Goal: Task Accomplishment & Management: Complete application form

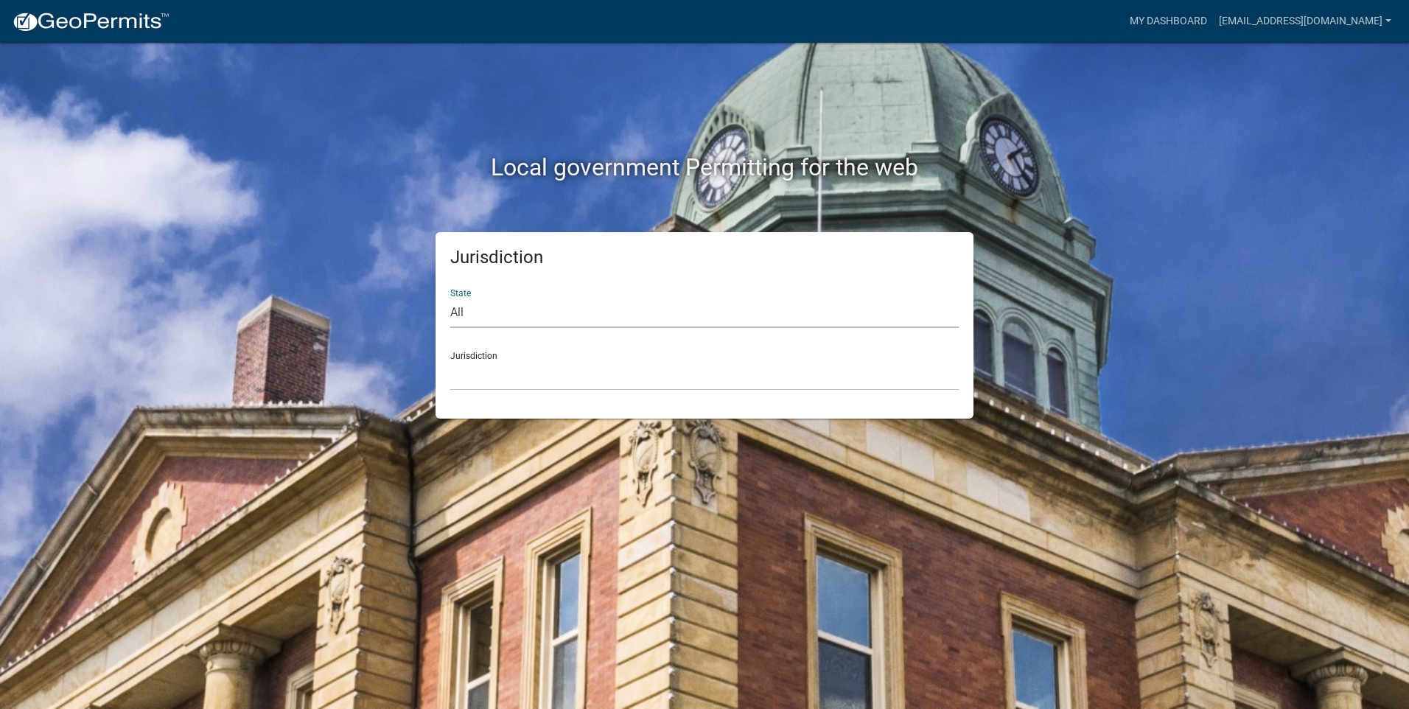
click at [533, 314] on select "All [US_STATE] [US_STATE] [US_STATE] [US_STATE] [US_STATE] [US_STATE] [US_STATE…" at bounding box center [704, 313] width 508 height 30
select select "[US_STATE]"
click at [450, 298] on select "All [US_STATE] [US_STATE] [US_STATE] [US_STATE] [US_STATE] [US_STATE] [US_STATE…" at bounding box center [704, 313] width 508 height 30
click at [516, 374] on select "City of [GEOGRAPHIC_DATA], [US_STATE] City of [GEOGRAPHIC_DATA], [US_STATE] Cit…" at bounding box center [704, 375] width 508 height 30
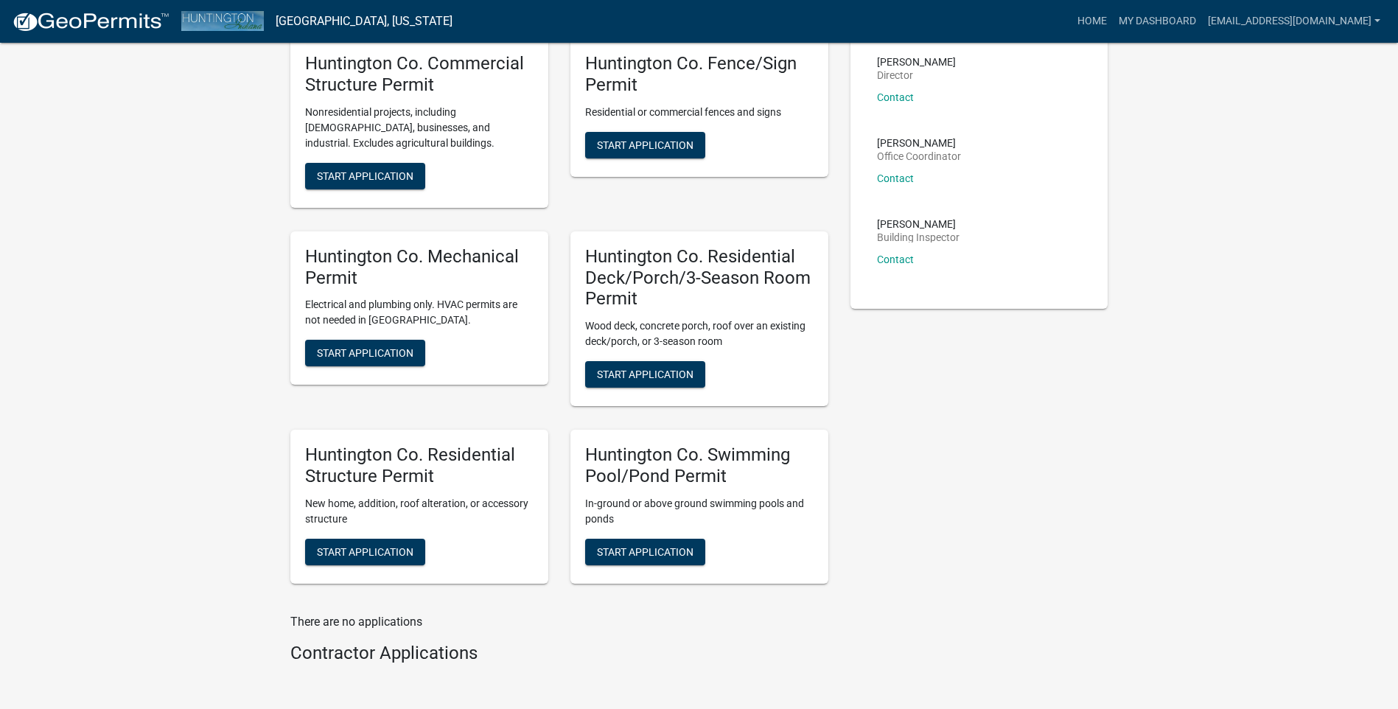
scroll to position [269, 0]
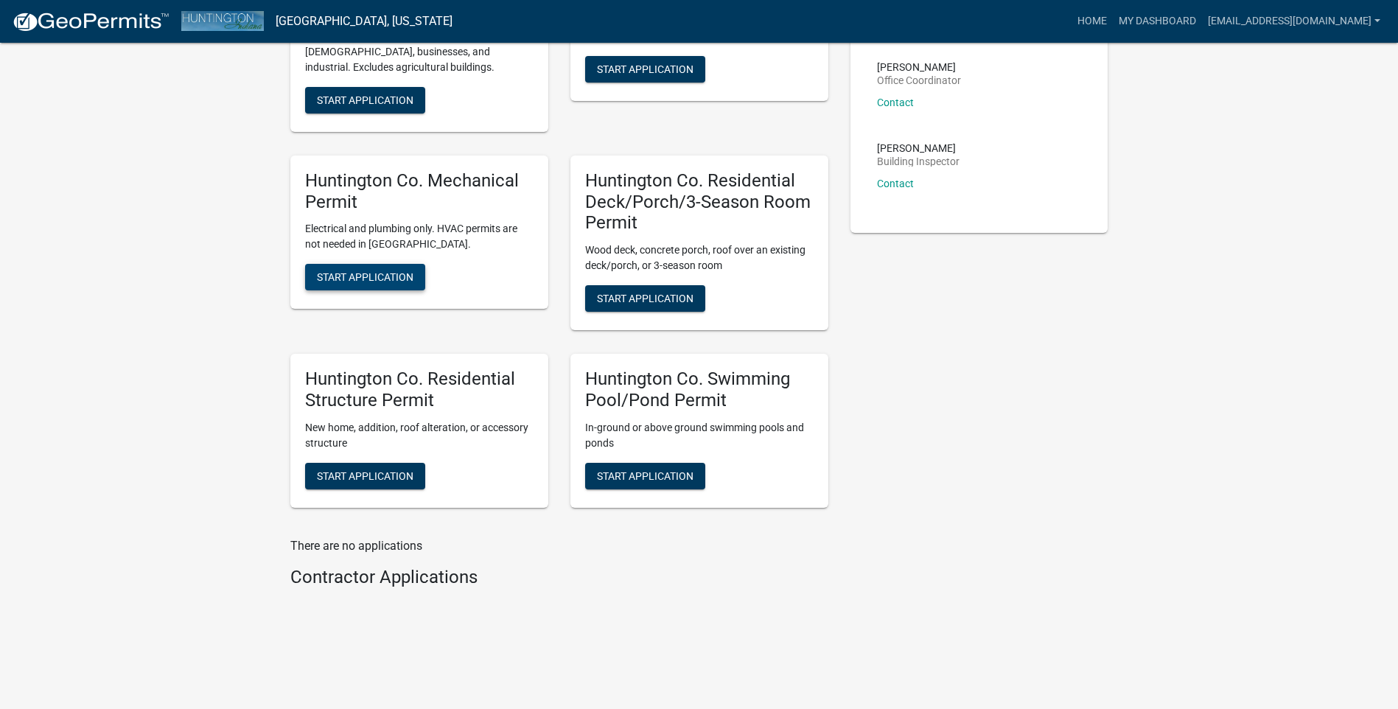
click at [376, 265] on button "Start Application" at bounding box center [365, 277] width 120 height 27
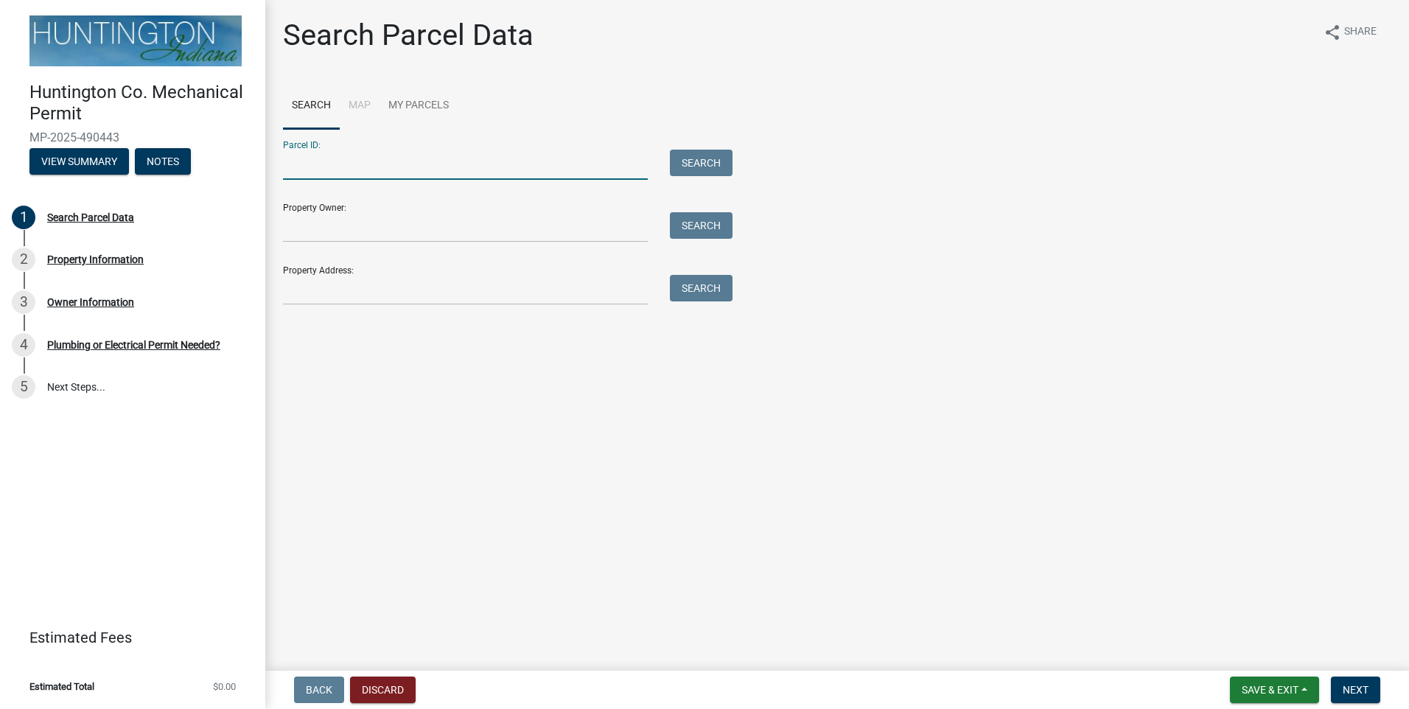
click at [345, 161] on input "Parcel ID:" at bounding box center [465, 165] width 365 height 30
click at [293, 298] on input "Property Address:" at bounding box center [465, 290] width 365 height 30
click at [706, 295] on button "Search" at bounding box center [701, 288] width 63 height 27
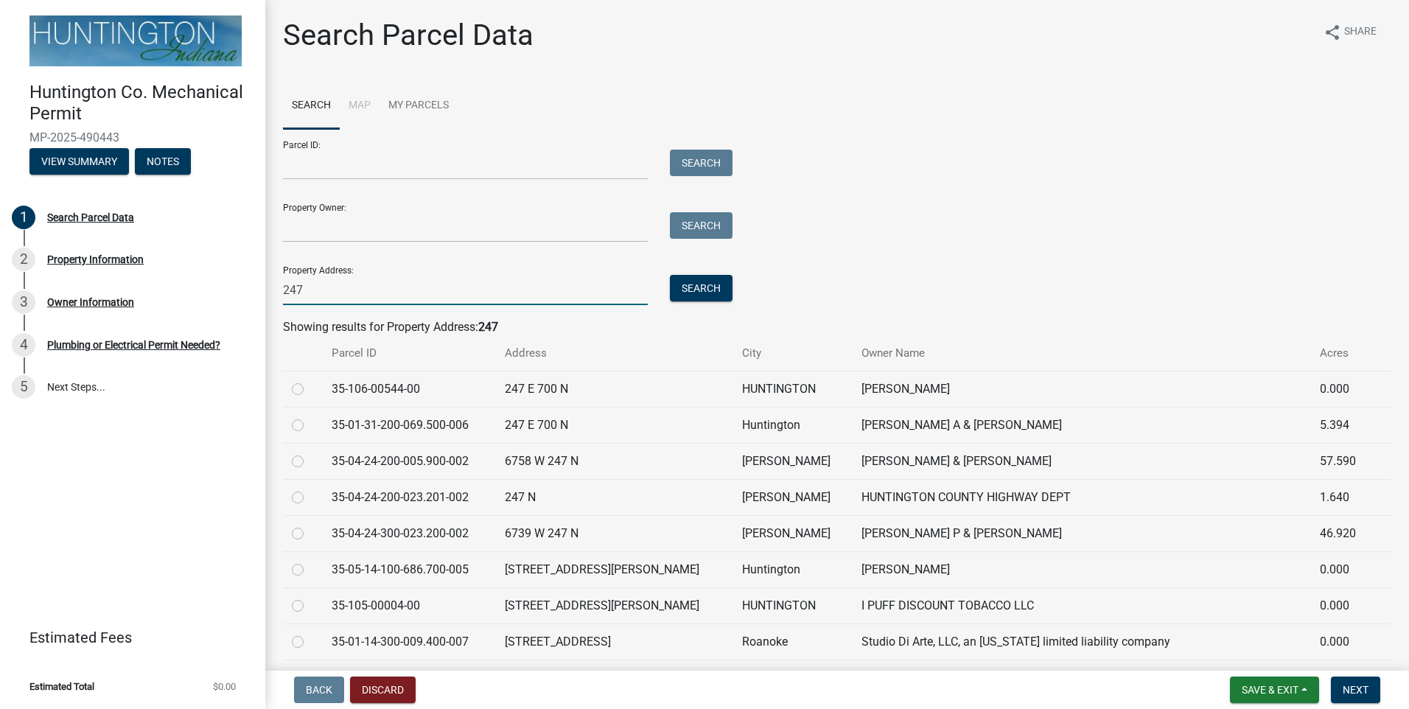
click at [366, 296] on input "247" at bounding box center [465, 290] width 365 height 30
type input "2"
click at [318, 239] on input "Property Owner:" at bounding box center [465, 227] width 365 height 30
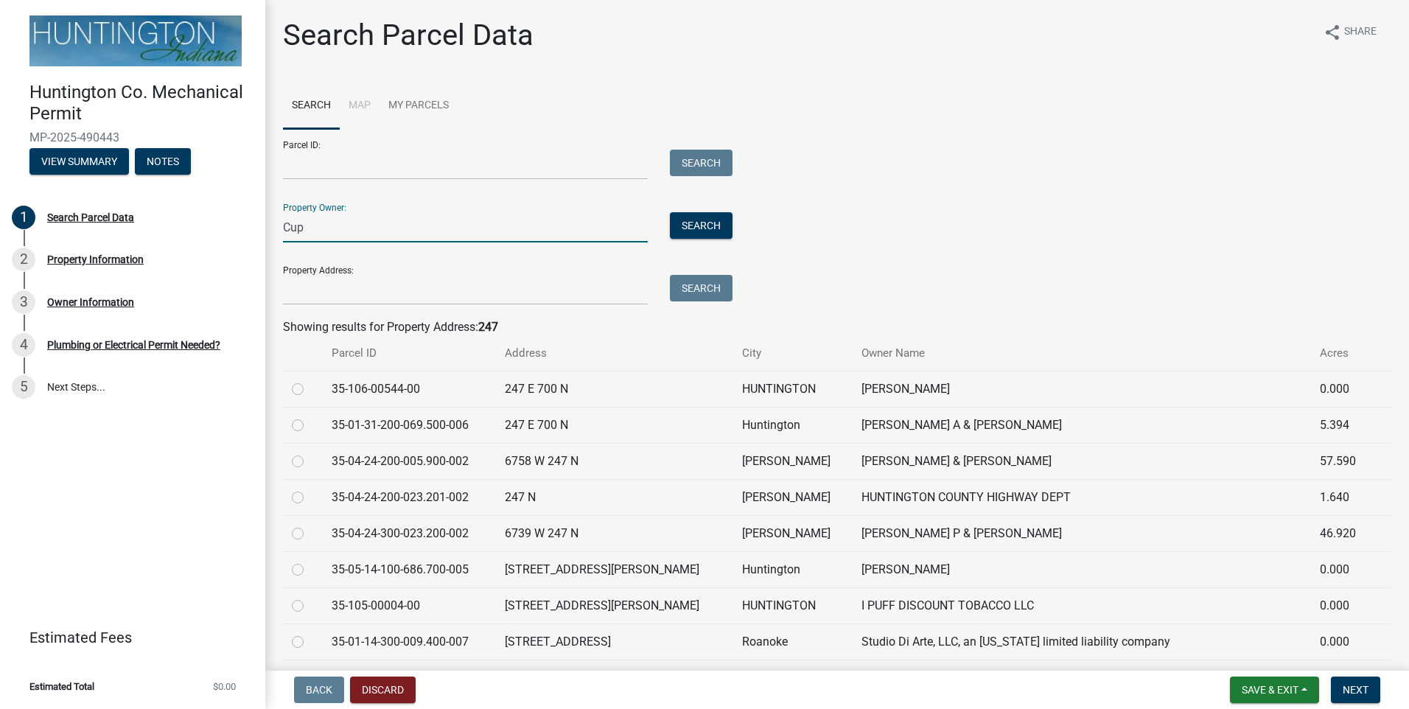
type input "[PERSON_NAME]"
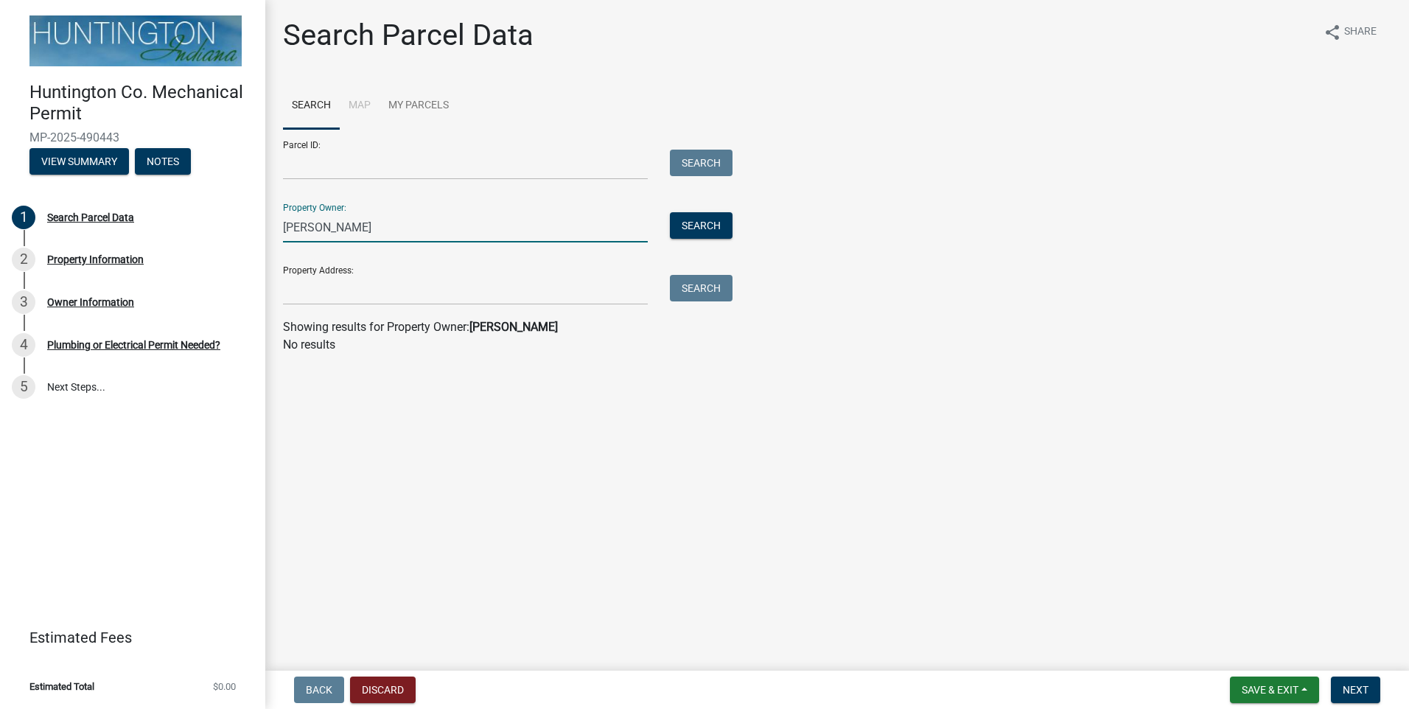
drag, startPoint x: 320, startPoint y: 225, endPoint x: 0, endPoint y: 47, distance: 366.4
click at [0, 47] on html "Internet Explorer does NOT work with GeoPermits. Get a new browser for more sec…" at bounding box center [704, 354] width 1409 height 709
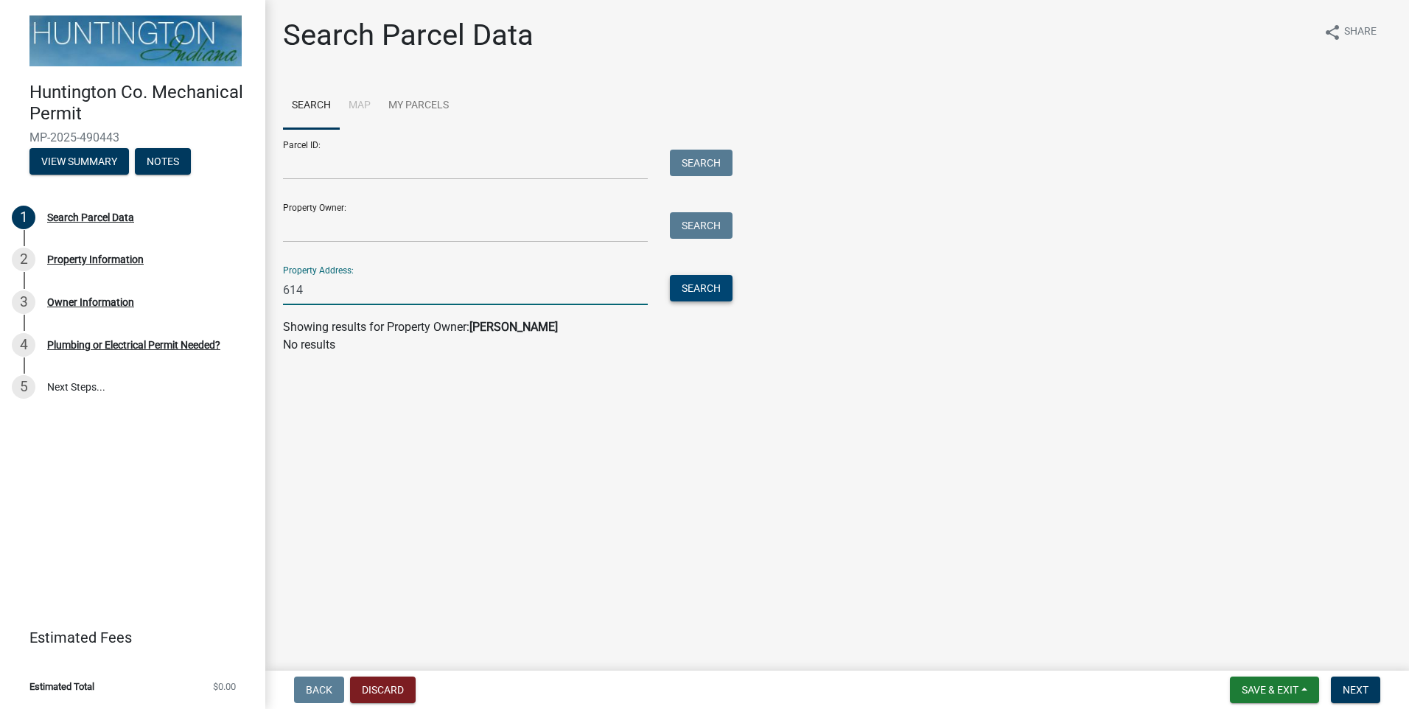
type input "614"
click at [709, 290] on button "Search" at bounding box center [701, 288] width 63 height 27
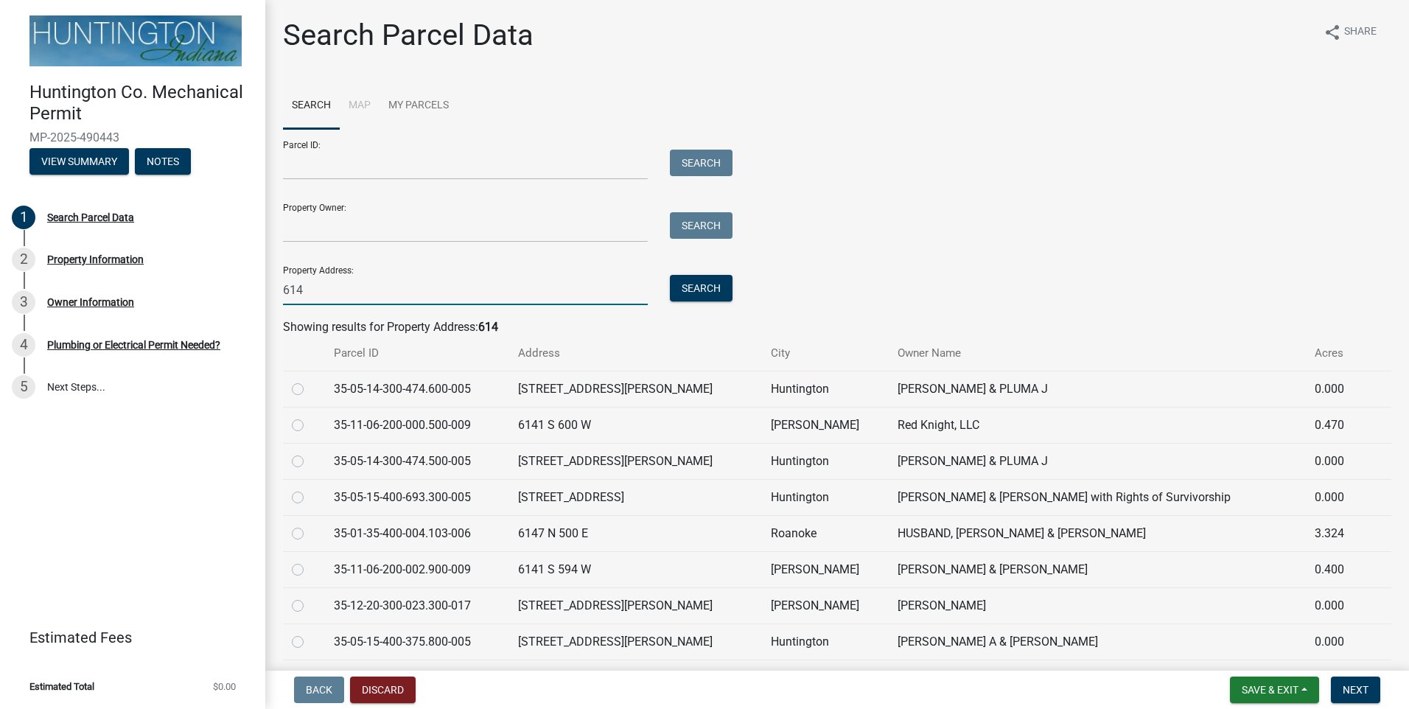
click at [307, 290] on input "614" at bounding box center [465, 290] width 365 height 30
click at [143, 245] on div "Huntington Co. Mechanical Permit MP-2025-490443 View Summary Notes 1 Search Par…" at bounding box center [704, 354] width 1409 height 709
type input "247 East"
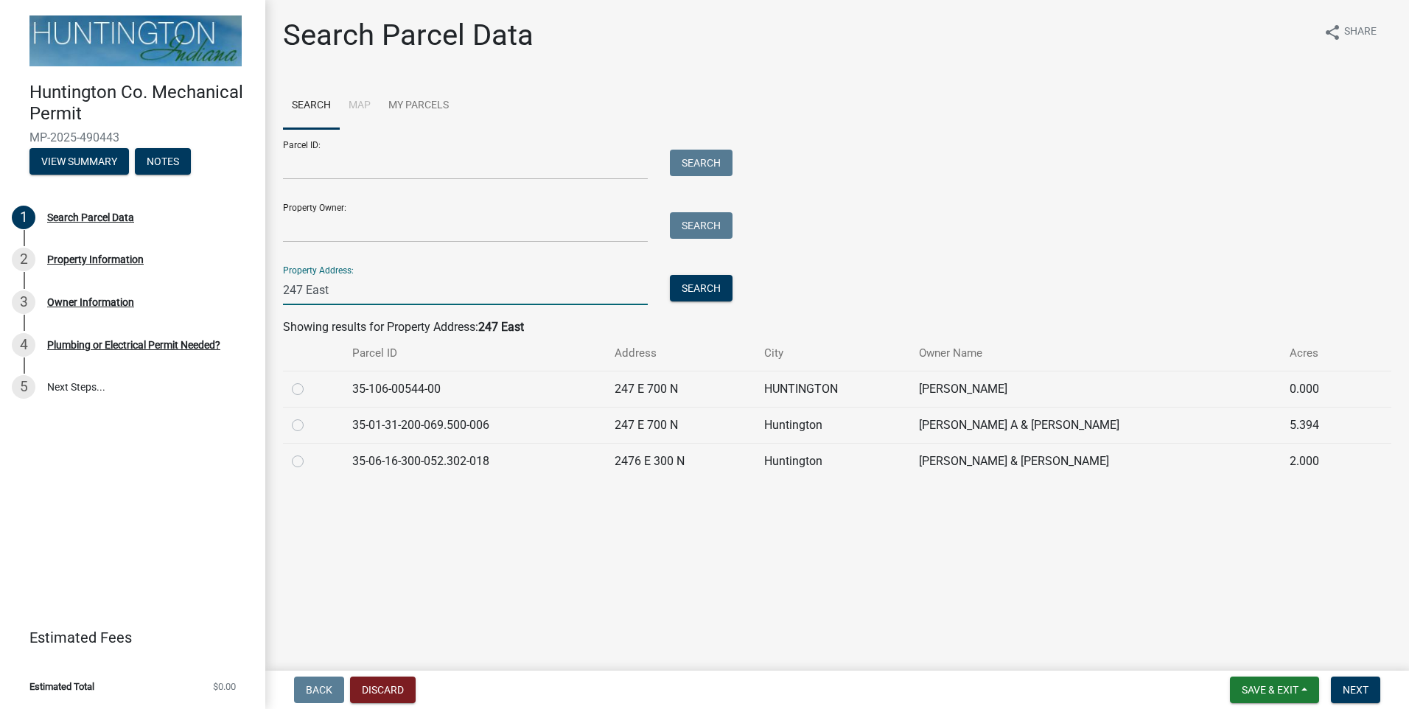
click at [337, 284] on input "247 East" at bounding box center [465, 290] width 365 height 30
drag, startPoint x: 334, startPoint y: 285, endPoint x: 77, endPoint y: 236, distance: 260.9
click at [74, 239] on div "Huntington Co. Mechanical Permit MP-2025-490443 View Summary Notes 1 Search Par…" at bounding box center [704, 354] width 1409 height 709
click at [308, 233] on input "Property Owner:" at bounding box center [465, 227] width 365 height 30
type input "[PERSON_NAME]"
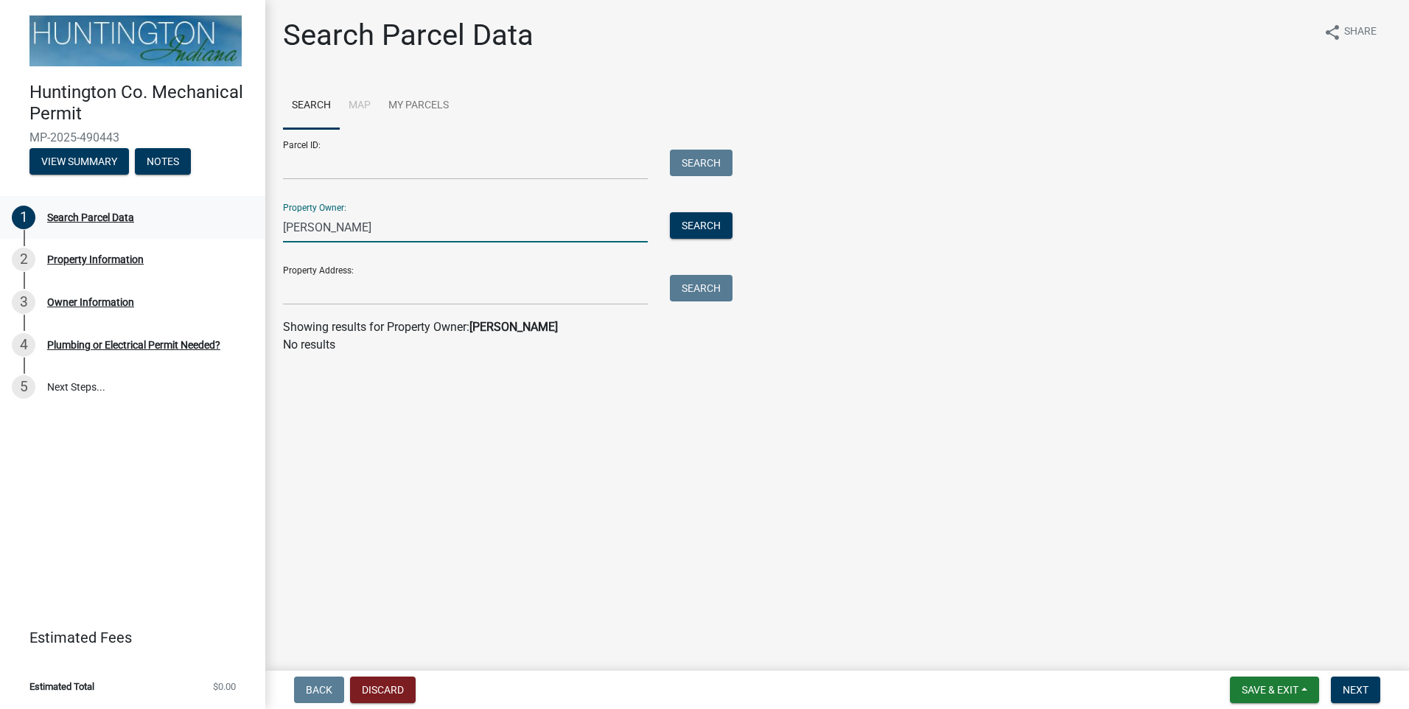
drag, startPoint x: 325, startPoint y: 228, endPoint x: 97, endPoint y: 208, distance: 228.5
click at [98, 208] on div "Huntington Co. Mechanical Permit MP-2025-490443 View Summary Notes 1 Search Par…" at bounding box center [704, 354] width 1409 height 709
click at [564, 127] on ul "Search Map My Parcels" at bounding box center [837, 106] width 1108 height 46
click at [359, 99] on li "Map" at bounding box center [360, 106] width 40 height 47
click at [360, 107] on li "Map" at bounding box center [360, 106] width 40 height 47
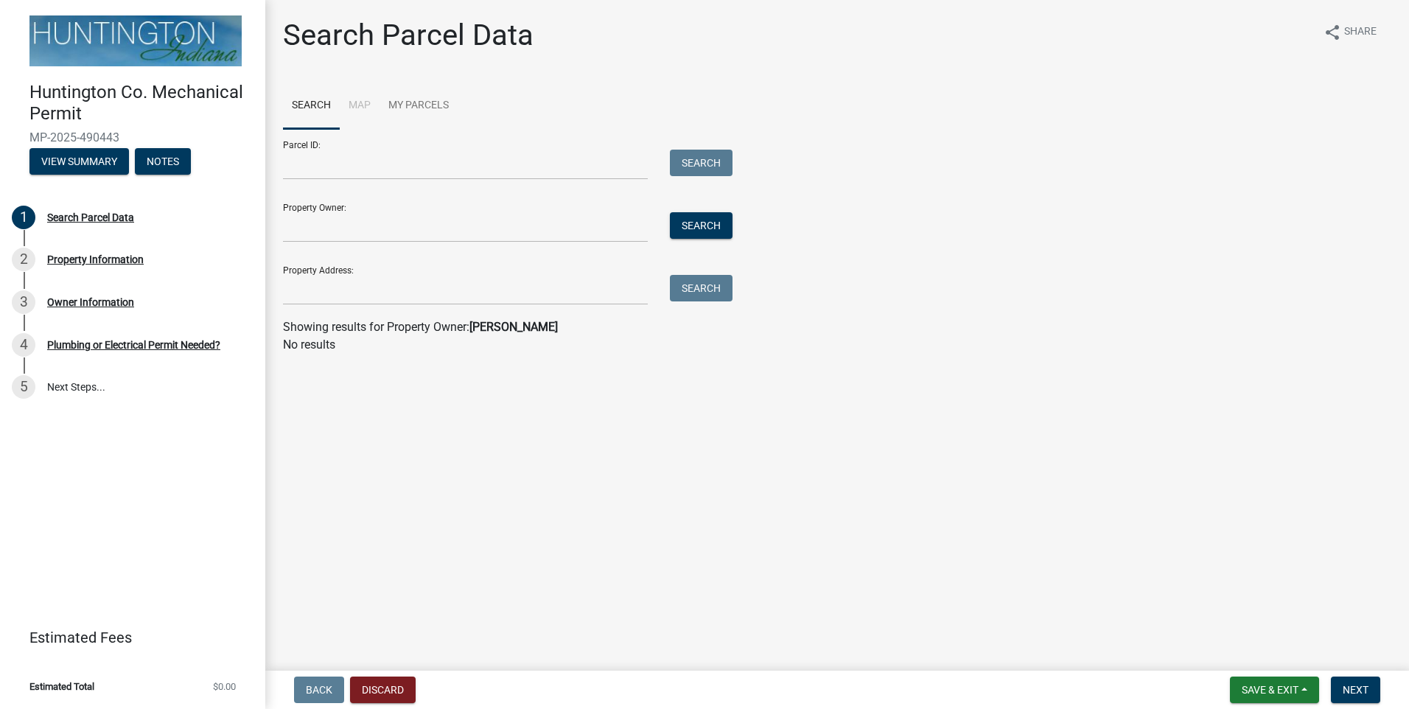
click at [360, 102] on li "Map" at bounding box center [360, 106] width 40 height 47
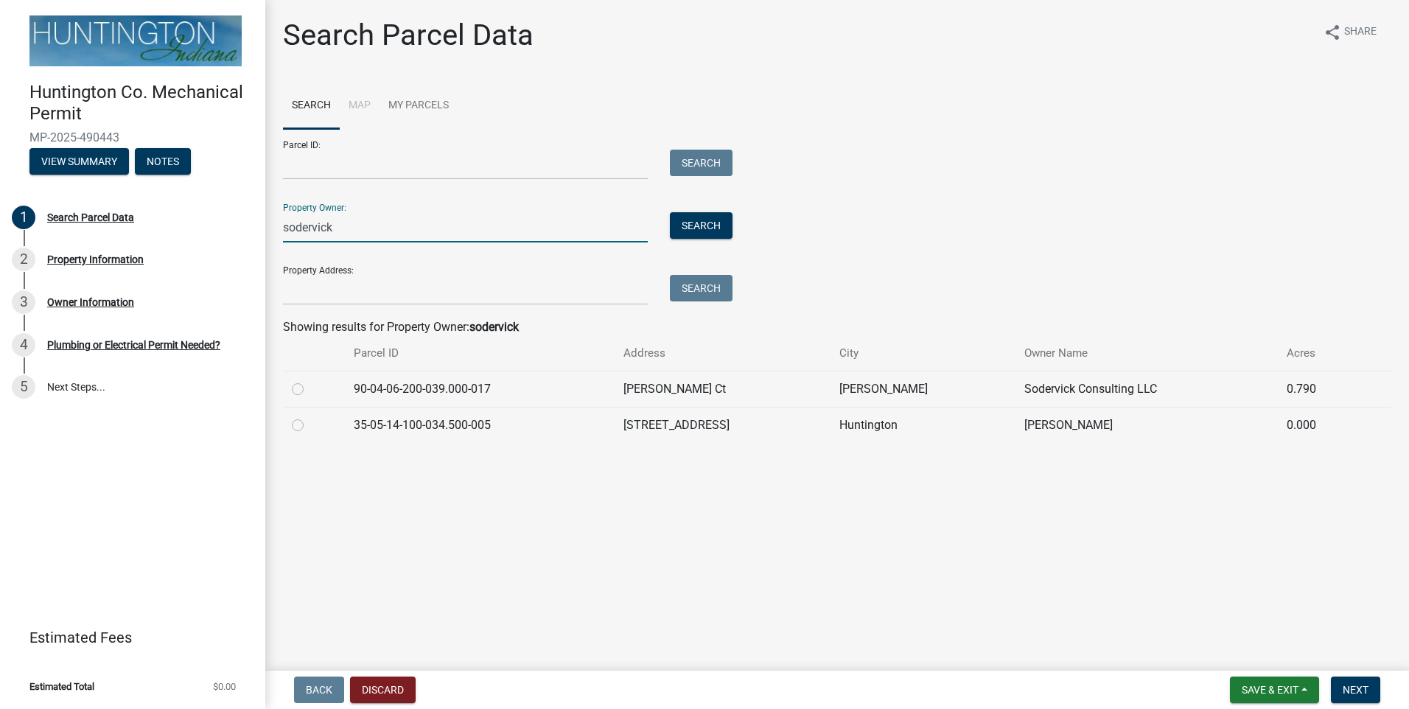
type input "sodervick"
click at [309, 380] on label at bounding box center [309, 380] width 0 height 0
click at [309, 390] on input "radio" at bounding box center [314, 385] width 10 height 10
radio input "true"
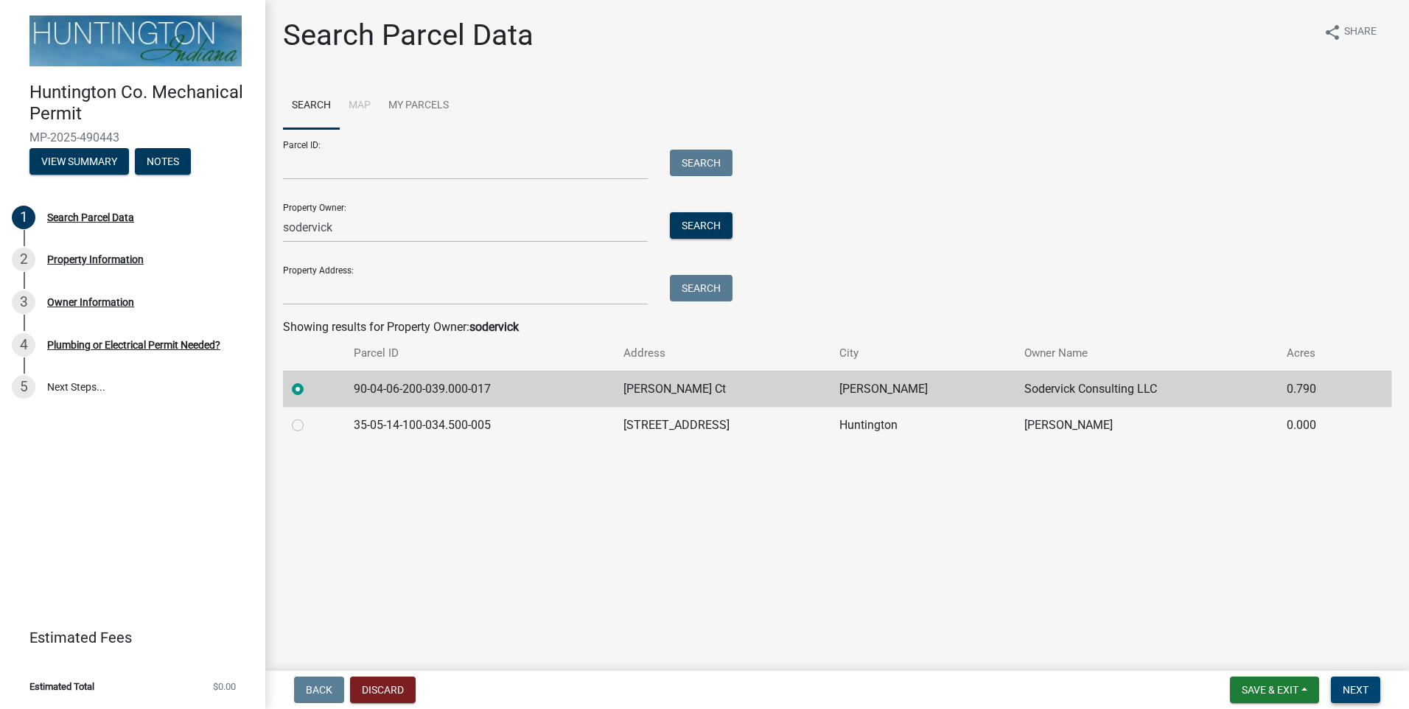
click at [1360, 688] on span "Next" at bounding box center [1355, 690] width 26 height 12
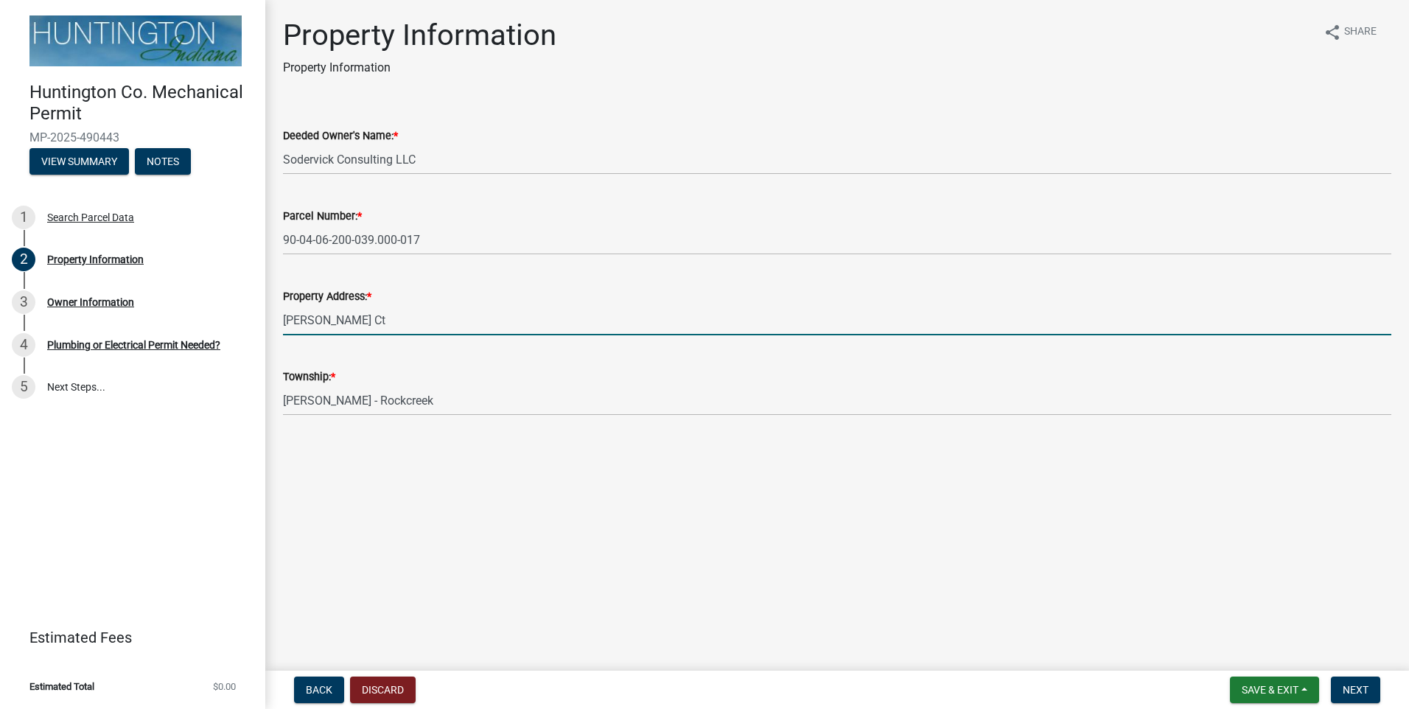
click at [290, 320] on input "[PERSON_NAME] Ct" at bounding box center [837, 320] width 1108 height 30
click at [285, 319] on input "[PERSON_NAME] Ct" at bounding box center [837, 320] width 1108 height 30
type input "[STREET_ADDRESS][PERSON_NAME]"
click at [1356, 687] on span "Next" at bounding box center [1355, 690] width 26 height 12
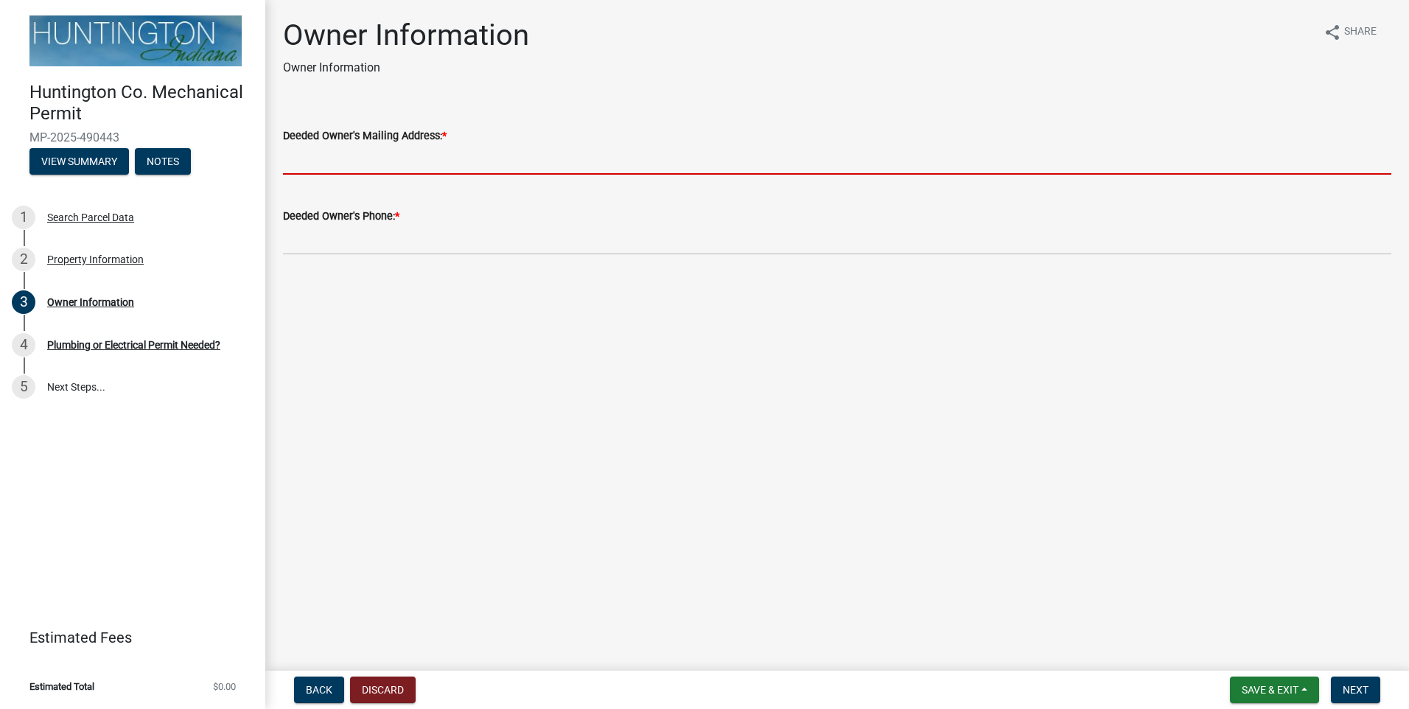
click at [384, 161] on input "Deeded Owner's Mailing Address: *" at bounding box center [837, 159] width 1108 height 30
click at [489, 136] on div "Deeded Owner's Mailing Address: *" at bounding box center [837, 136] width 1108 height 18
click at [406, 152] on input "Deeded Owner's Mailing Address: *" at bounding box center [837, 159] width 1108 height 30
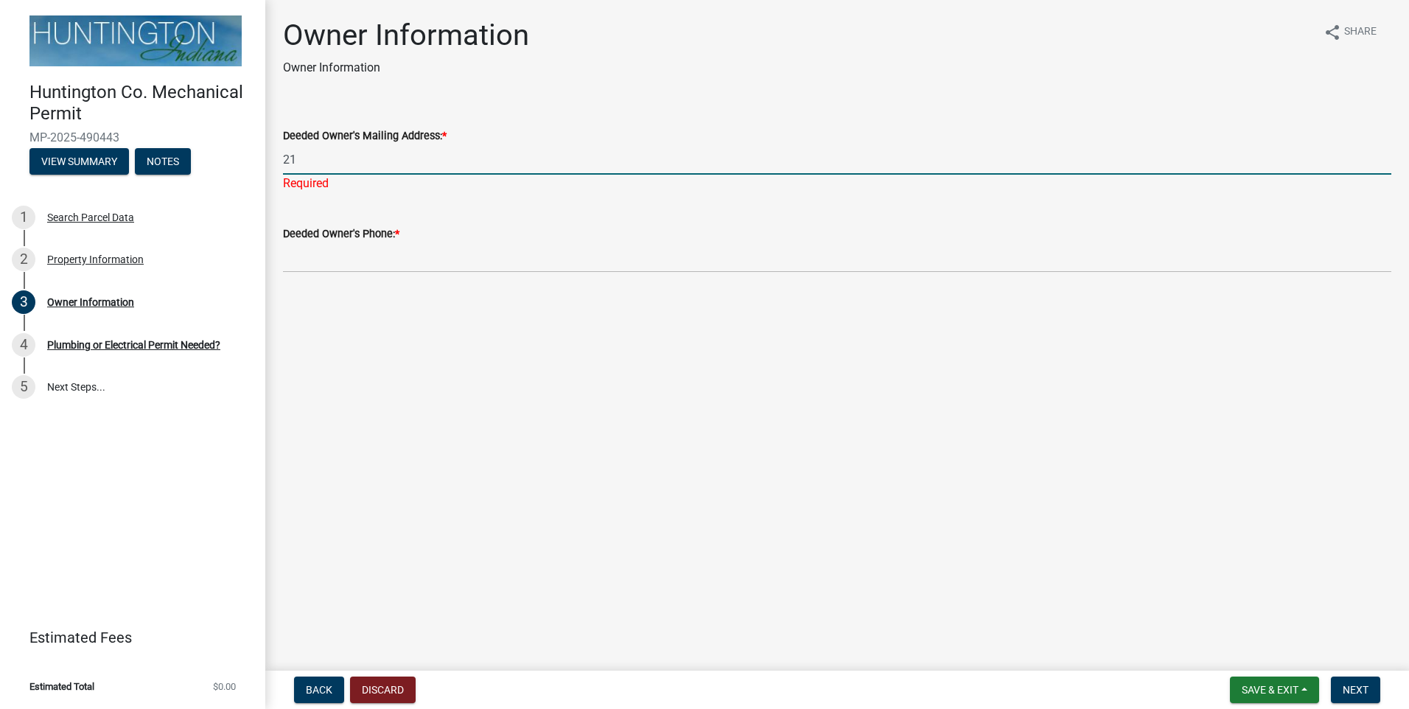
type input "2"
type input "[STREET_ADDRESS][PERSON_NAME]"
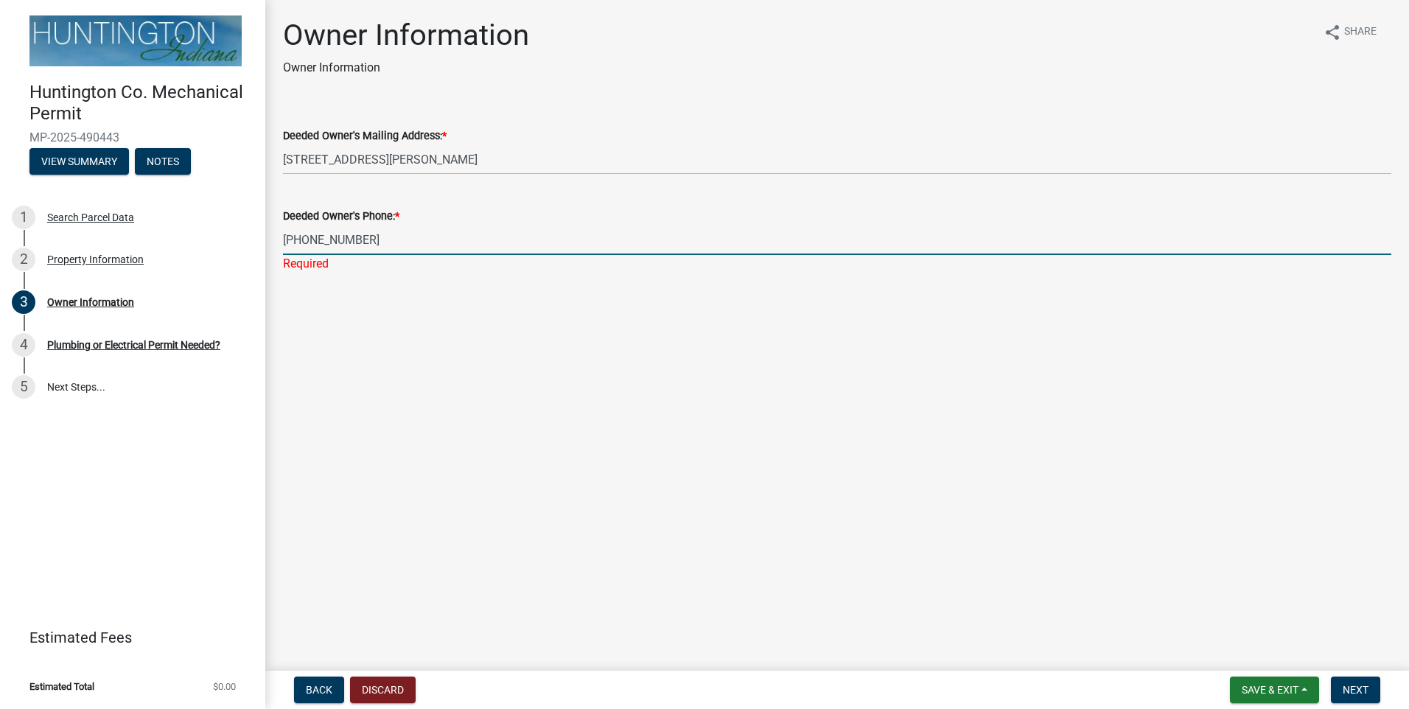
type input "[PHONE_NUMBER]"
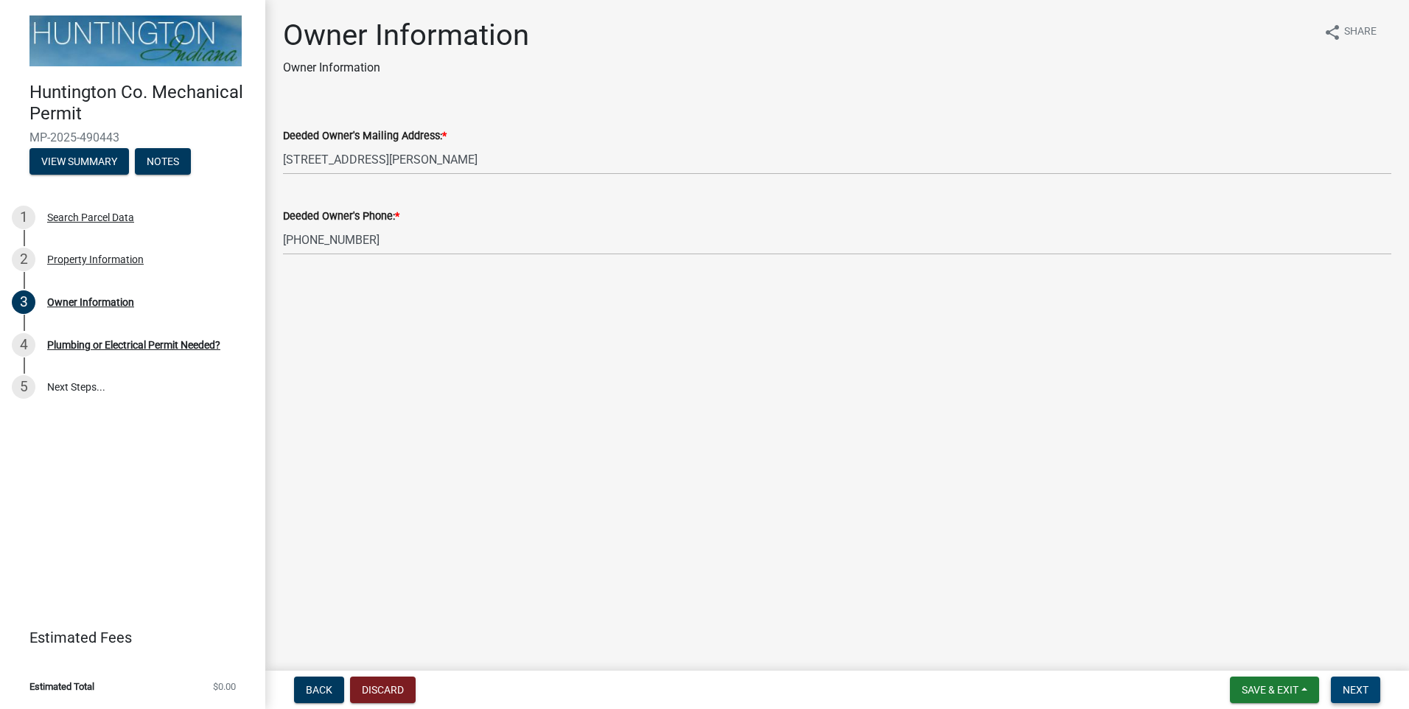
click at [1356, 694] on span "Next" at bounding box center [1355, 690] width 26 height 12
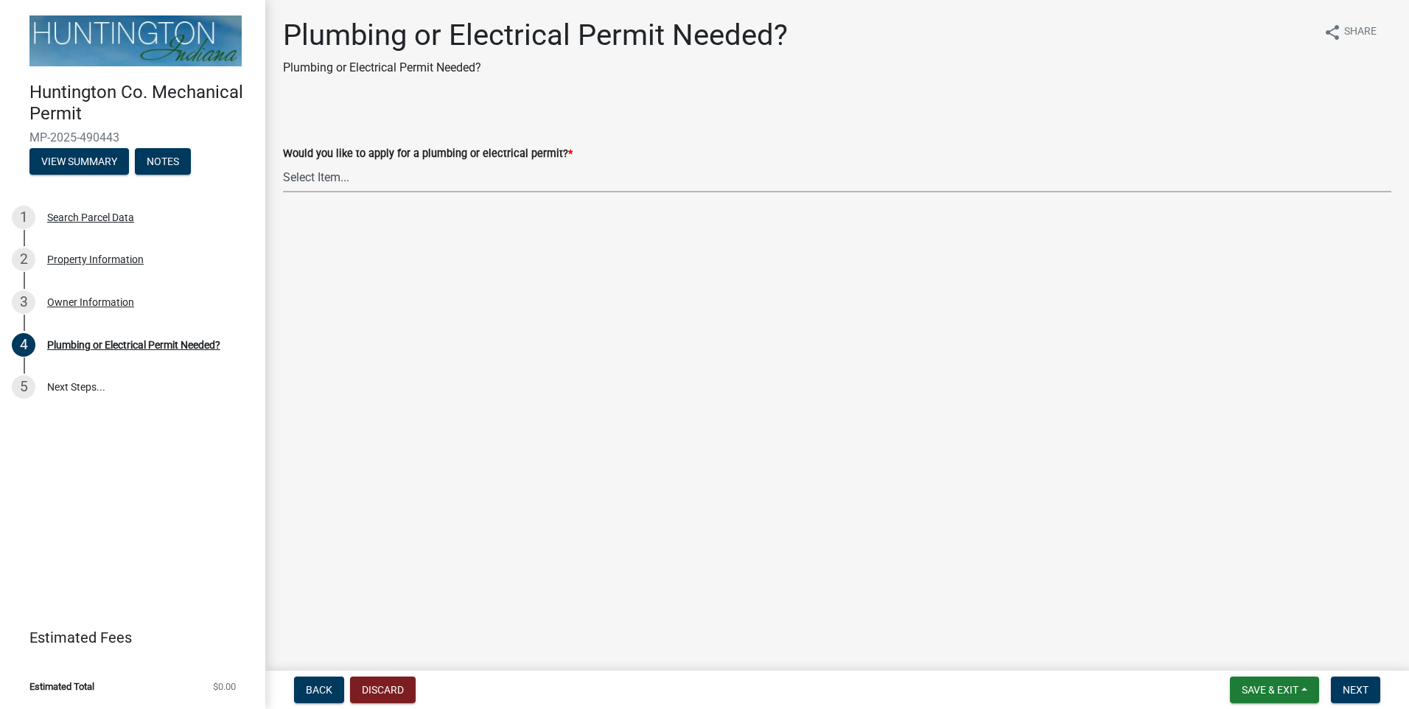
click at [469, 182] on select "Select Item... plumbing electrical" at bounding box center [837, 177] width 1108 height 30
click at [283, 162] on select "Select Item... plumbing electrical" at bounding box center [837, 177] width 1108 height 30
select select "1b1ab0c1-eb36-4ed4-85d2-a311fbae4f76"
click at [1351, 684] on span "Next" at bounding box center [1355, 690] width 26 height 12
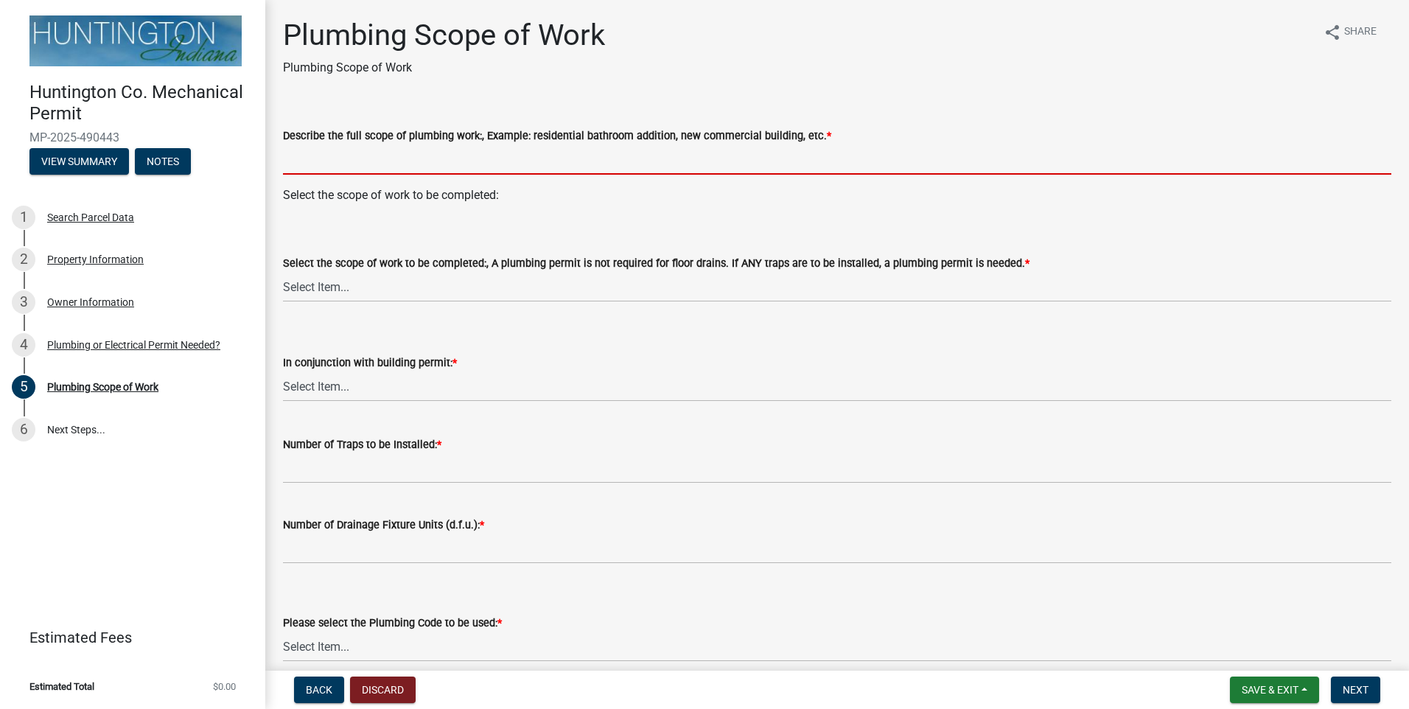
click at [354, 163] on input "Describe the full scope of plumbing work:, Example: residential bathroom additi…" at bounding box center [837, 159] width 1108 height 30
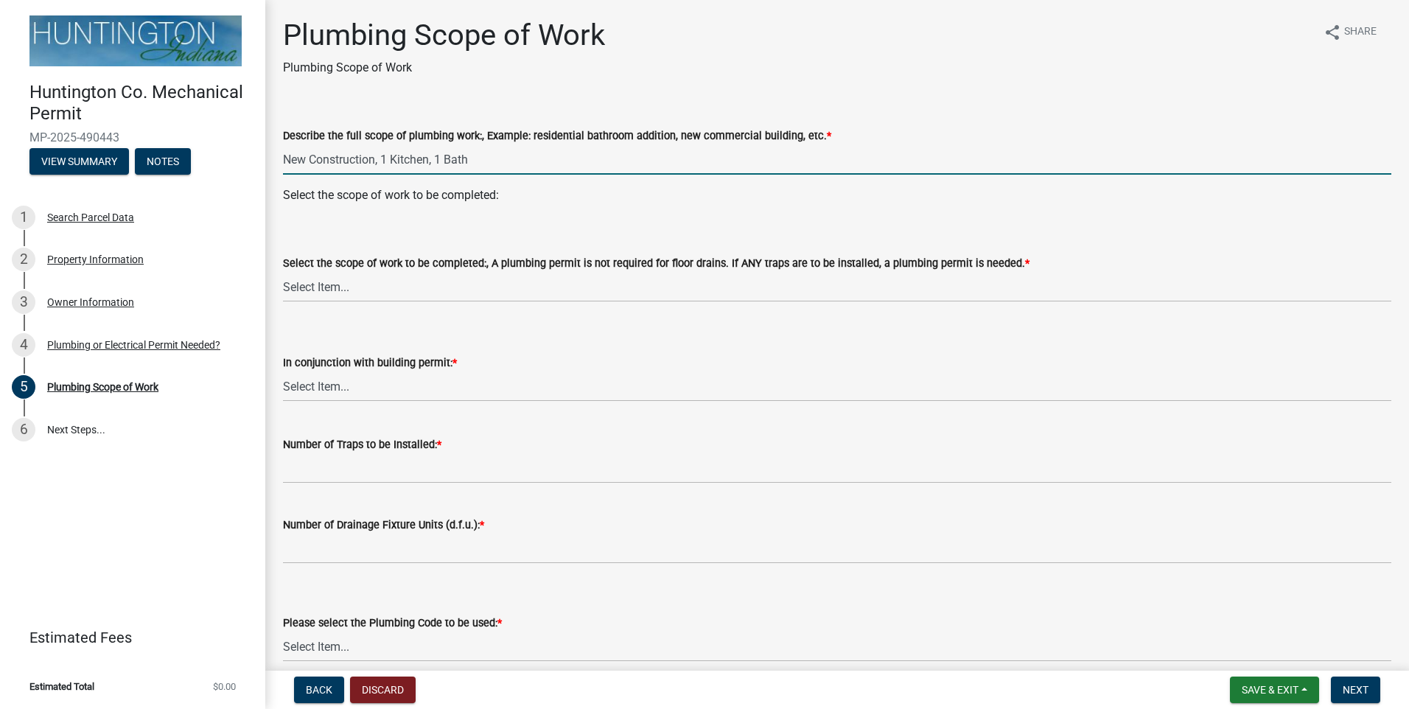
drag, startPoint x: 424, startPoint y: 166, endPoint x: 65, endPoint y: 110, distance: 364.0
click at [63, 110] on div "Huntington Co. Mechanical Permit MP-2025-490443 View Summary Notes 1 Search Par…" at bounding box center [704, 354] width 1409 height 709
type input "1"
type input "New Residential building"
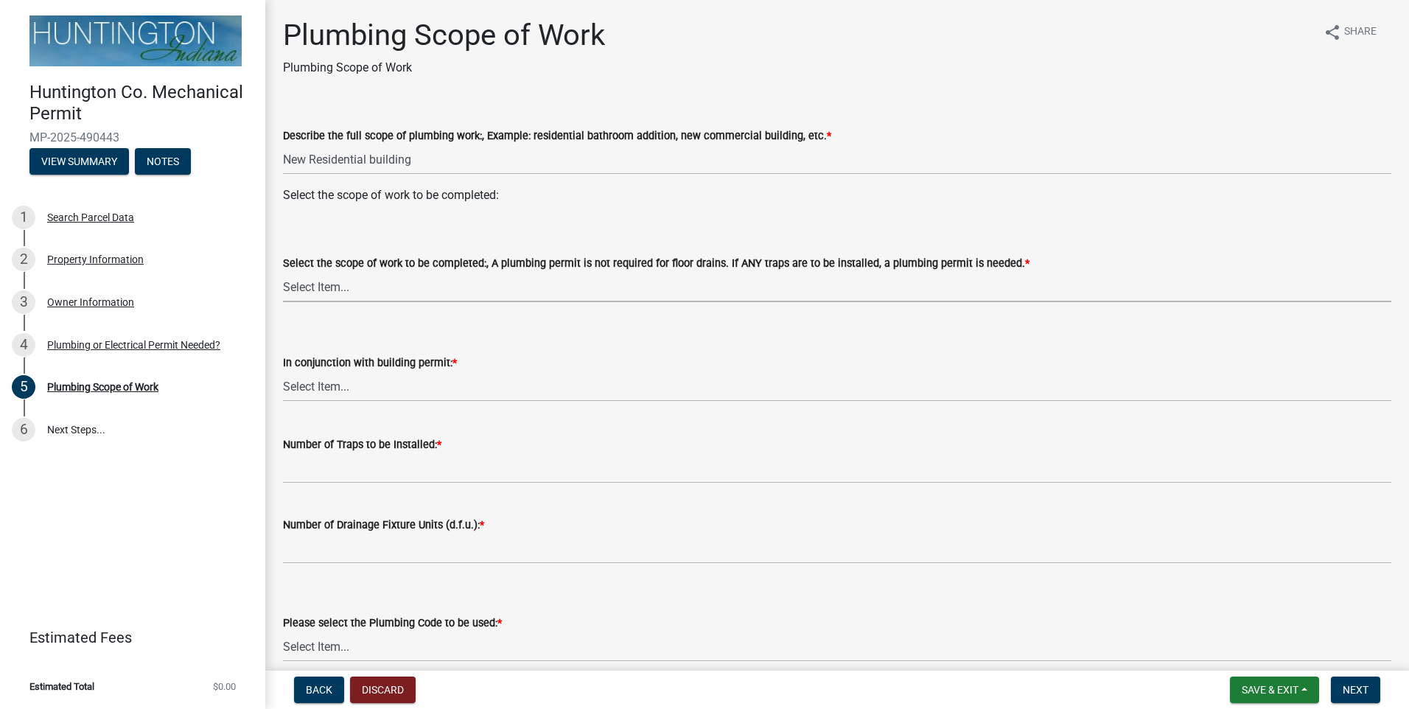
click at [396, 284] on select "Select Item... New Single-Family Dwelling New Two-Family Dwelling New Multi-Fam…" at bounding box center [837, 287] width 1108 height 30
click at [283, 272] on select "Select Item... New Single-Family Dwelling New Two-Family Dwelling New Multi-Fam…" at bounding box center [837, 287] width 1108 height 30
select select "1cfdeaf2-260c-4e77-b9fc-ea45df1bae57"
click at [373, 387] on select "Select Item... Yes No" at bounding box center [837, 386] width 1108 height 30
click at [283, 371] on select "Select Item... Yes No" at bounding box center [837, 386] width 1108 height 30
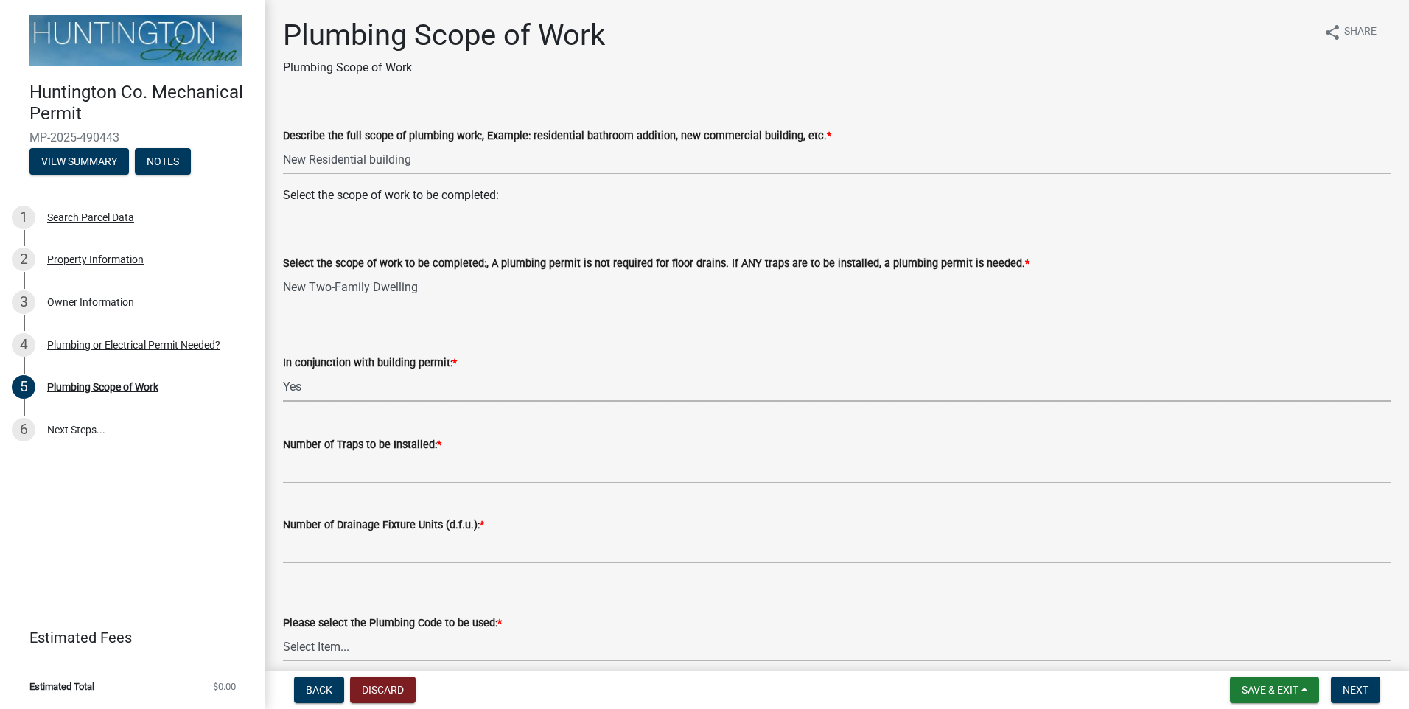
select select "0405a9c2-6f43-4f80-a7d2-d06340e14189"
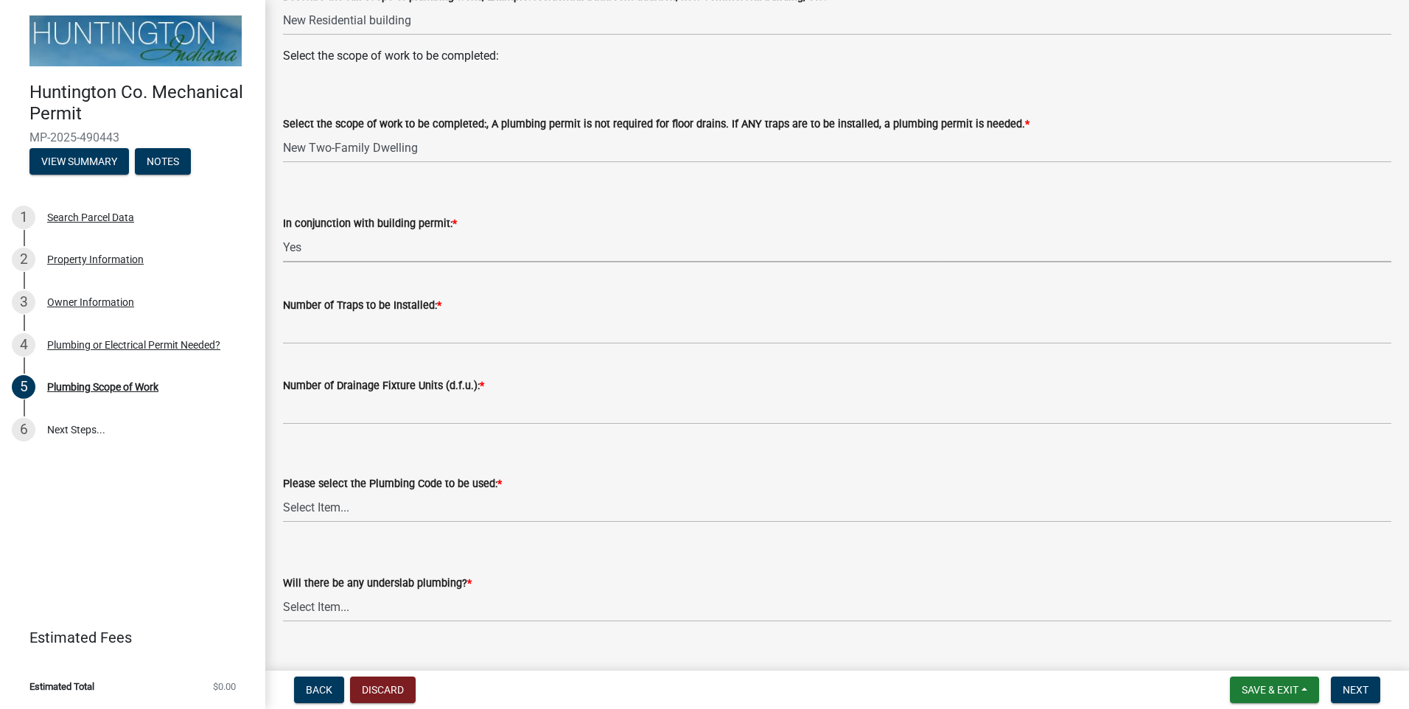
scroll to position [147, 0]
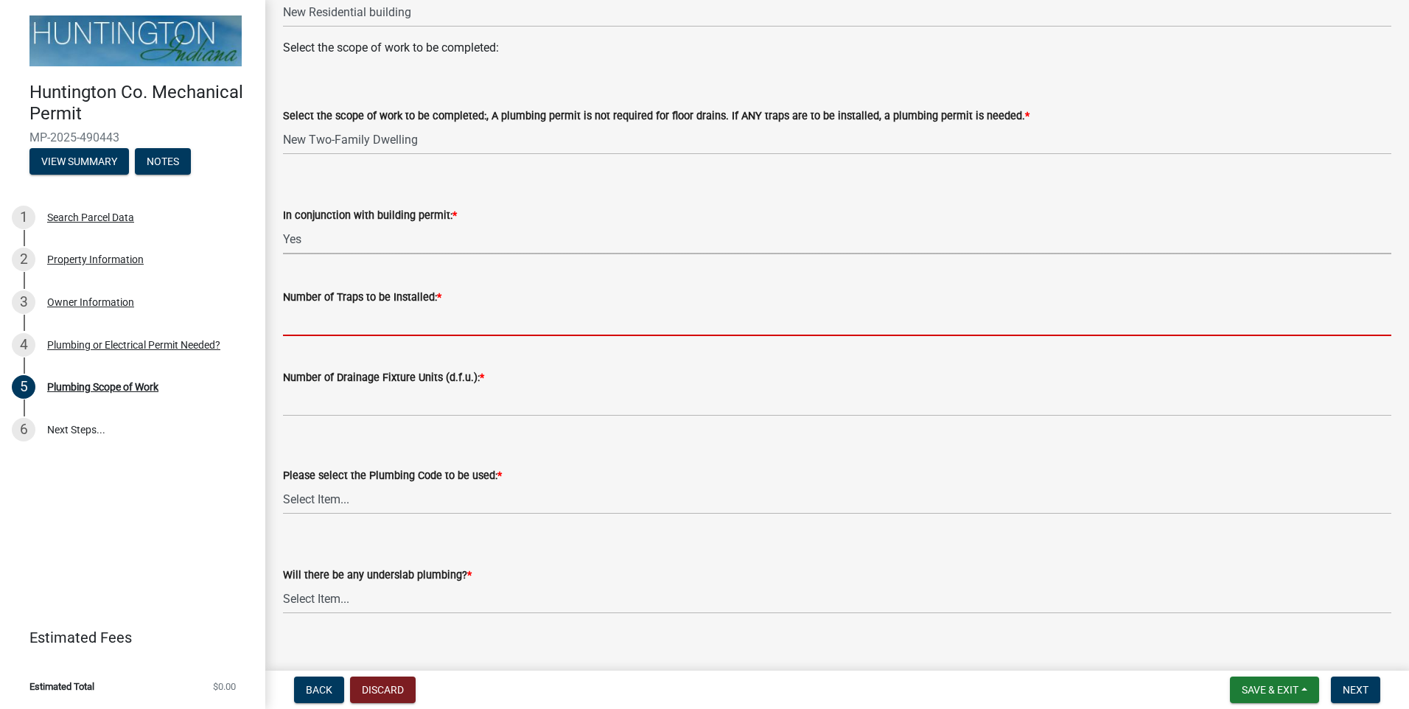
click at [396, 317] on input "Number of Traps to be Installed: *" at bounding box center [837, 321] width 1108 height 30
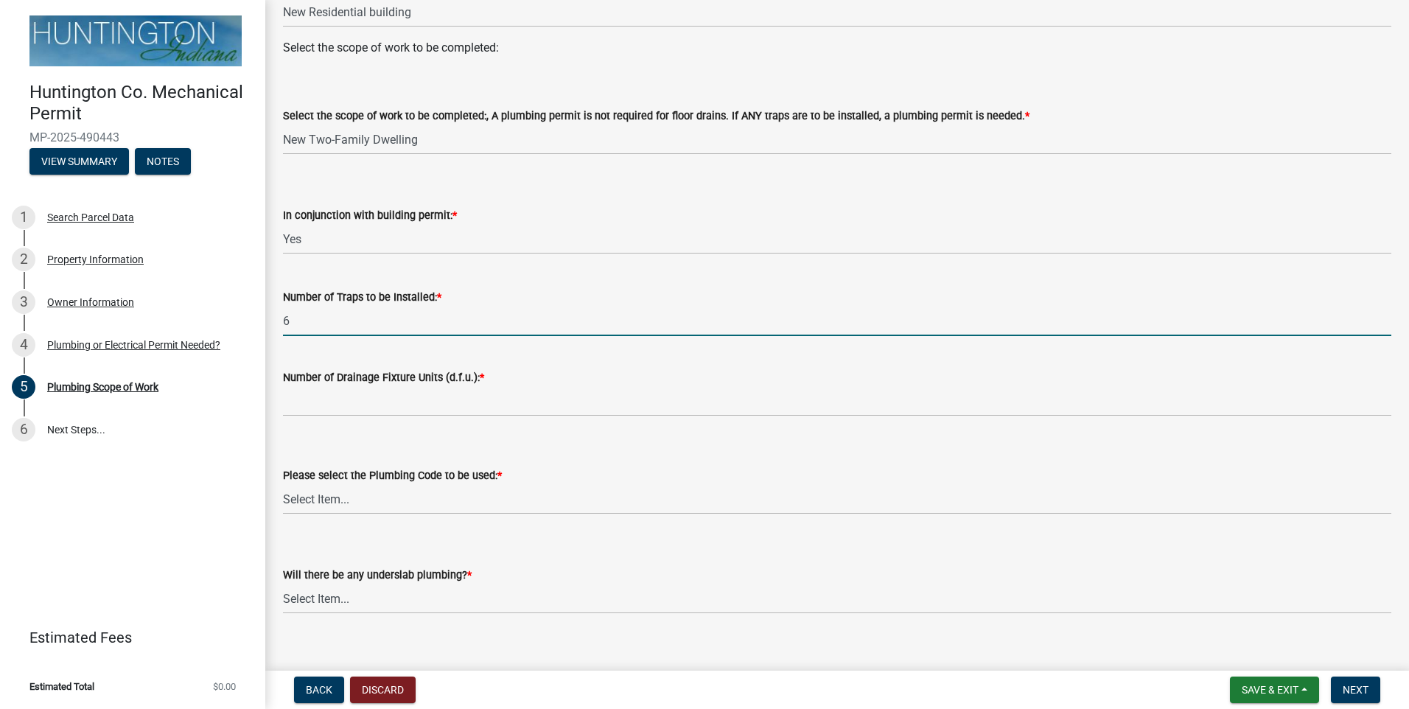
type input "6"
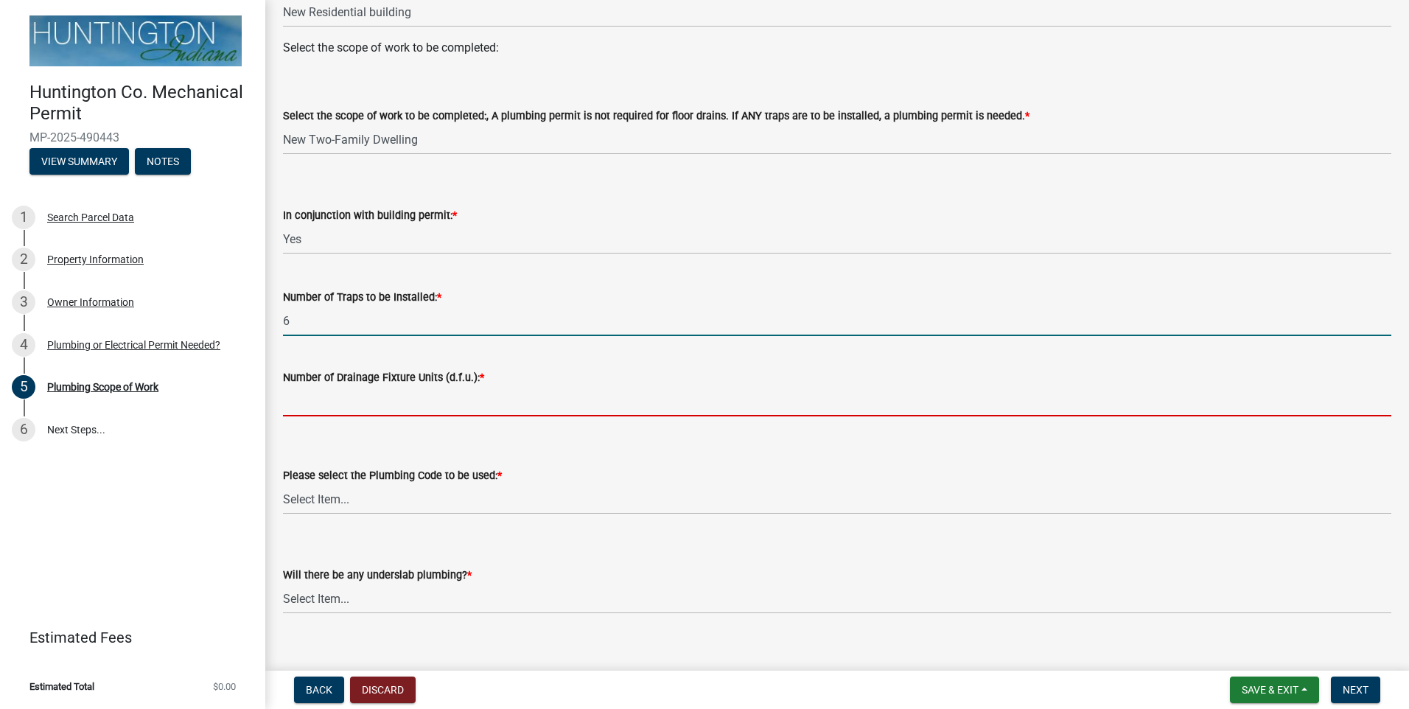
click at [355, 404] on input "Number of Drainage Fixture Units (d.f.u.): *" at bounding box center [837, 401] width 1108 height 30
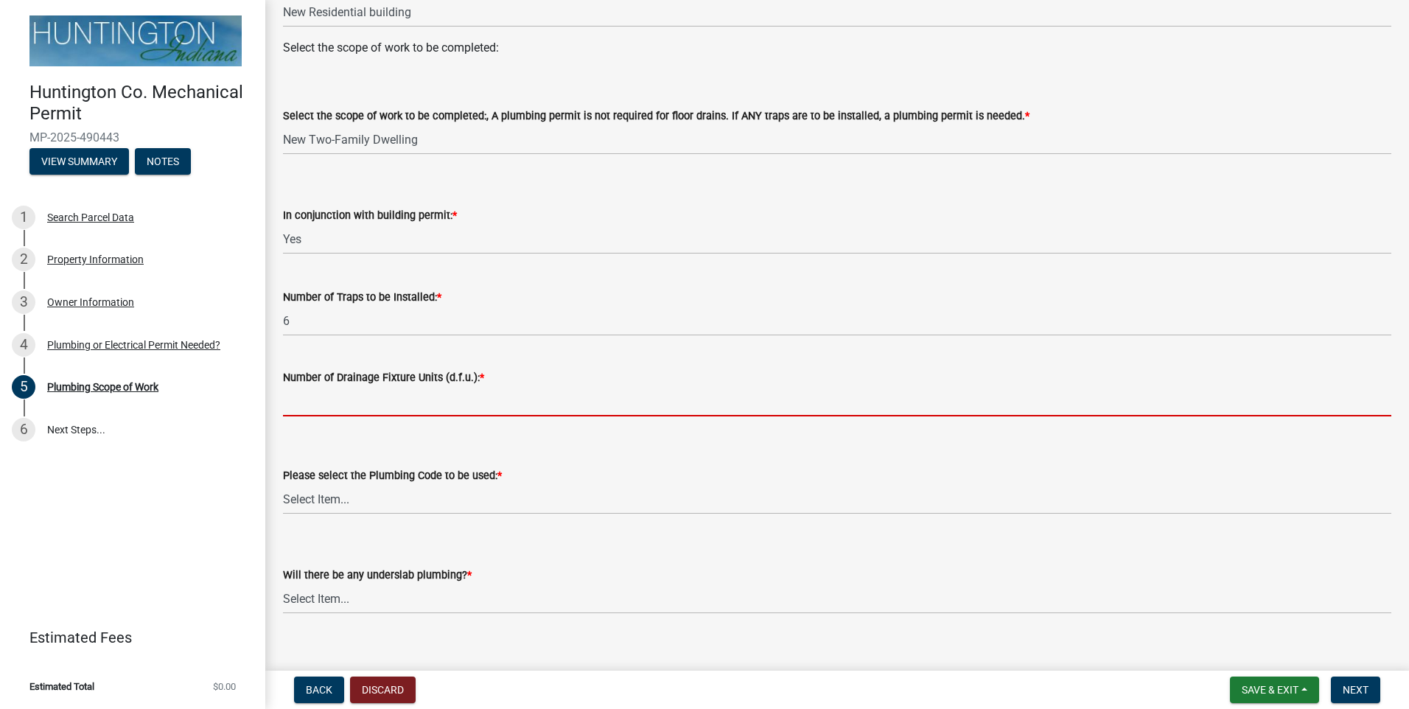
click at [332, 373] on label "Number of Drainage Fixture Units (d.f.u.): *" at bounding box center [383, 378] width 201 height 10
click at [332, 386] on input "Number of Drainage Fixture Units (d.f.u.): *" at bounding box center [837, 401] width 1108 height 30
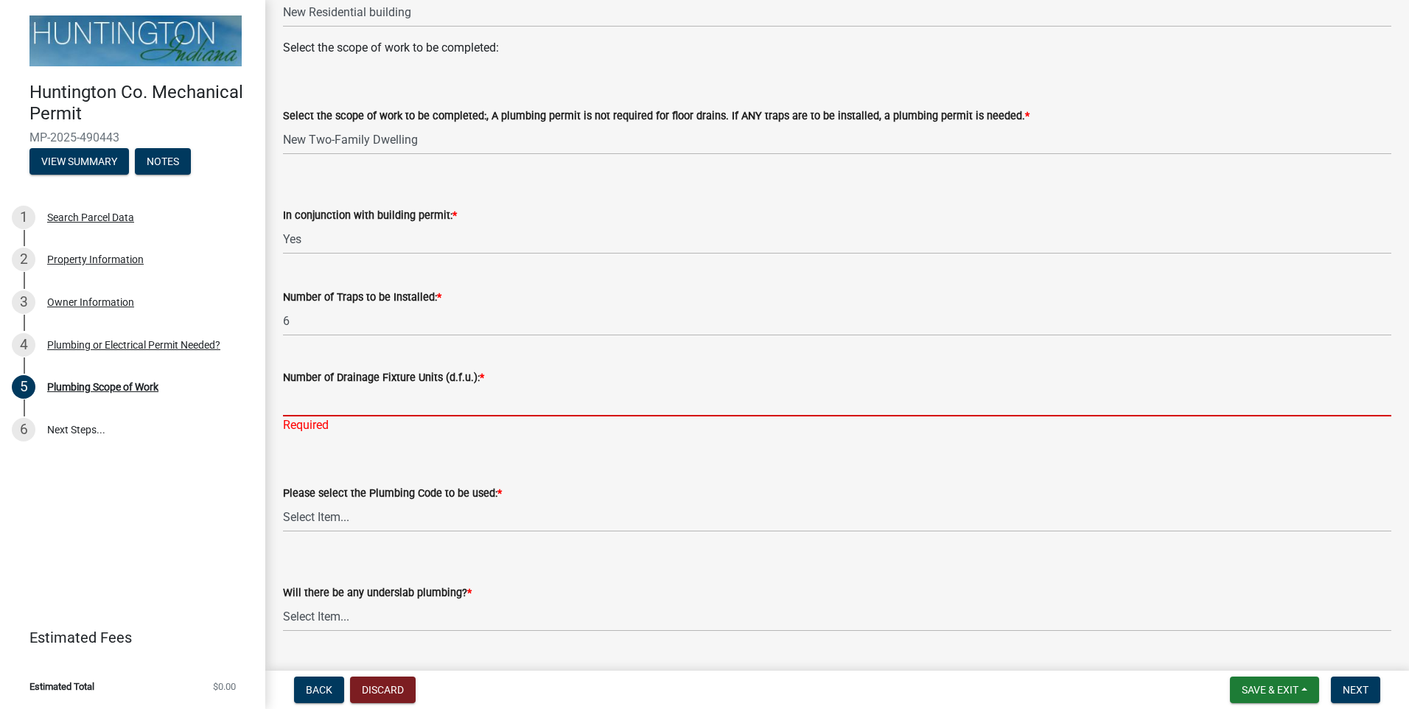
click at [318, 402] on input "Number of Drainage Fixture Units (d.f.u.): *" at bounding box center [837, 401] width 1108 height 30
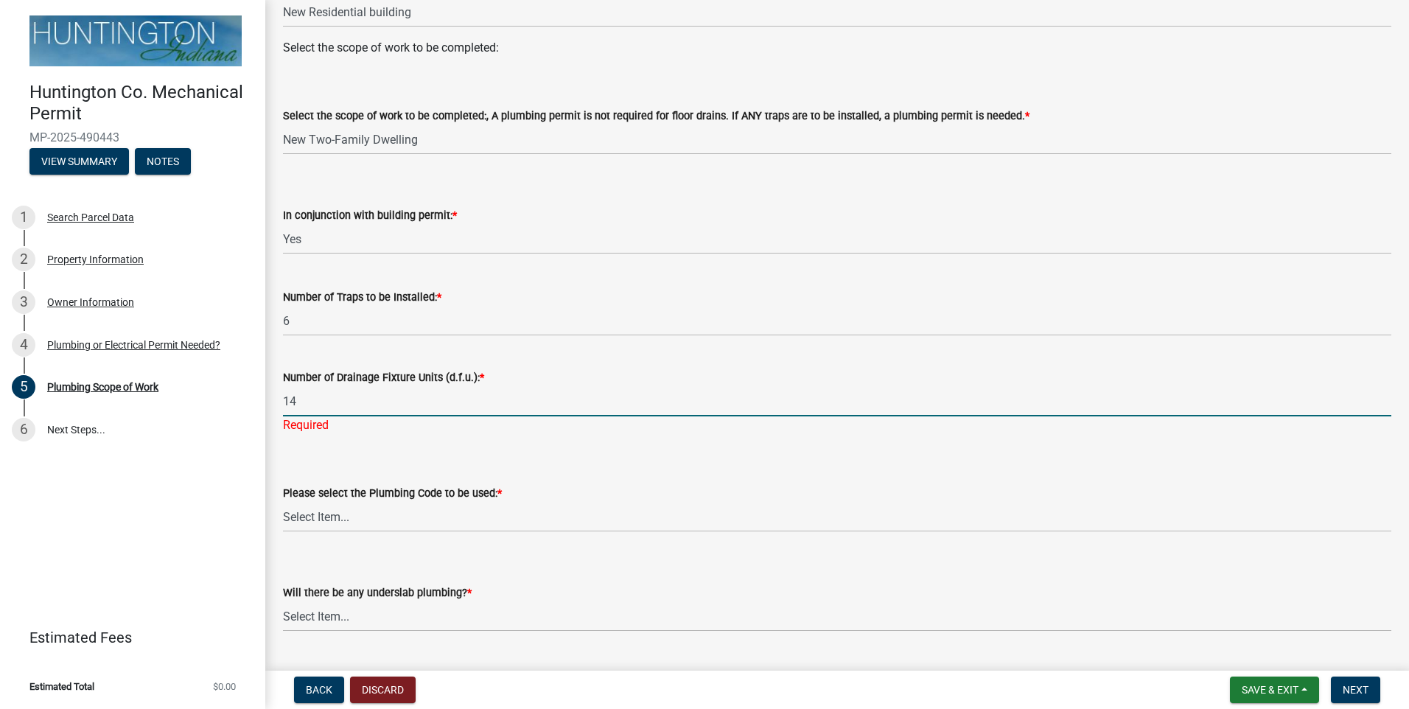
type input "14"
click at [377, 523] on wm-data-entity-input "Please select the Plumbing Code to be used: * Select Item... [US_STATE] Plumbin…" at bounding box center [837, 495] width 1108 height 99
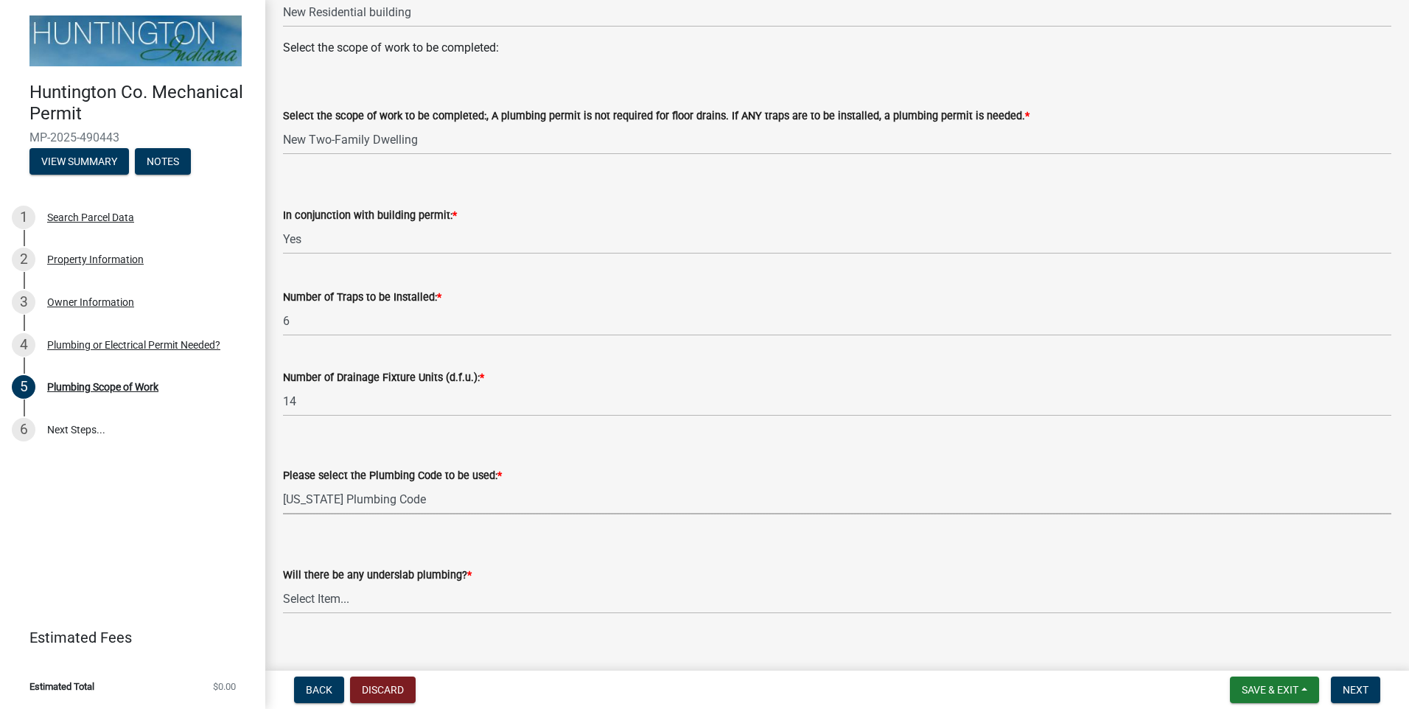
click at [283, 484] on select "Select Item... [US_STATE] Plumbing Code One & Two Family Dwelling Code" at bounding box center [837, 499] width 1108 height 30
select select "736e6d53-cbaf-4783-a261-223333e881d4"
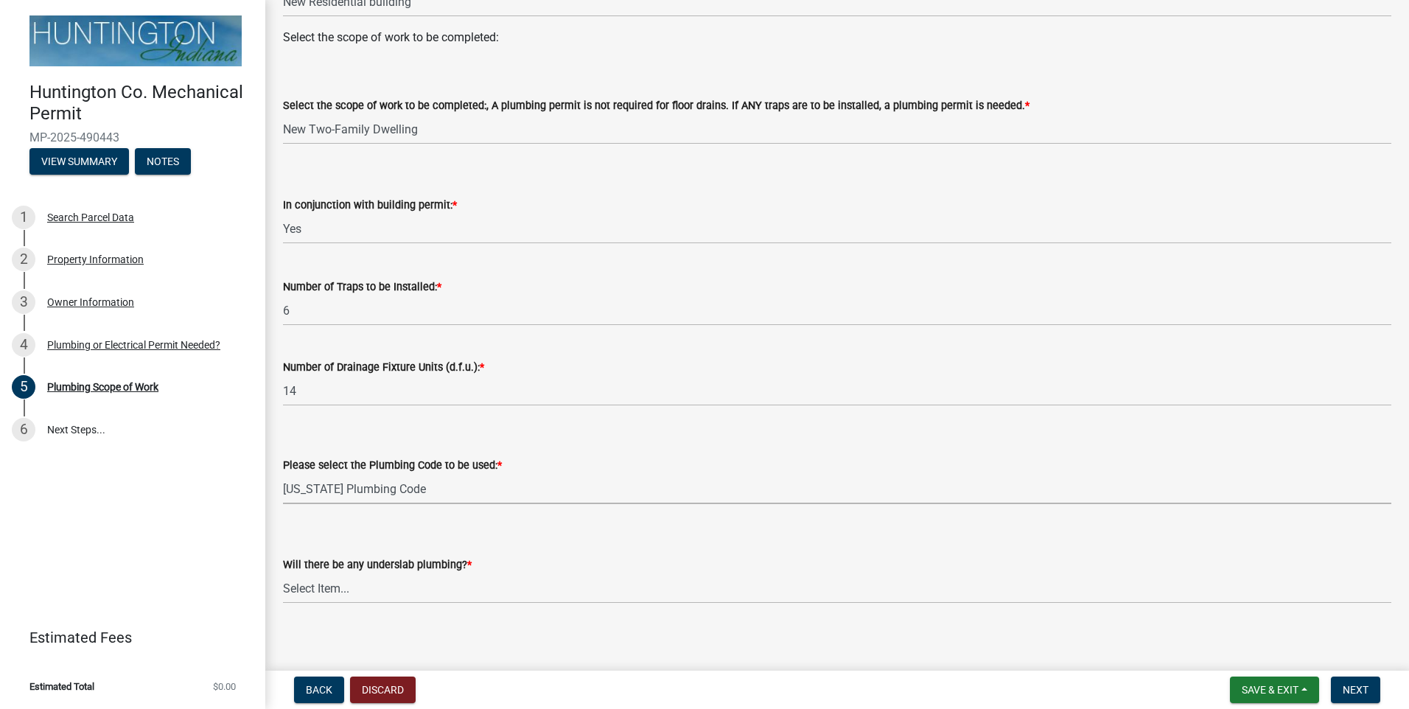
scroll to position [167, 0]
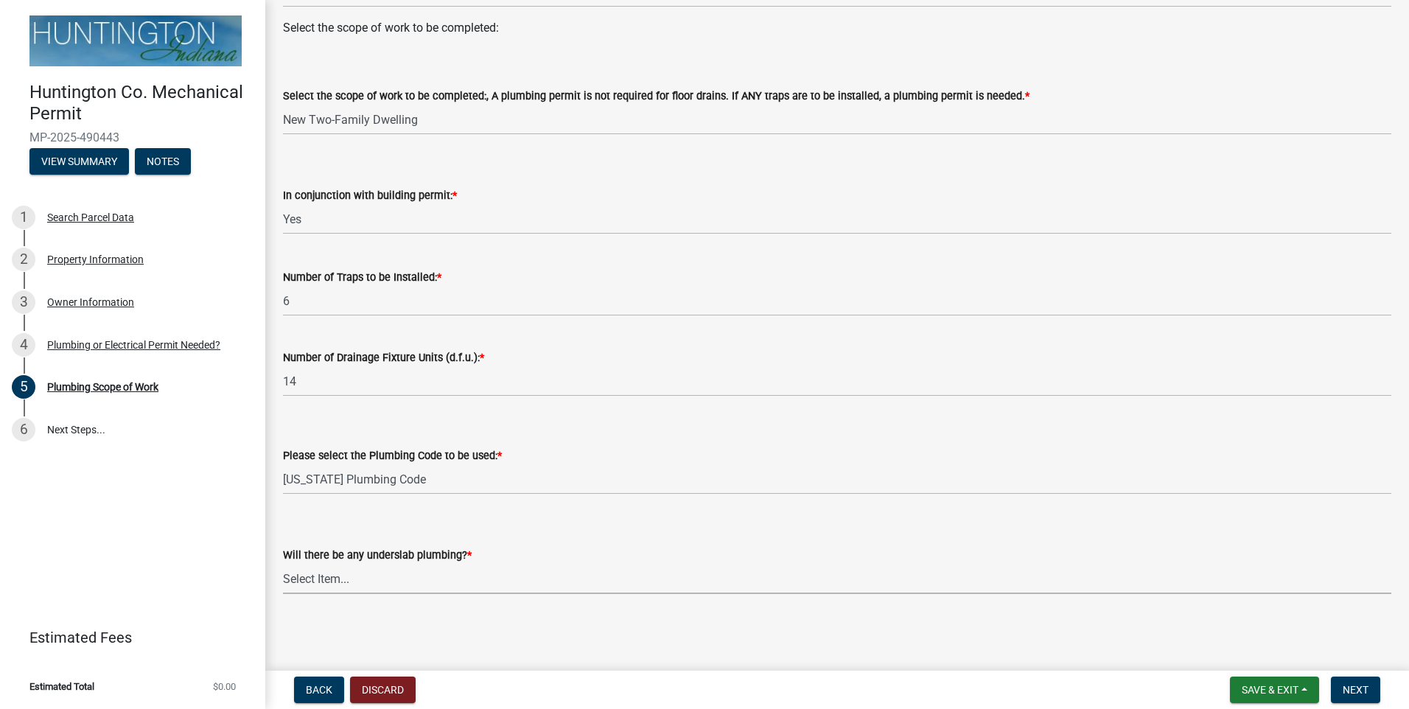
click at [369, 578] on select "Select Item... Yes No" at bounding box center [837, 579] width 1108 height 30
click at [283, 564] on select "Select Item... Yes No" at bounding box center [837, 579] width 1108 height 30
select select "b92bc407-a990-4713-b4f6-a575aa6de472"
click at [1357, 684] on span "Next" at bounding box center [1355, 690] width 26 height 12
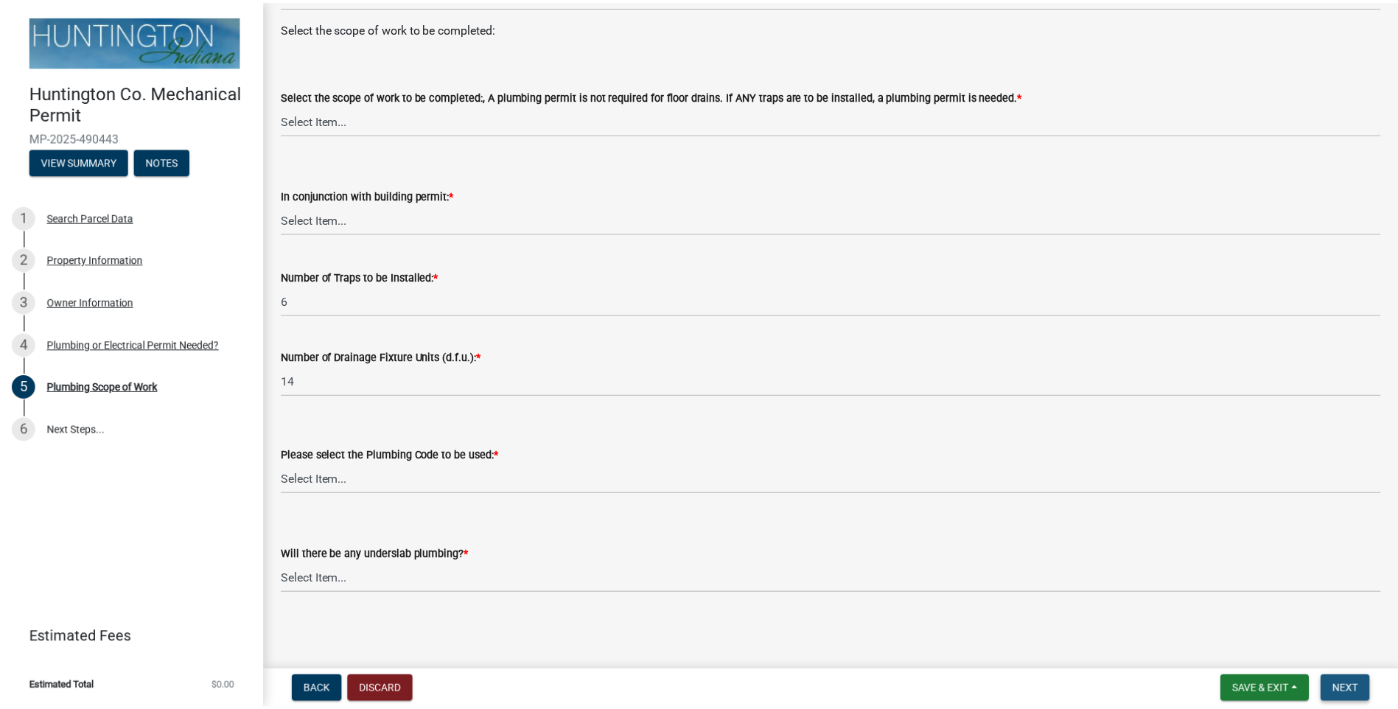
scroll to position [0, 0]
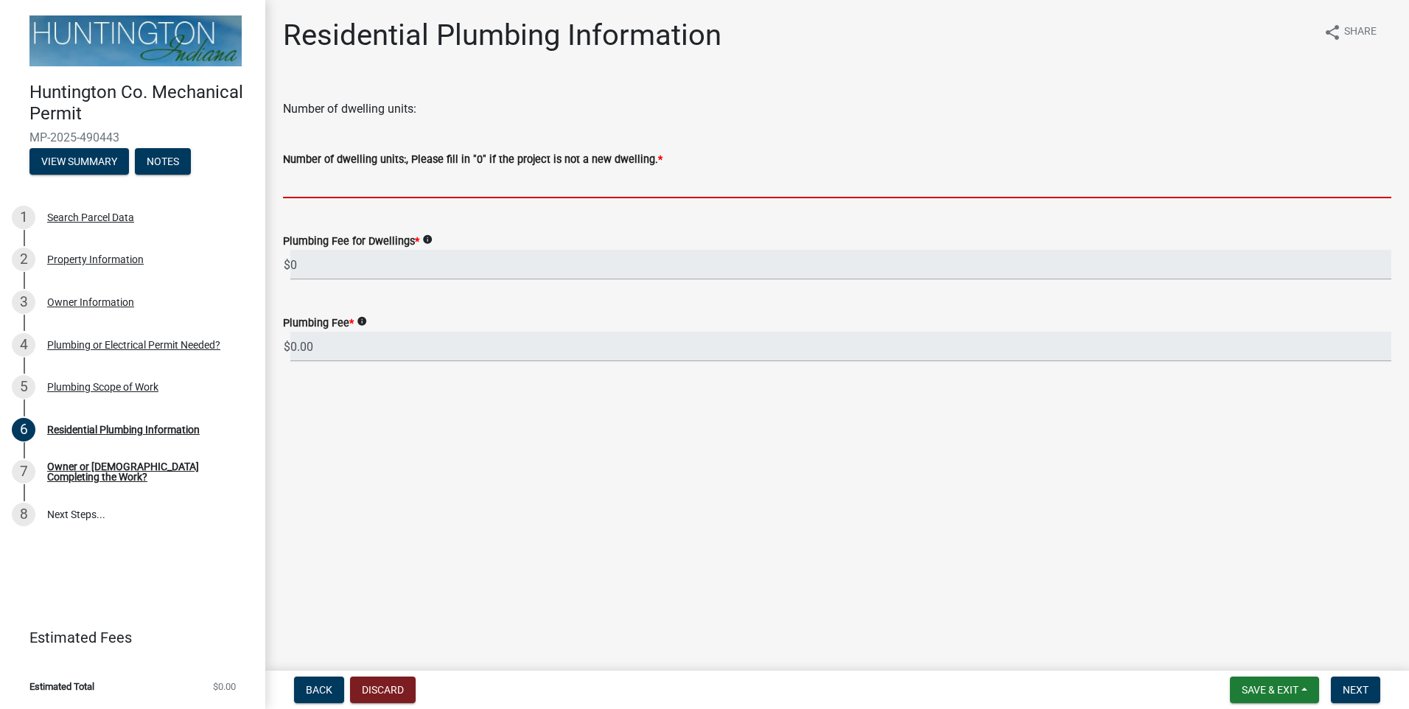
click at [345, 184] on input "text" at bounding box center [837, 183] width 1108 height 30
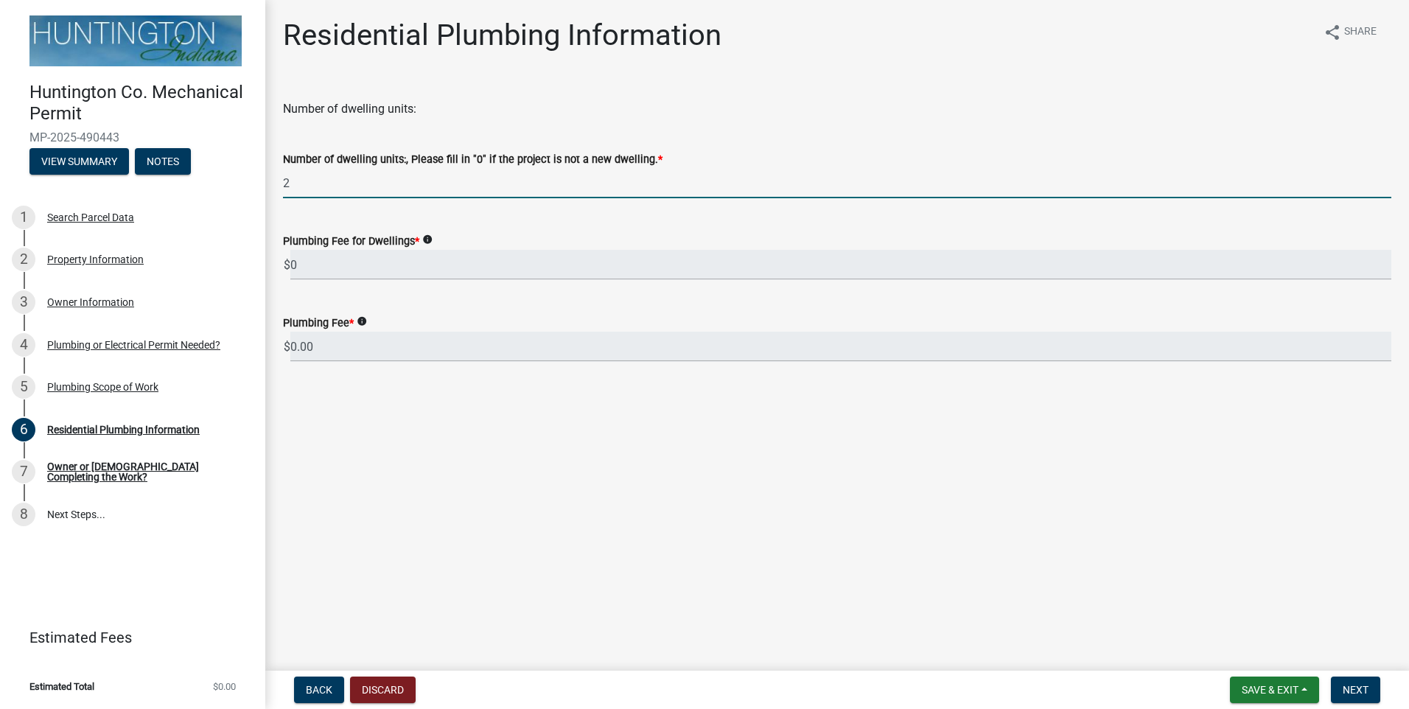
type input "2"
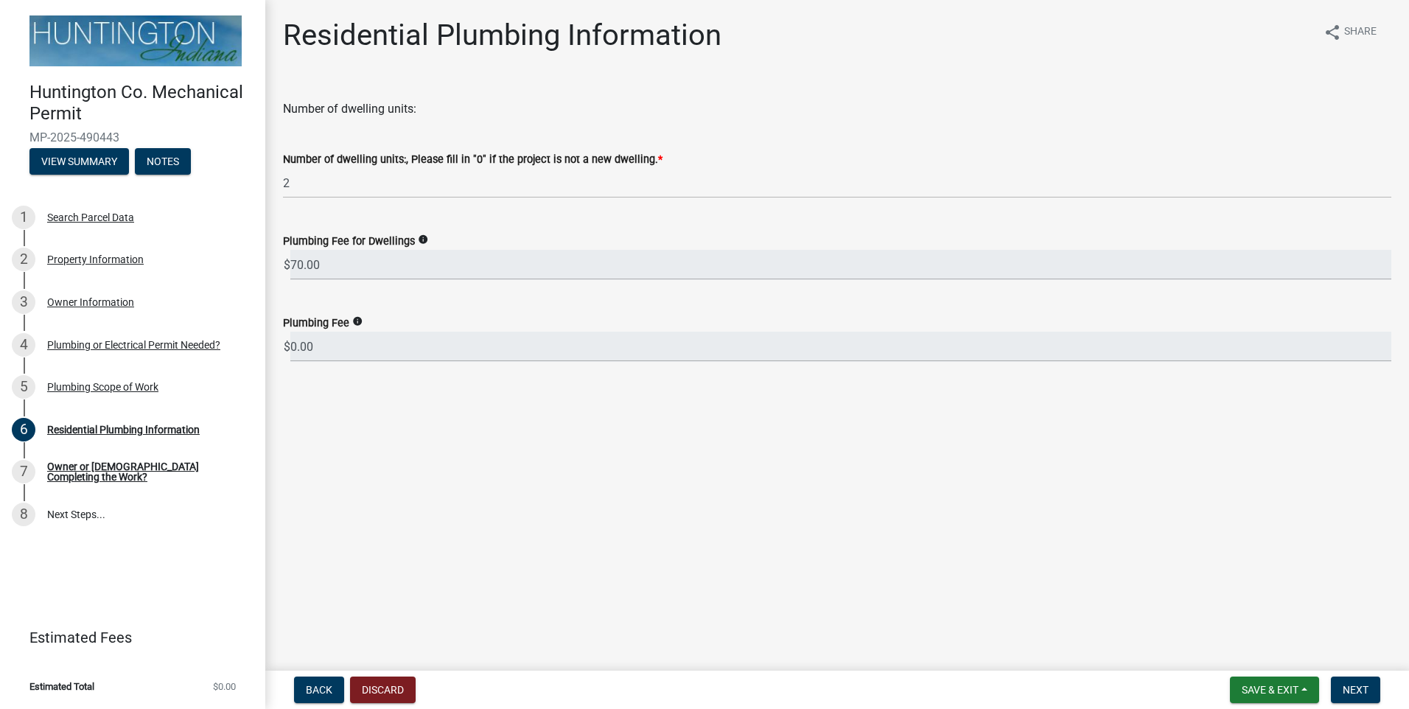
click at [358, 362] on wm-data-entity-input "Plumbing Fee info $ 0.00" at bounding box center [837, 334] width 1108 height 82
click at [360, 349] on input "0.00" at bounding box center [840, 347] width 1101 height 30
click at [1367, 687] on span "Next" at bounding box center [1355, 690] width 26 height 12
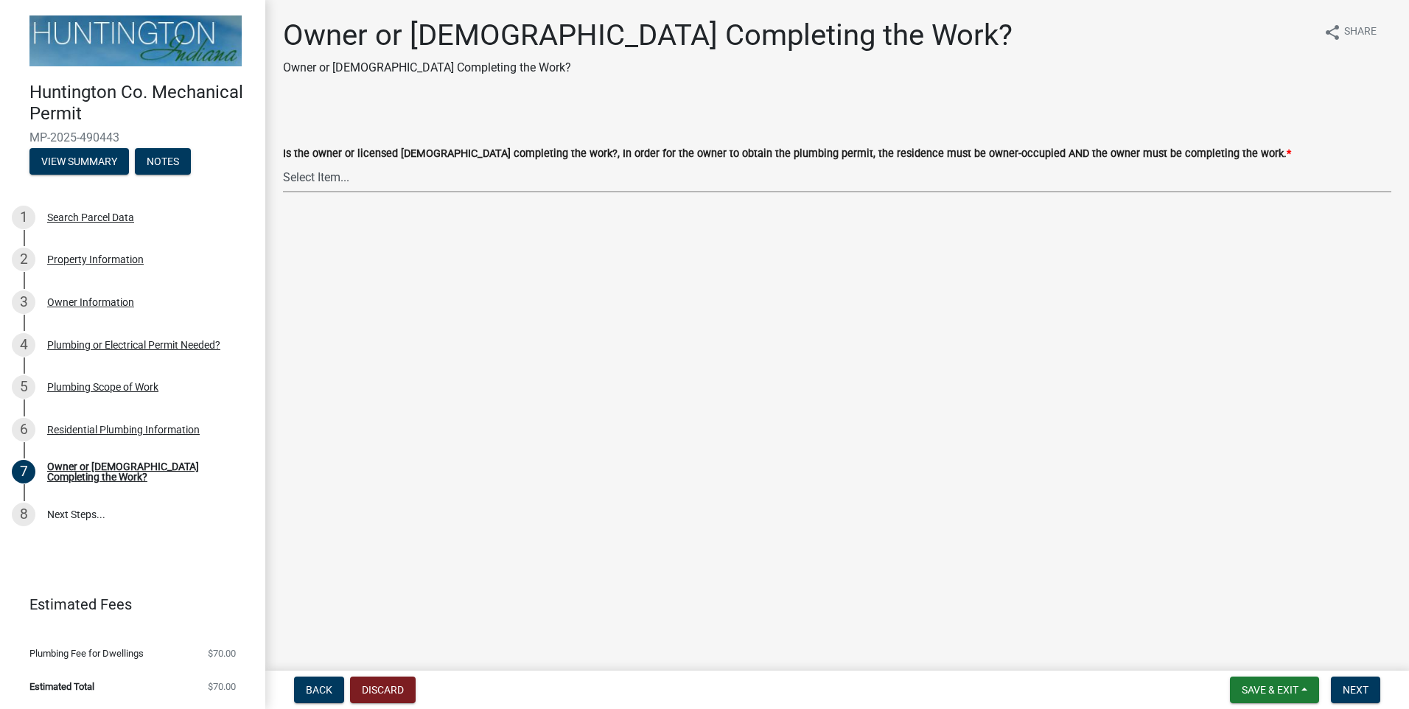
click at [355, 176] on select "Select Item... owner contractor" at bounding box center [837, 177] width 1108 height 30
click at [283, 162] on select "Select Item... owner contractor" at bounding box center [837, 177] width 1108 height 30
select select "8d715a64-a5a5-441e-a5cd-ea51fdab5002"
click at [1355, 694] on span "Next" at bounding box center [1355, 690] width 26 height 12
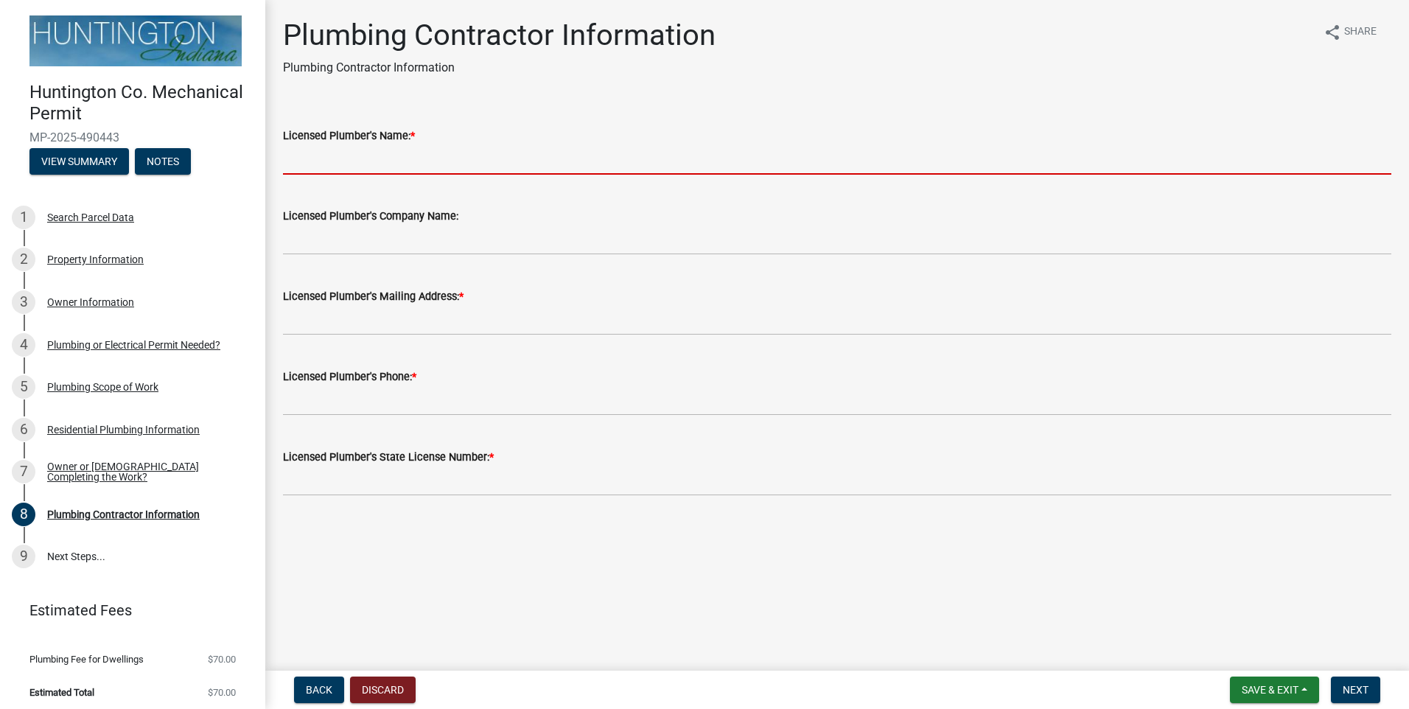
click at [419, 165] on input "Licensed Plumber's Name: *" at bounding box center [837, 159] width 1108 height 30
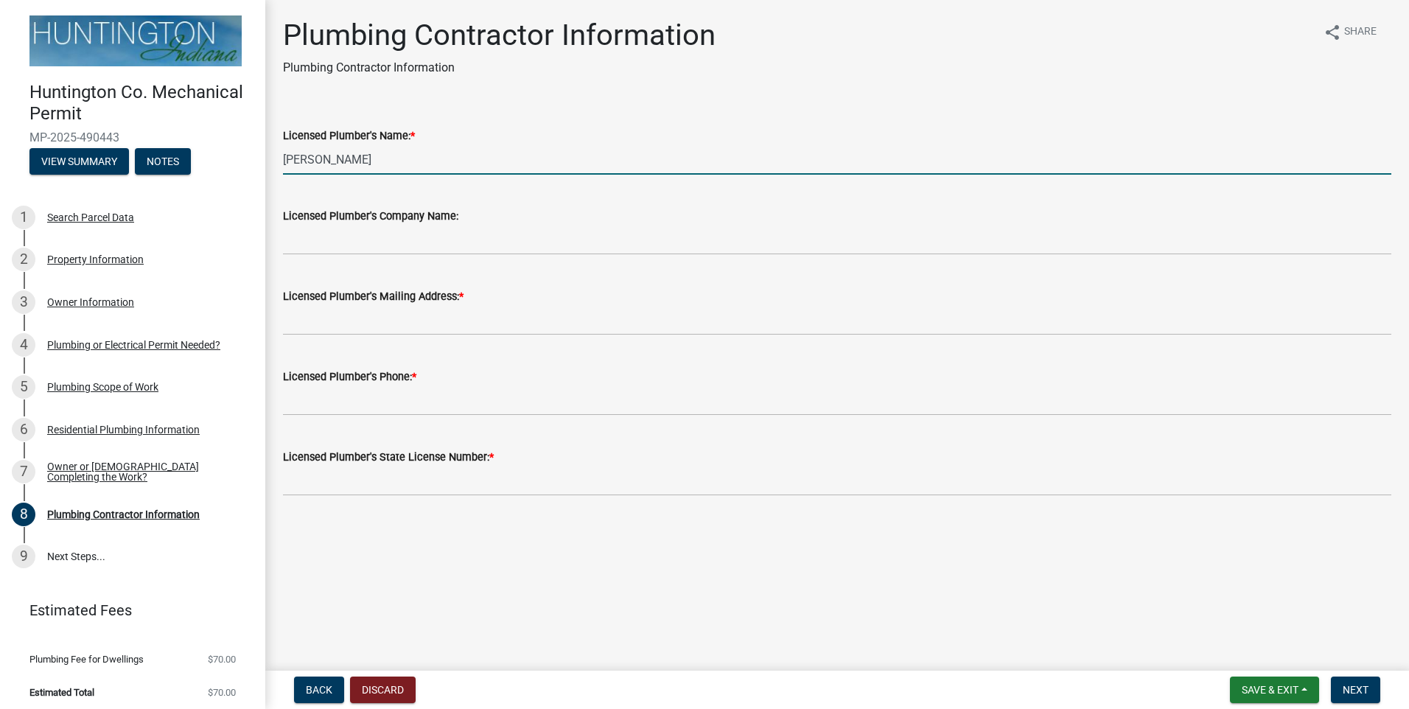
type input "[PERSON_NAME]"
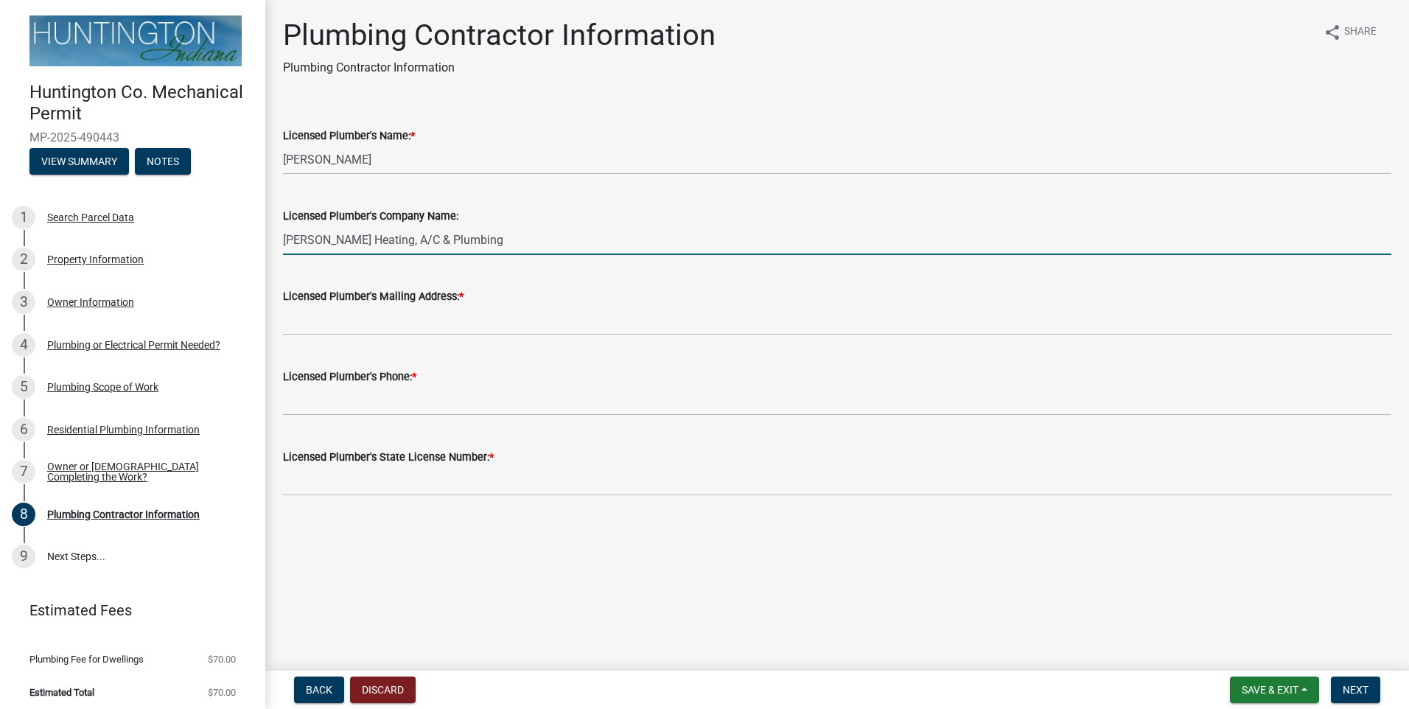
type input "[PERSON_NAME] Heating, A/C & Plumbing"
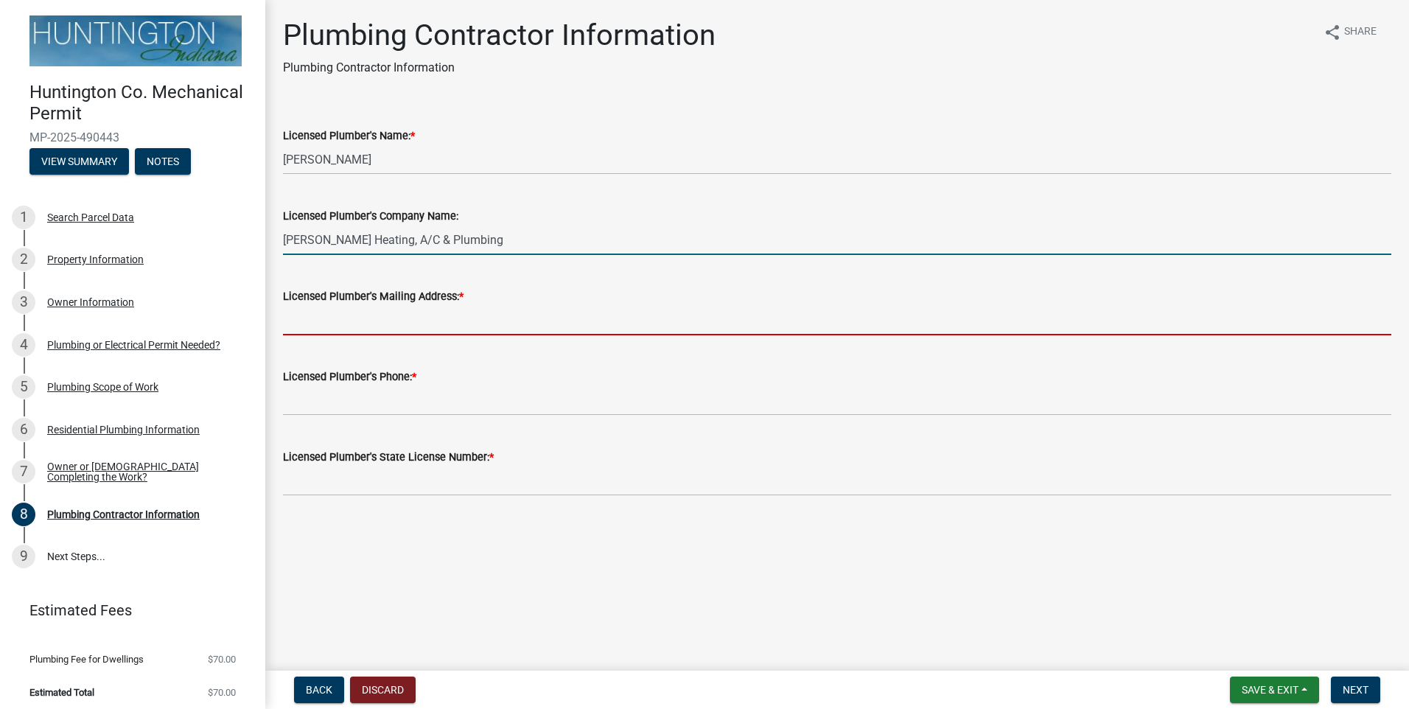
click at [423, 312] on input "Licensed Plumber's Mailing Address: *" at bounding box center [837, 320] width 1108 height 30
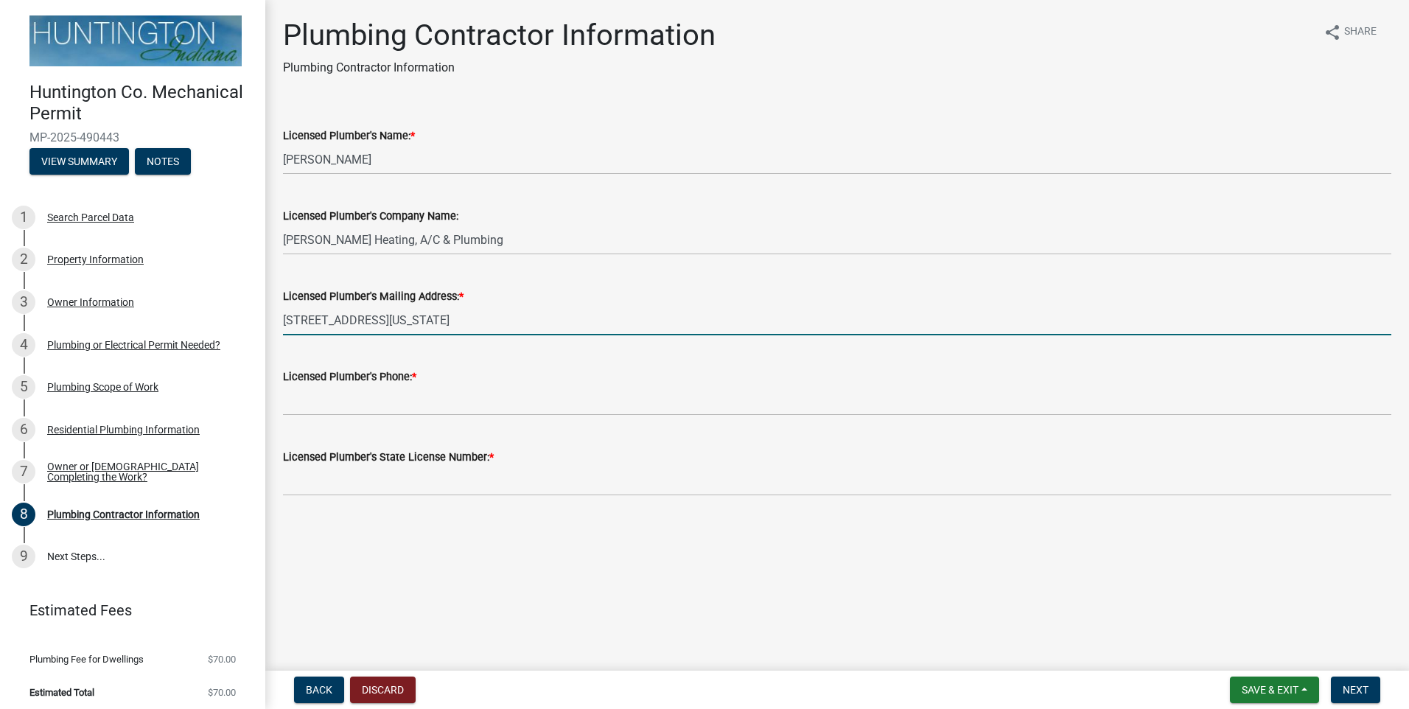
type input "[STREET_ADDRESS][US_STATE]"
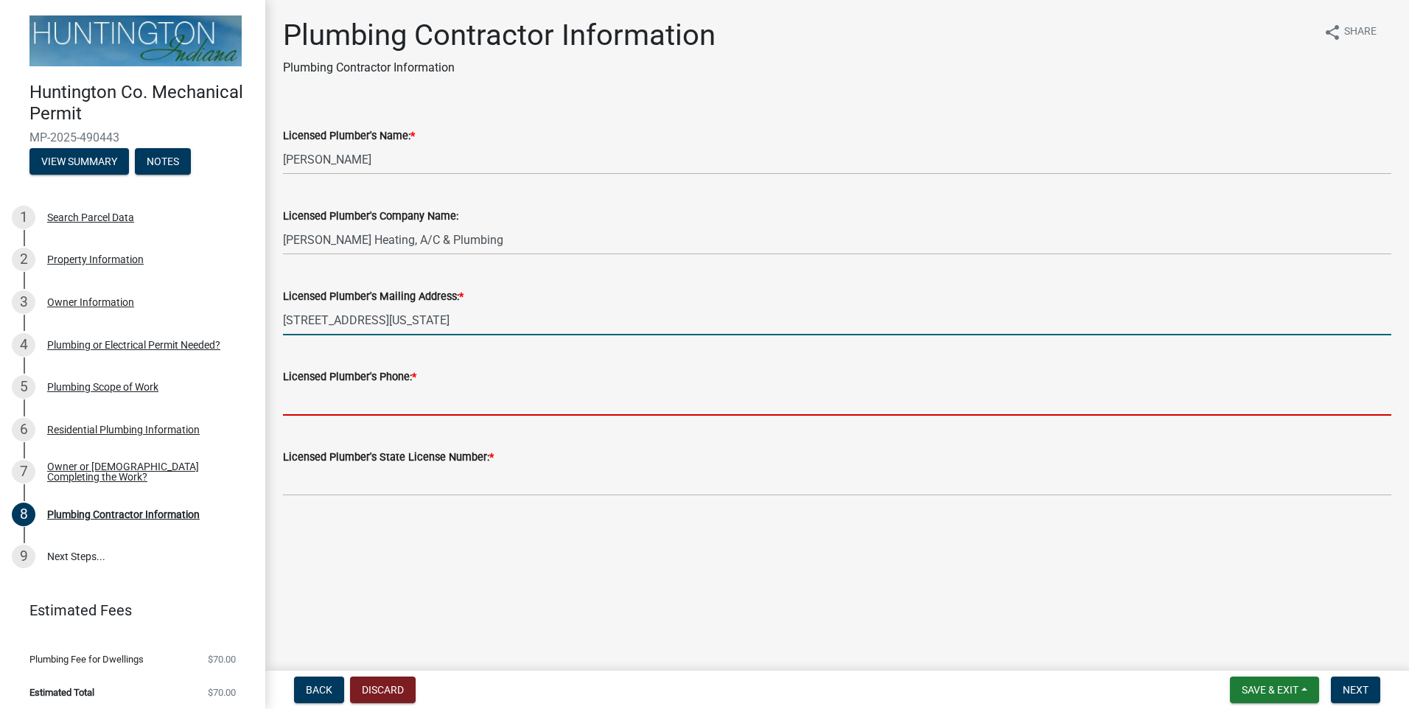
click at [417, 393] on input "Licensed Plumber's Phone: *" at bounding box center [837, 400] width 1108 height 30
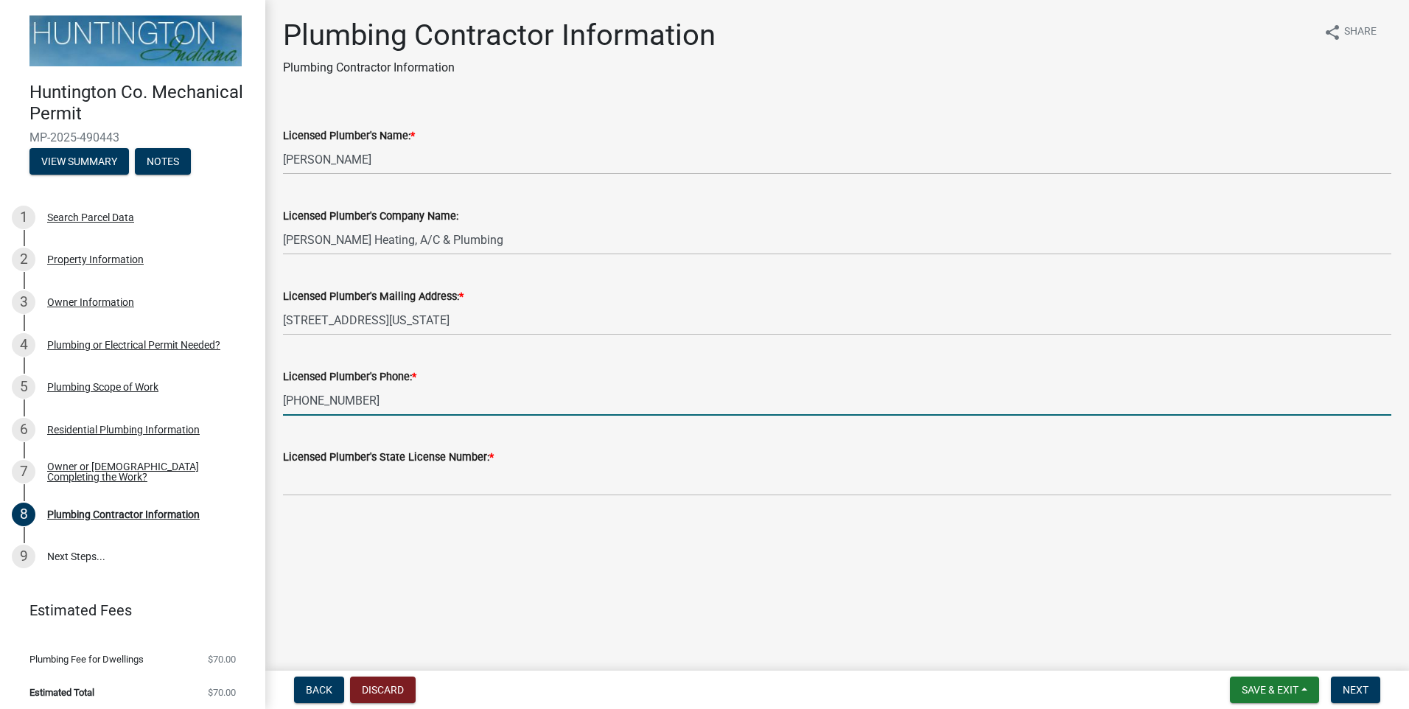
type input "[PHONE_NUMBER]"
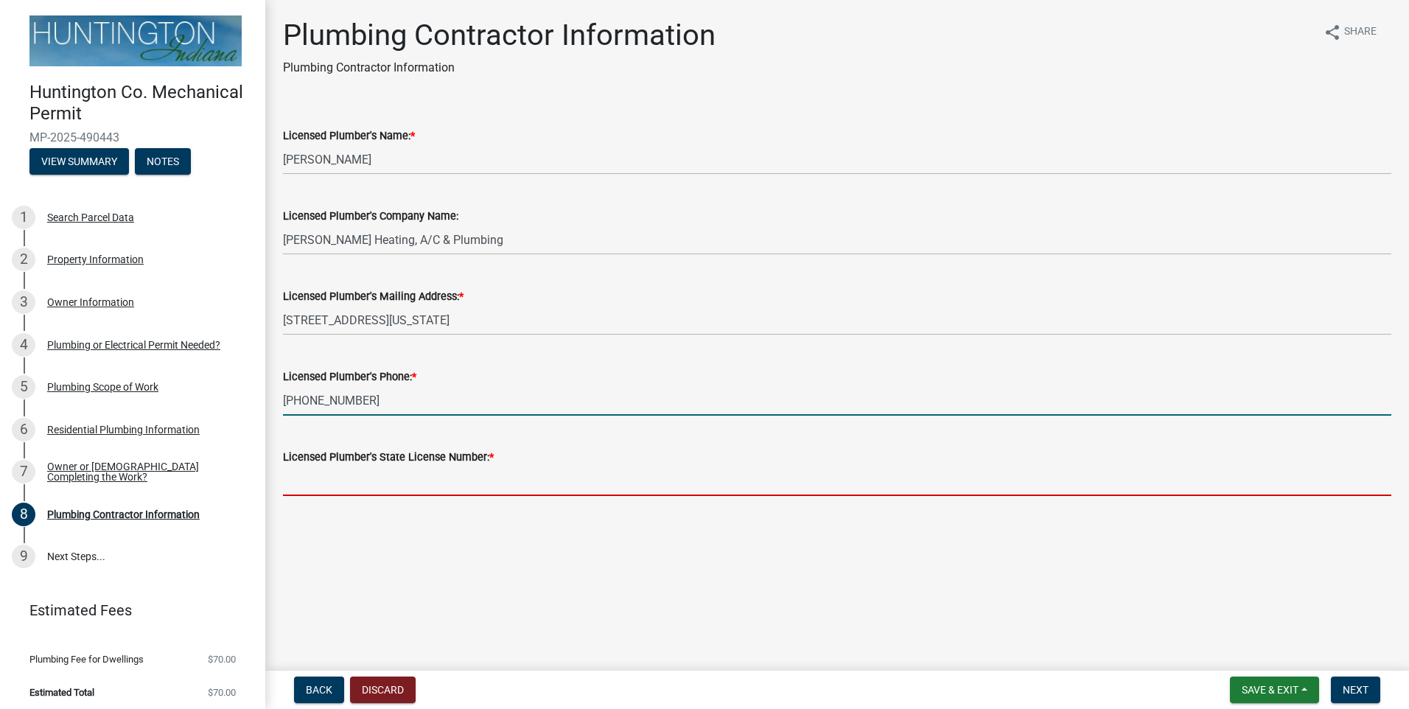
click at [388, 490] on input "Licensed Plumber's State License Number: *" at bounding box center [837, 481] width 1108 height 30
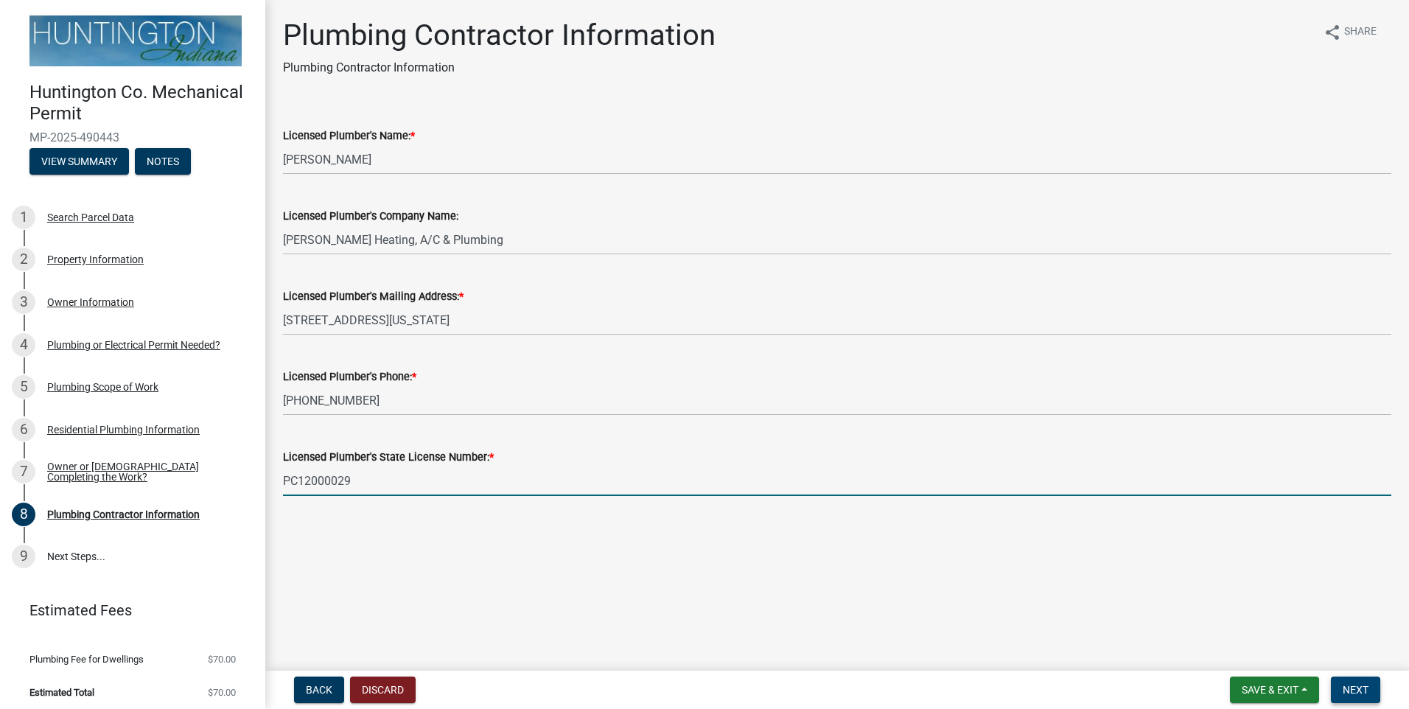
type input "PC12000029"
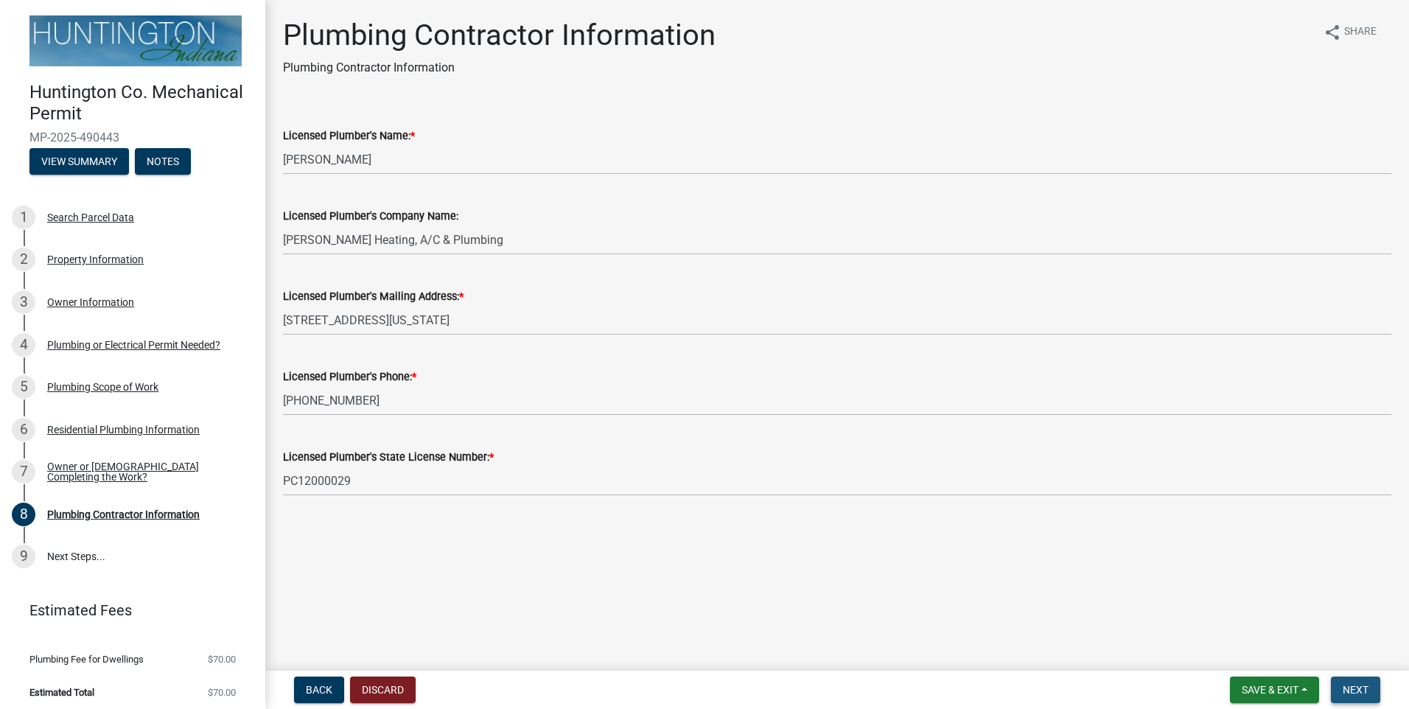
click at [1361, 681] on button "Next" at bounding box center [1355, 689] width 49 height 27
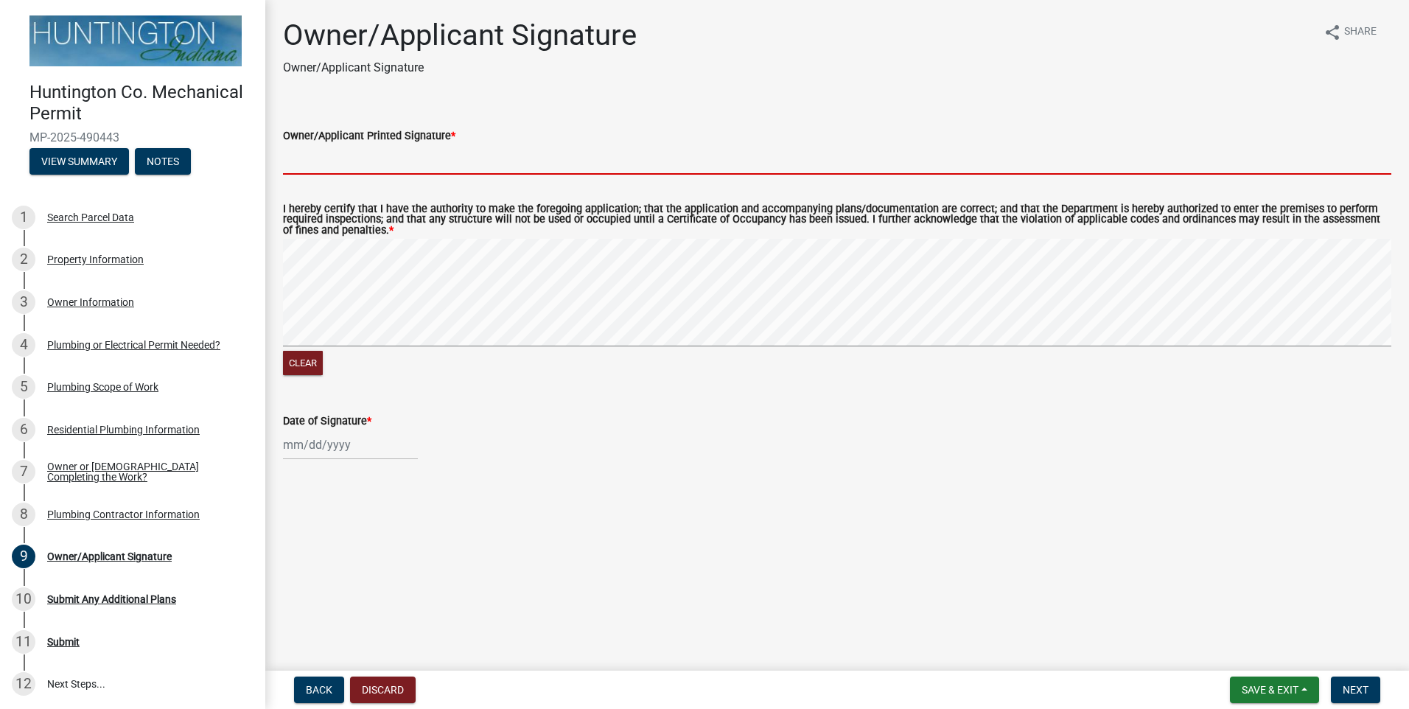
click at [336, 158] on input "Owner/Applicant Printed Signature *" at bounding box center [837, 159] width 1108 height 30
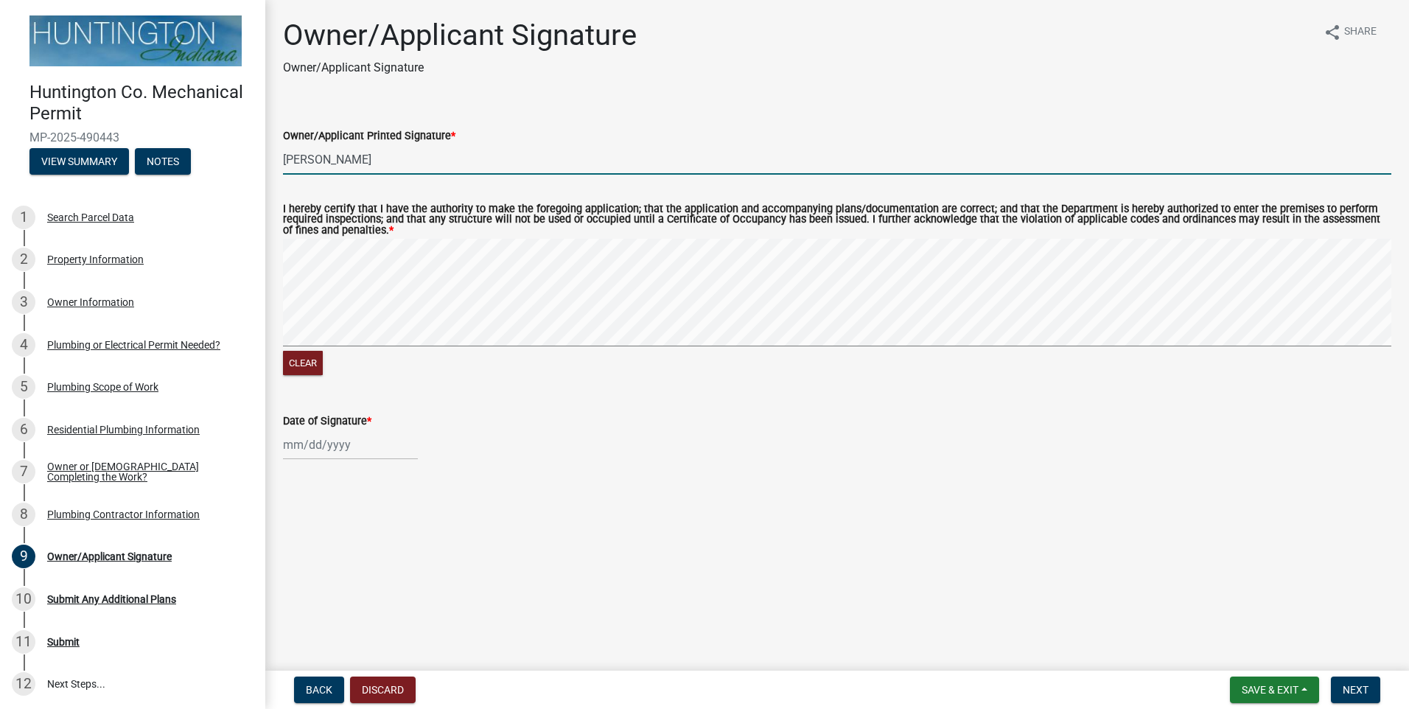
type input "[PERSON_NAME]"
click at [331, 450] on div at bounding box center [350, 445] width 135 height 30
select select "10"
select select "2025"
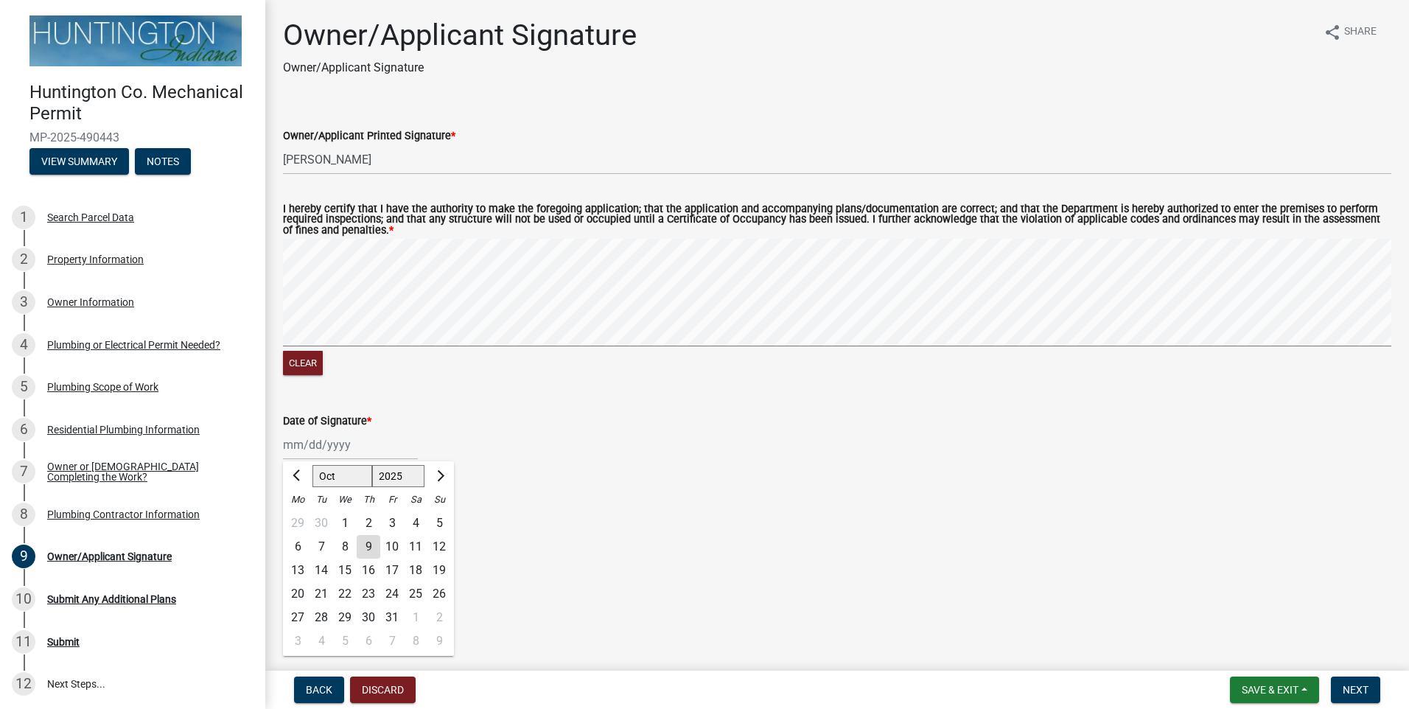
click at [370, 550] on div "9" at bounding box center [369, 547] width 24 height 24
type input "[DATE]"
click at [1367, 687] on span "Next" at bounding box center [1355, 690] width 26 height 12
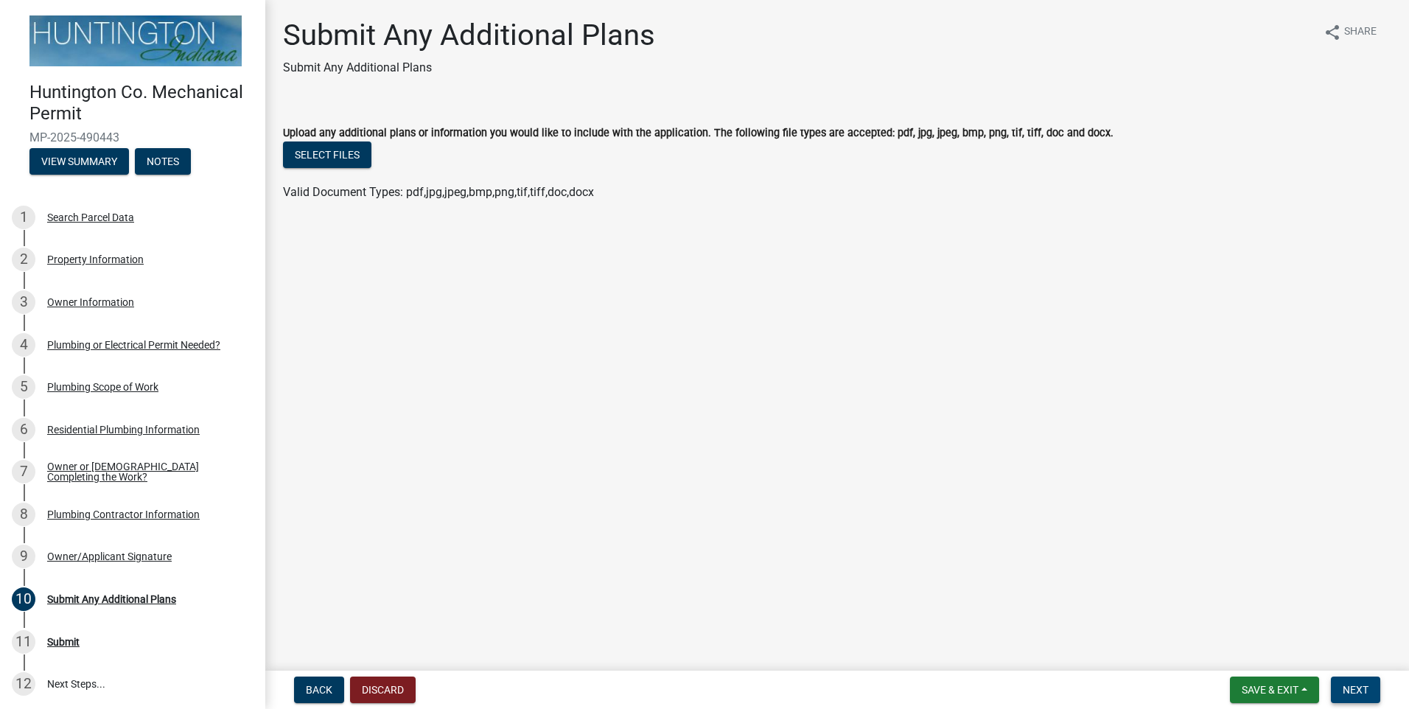
click at [1346, 688] on span "Next" at bounding box center [1355, 690] width 26 height 12
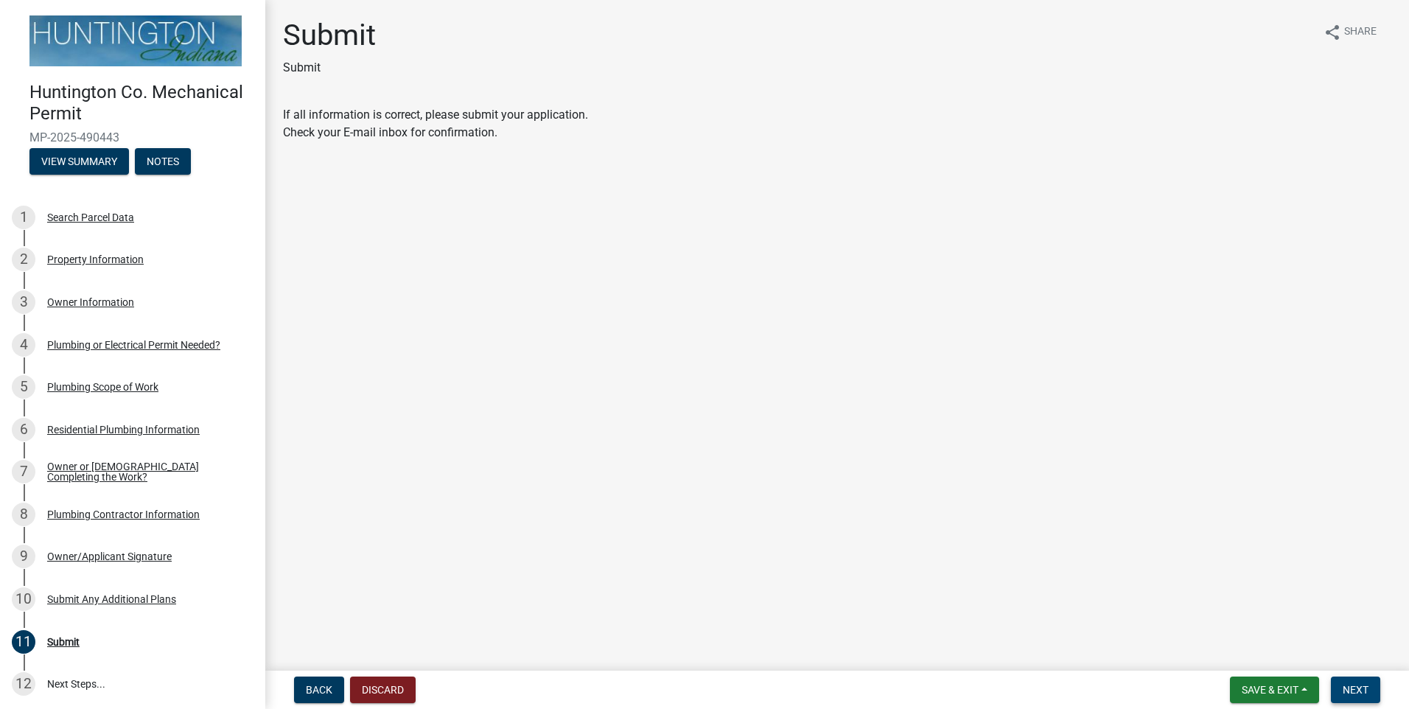
click at [1364, 685] on span "Next" at bounding box center [1355, 690] width 26 height 12
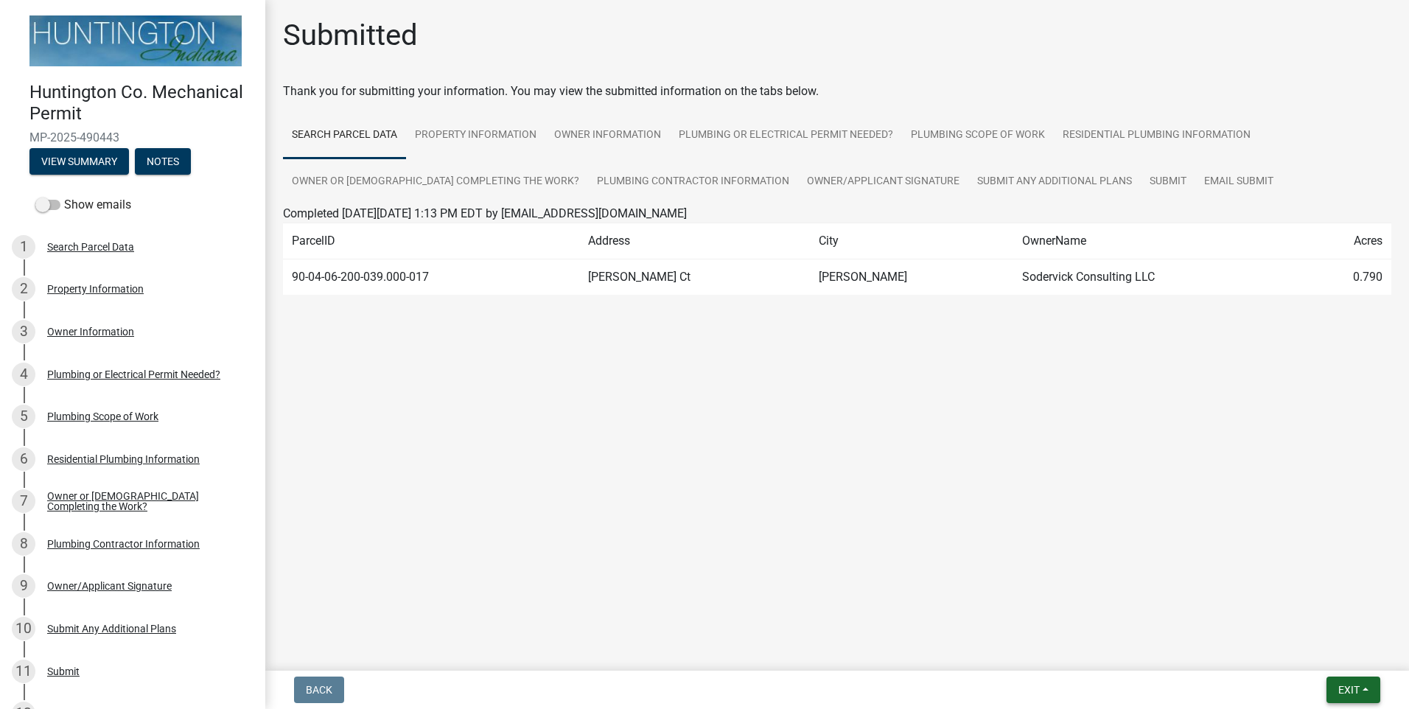
click at [1368, 687] on button "Exit" at bounding box center [1353, 689] width 54 height 27
click at [1336, 648] on button "Save & Exit" at bounding box center [1321, 651] width 118 height 35
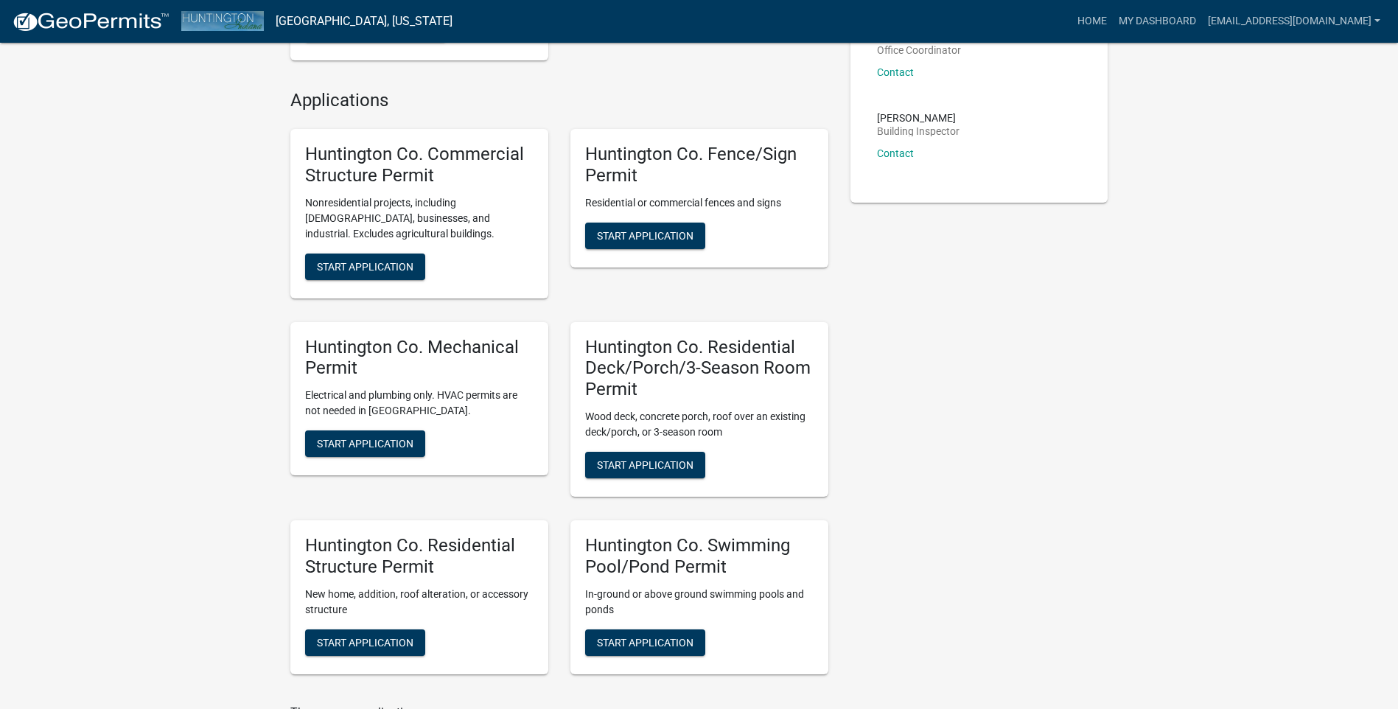
scroll to position [368, 0]
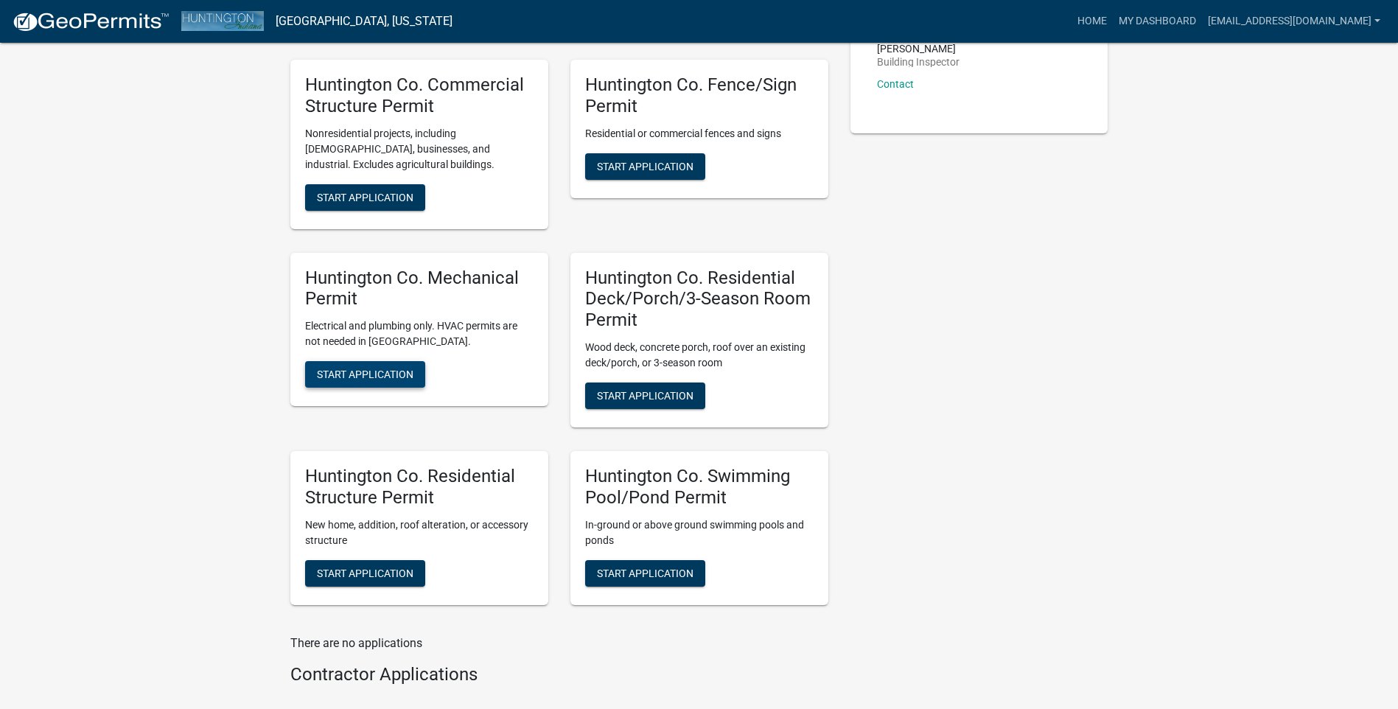
click at [356, 370] on span "Start Application" at bounding box center [365, 374] width 97 height 12
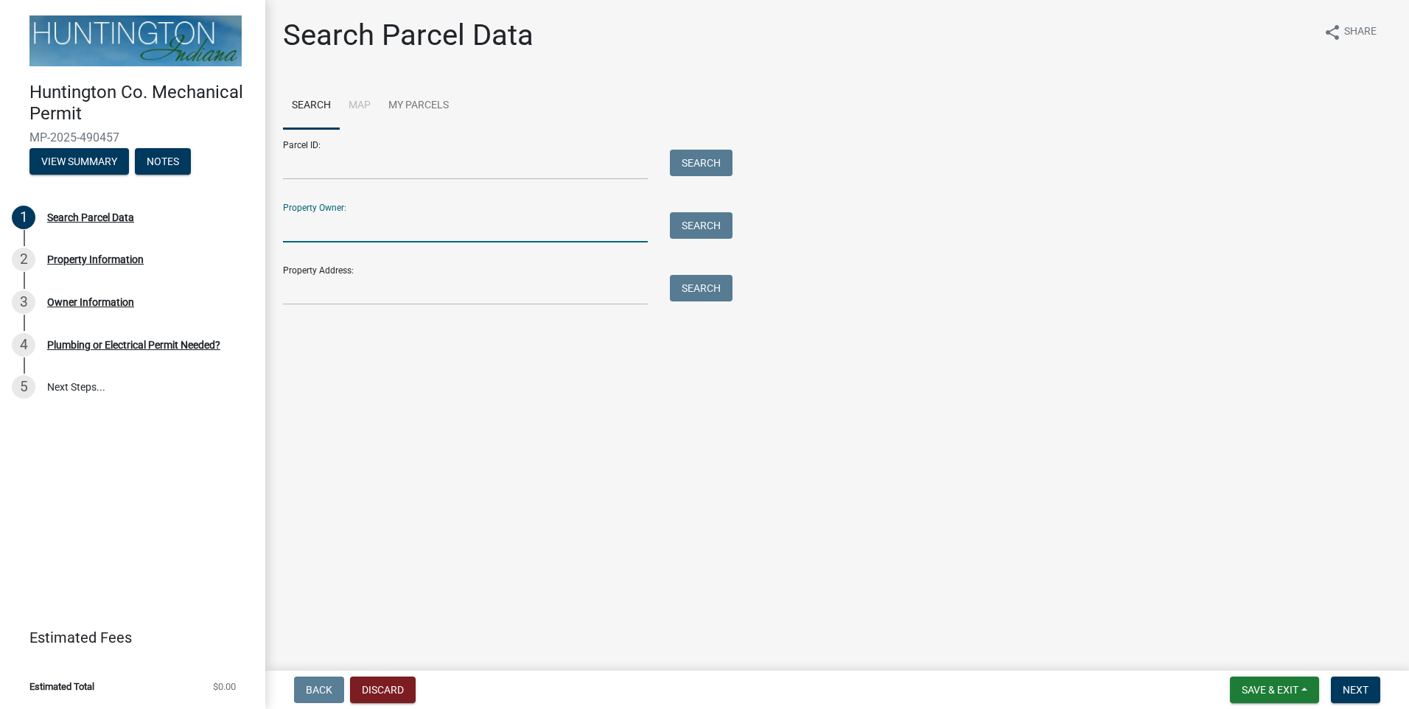
click at [494, 223] on input "Property Owner:" at bounding box center [465, 227] width 365 height 30
type input "sodervick"
click at [703, 220] on button "Search" at bounding box center [701, 225] width 63 height 27
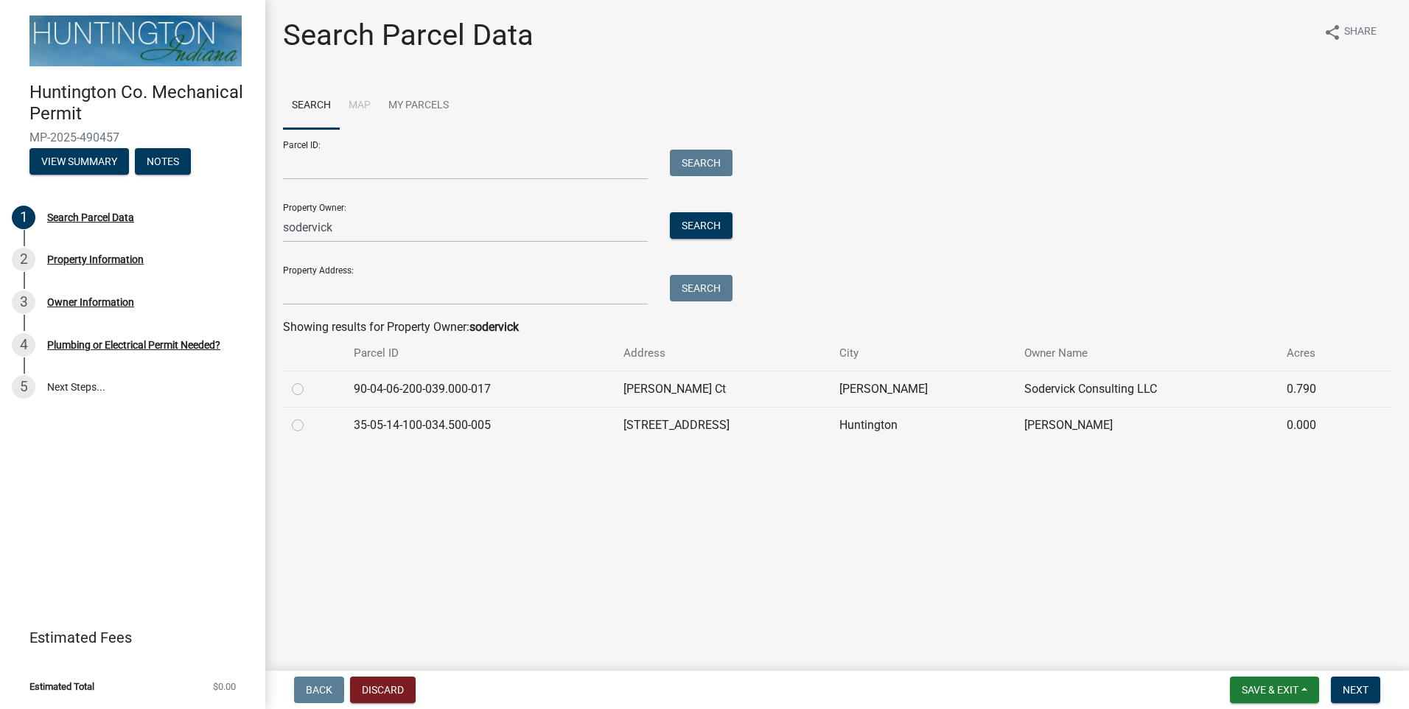
click at [309, 380] on label at bounding box center [309, 380] width 0 height 0
click at [309, 390] on input "radio" at bounding box center [314, 385] width 10 height 10
radio input "true"
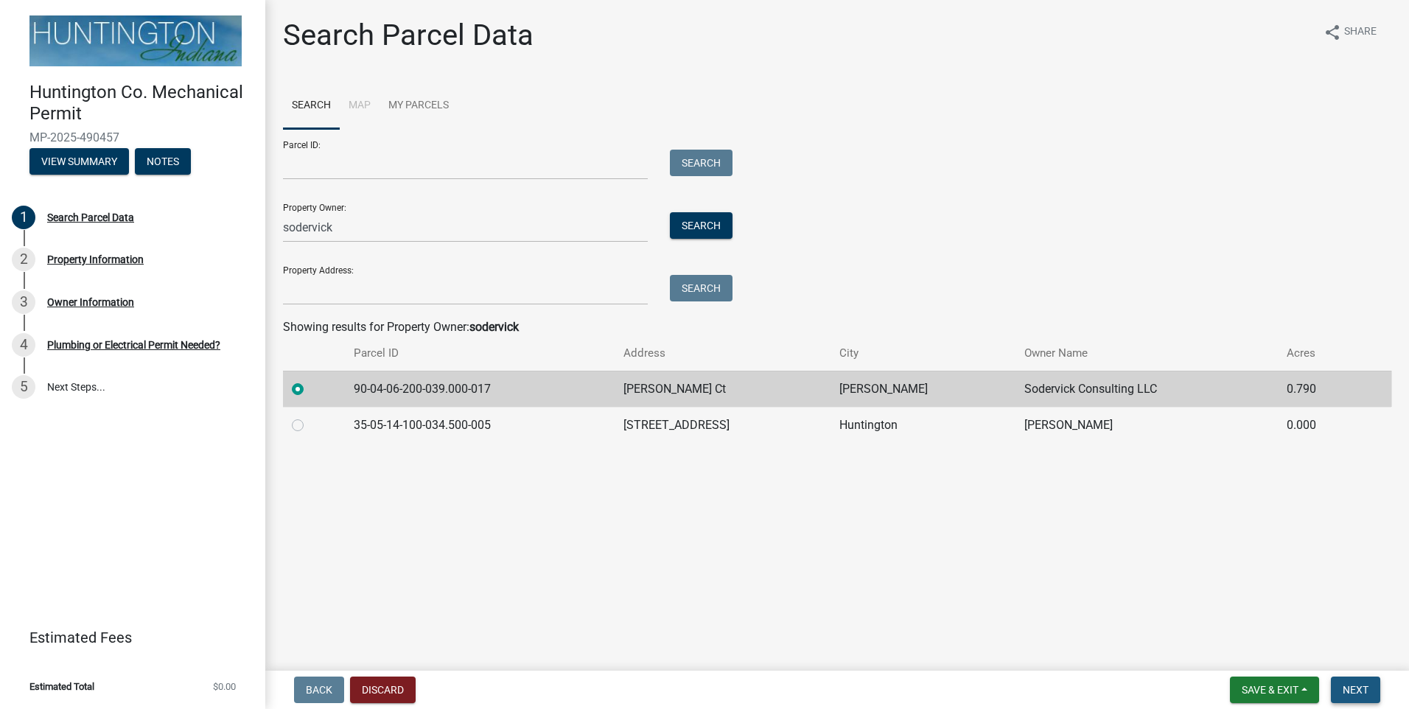
click at [1349, 682] on button "Next" at bounding box center [1355, 689] width 49 height 27
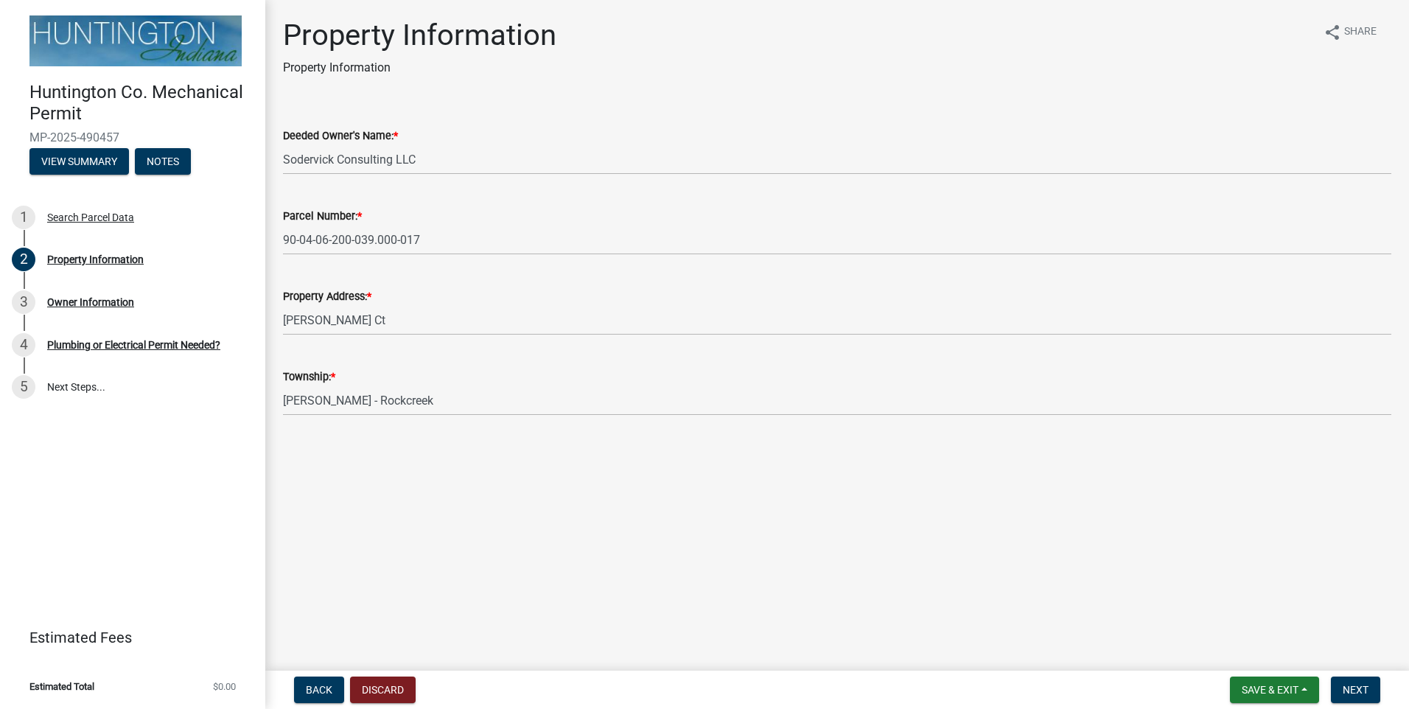
click at [281, 323] on div "Property Address: * [PERSON_NAME] Ct" at bounding box center [837, 301] width 1130 height 69
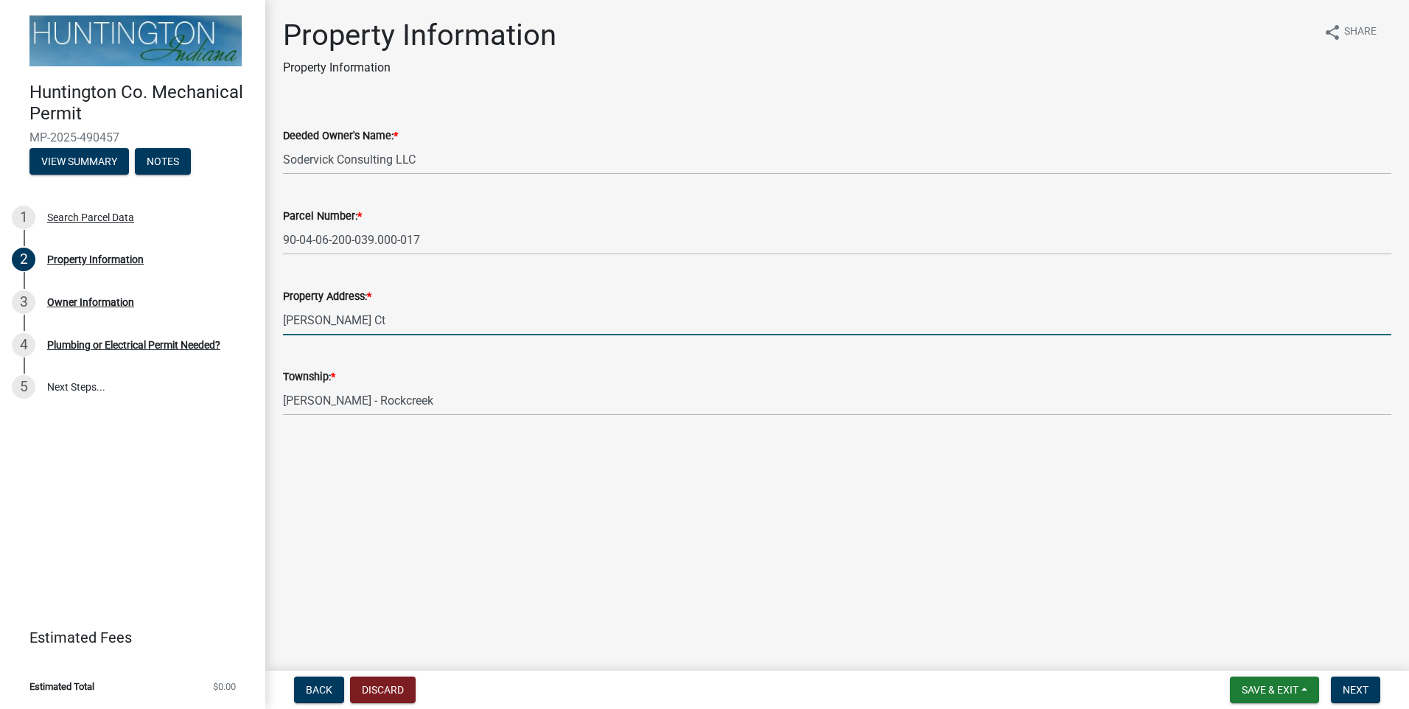
click at [284, 321] on input "[PERSON_NAME] Ct" at bounding box center [837, 320] width 1108 height 30
type input "[STREET_ADDRESS][PERSON_NAME]"
click at [1367, 691] on span "Next" at bounding box center [1355, 690] width 26 height 12
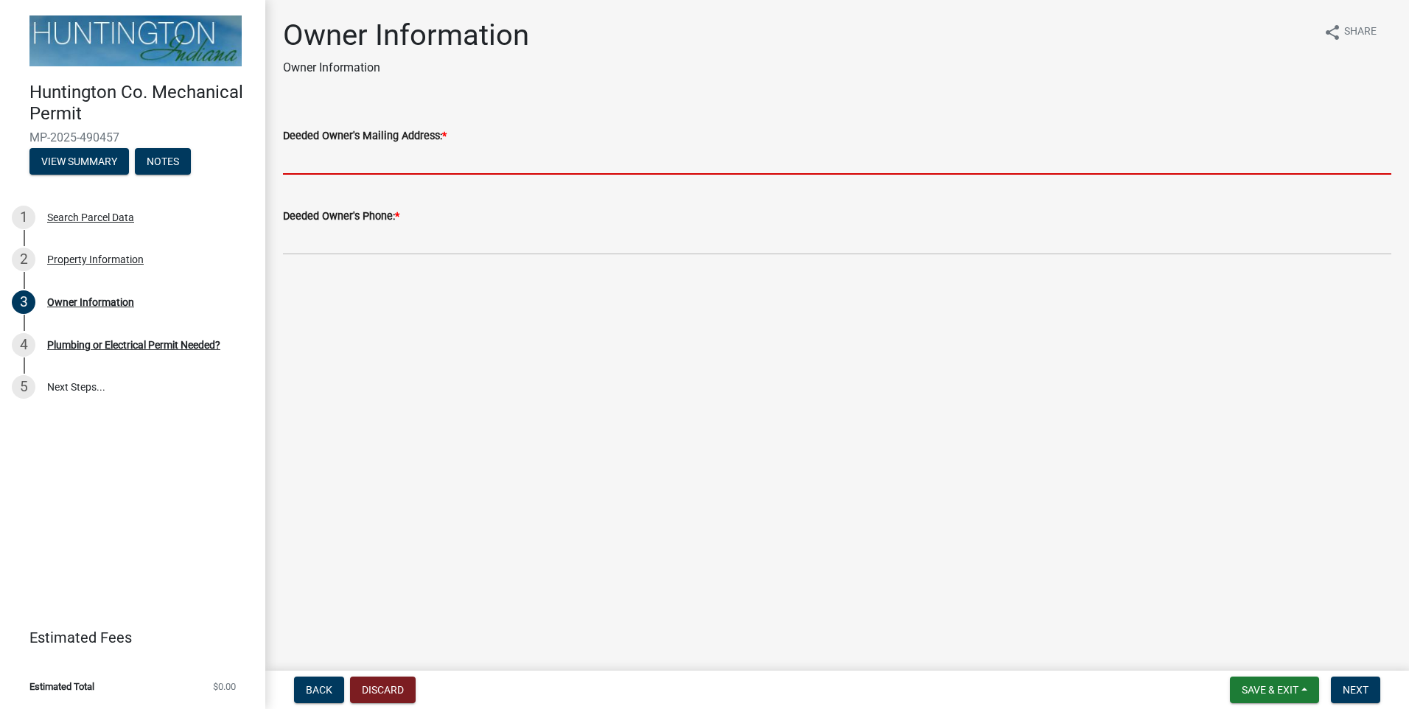
click at [419, 166] on input "Deeded Owner's Mailing Address: *" at bounding box center [837, 159] width 1108 height 30
type input "[STREET_ADDRESS][PERSON_NAME]"
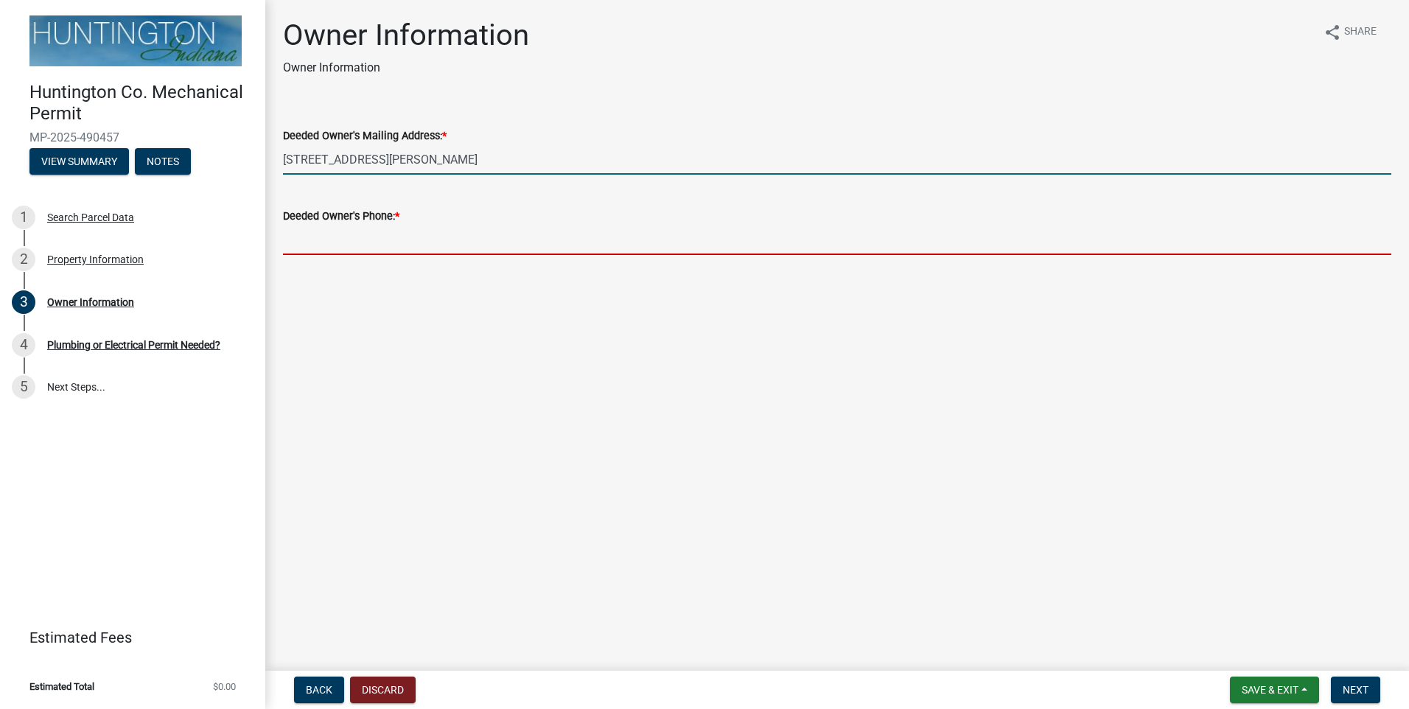
type input "[PHONE_NUMBER]"
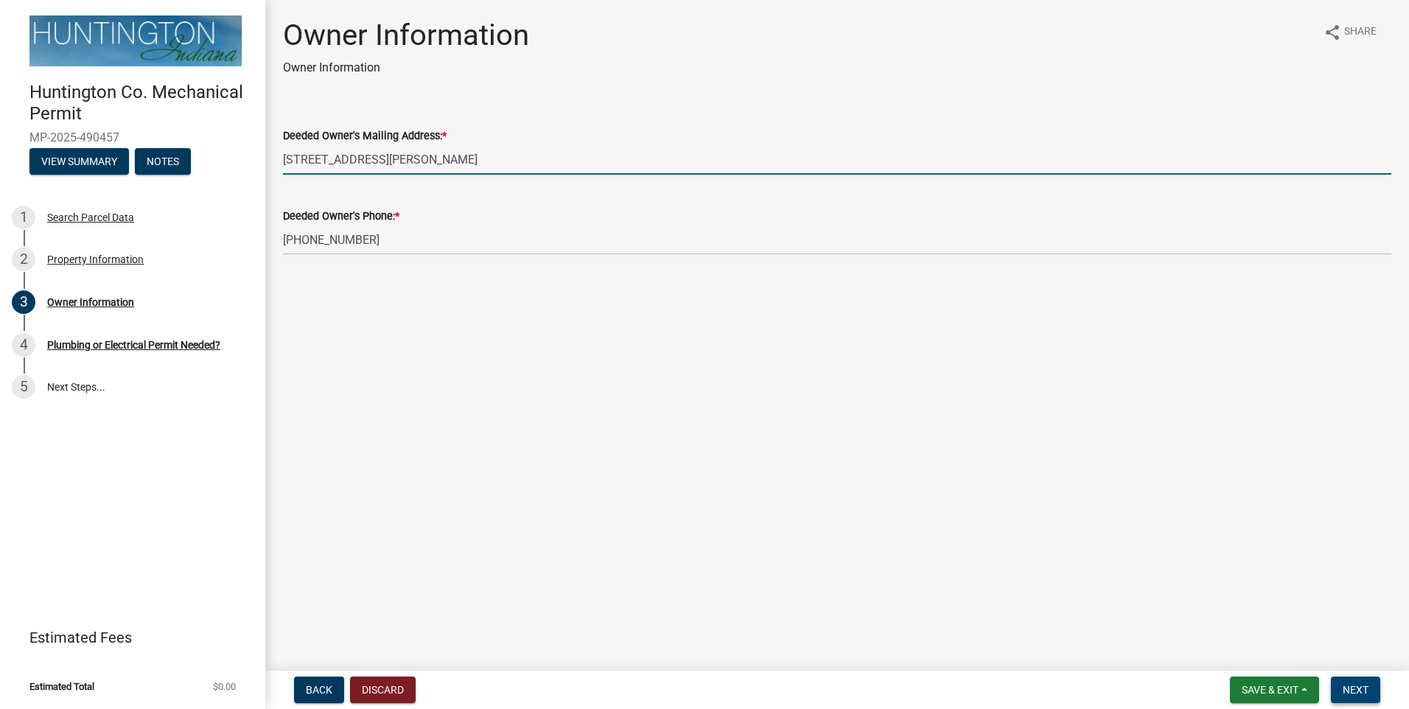
click at [1375, 682] on button "Next" at bounding box center [1355, 689] width 49 height 27
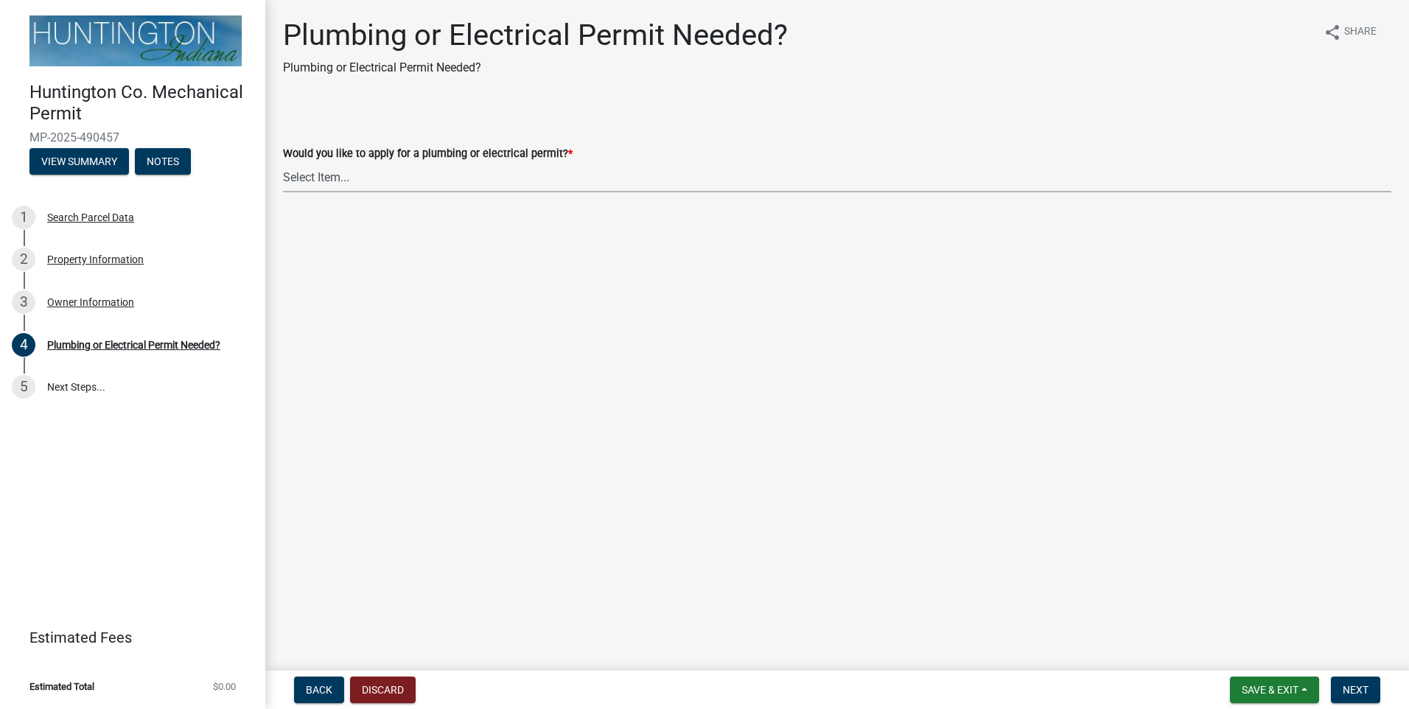
click at [435, 169] on select "Select Item... plumbing electrical" at bounding box center [837, 177] width 1108 height 30
click at [283, 162] on select "Select Item... plumbing electrical" at bounding box center [837, 177] width 1108 height 30
select select "1b1ab0c1-eb36-4ed4-85d2-a311fbae4f76"
click at [1363, 686] on span "Next" at bounding box center [1355, 690] width 26 height 12
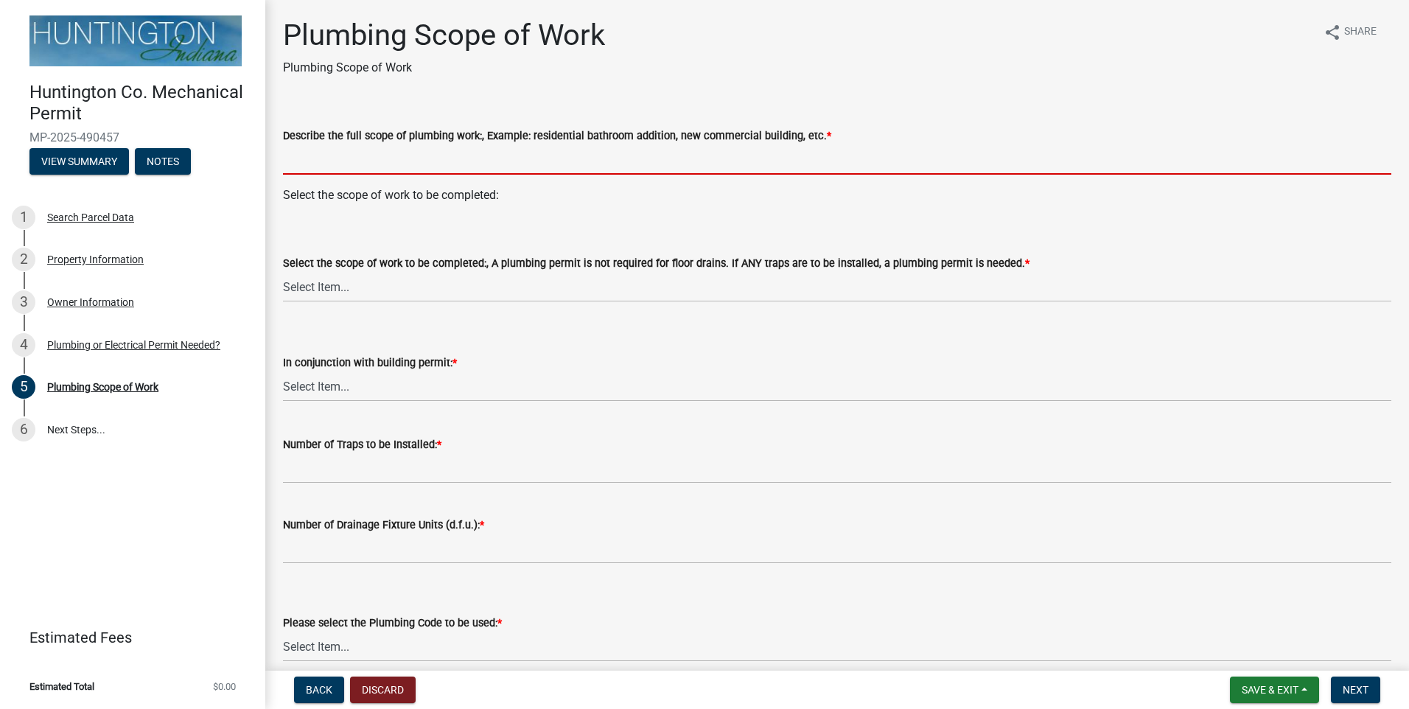
click at [321, 158] on input "Describe the full scope of plumbing work:, Example: residential bathroom additi…" at bounding box center [837, 159] width 1108 height 30
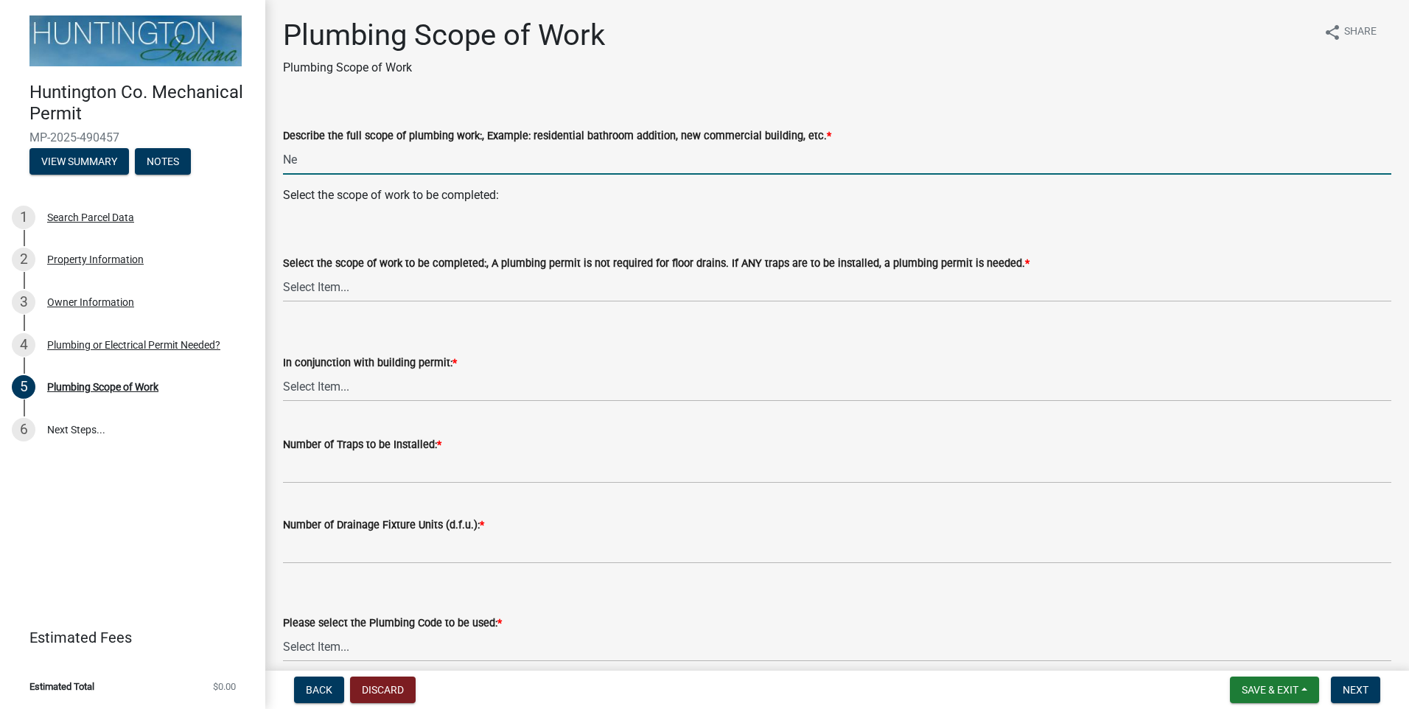
type input "New Residential building"
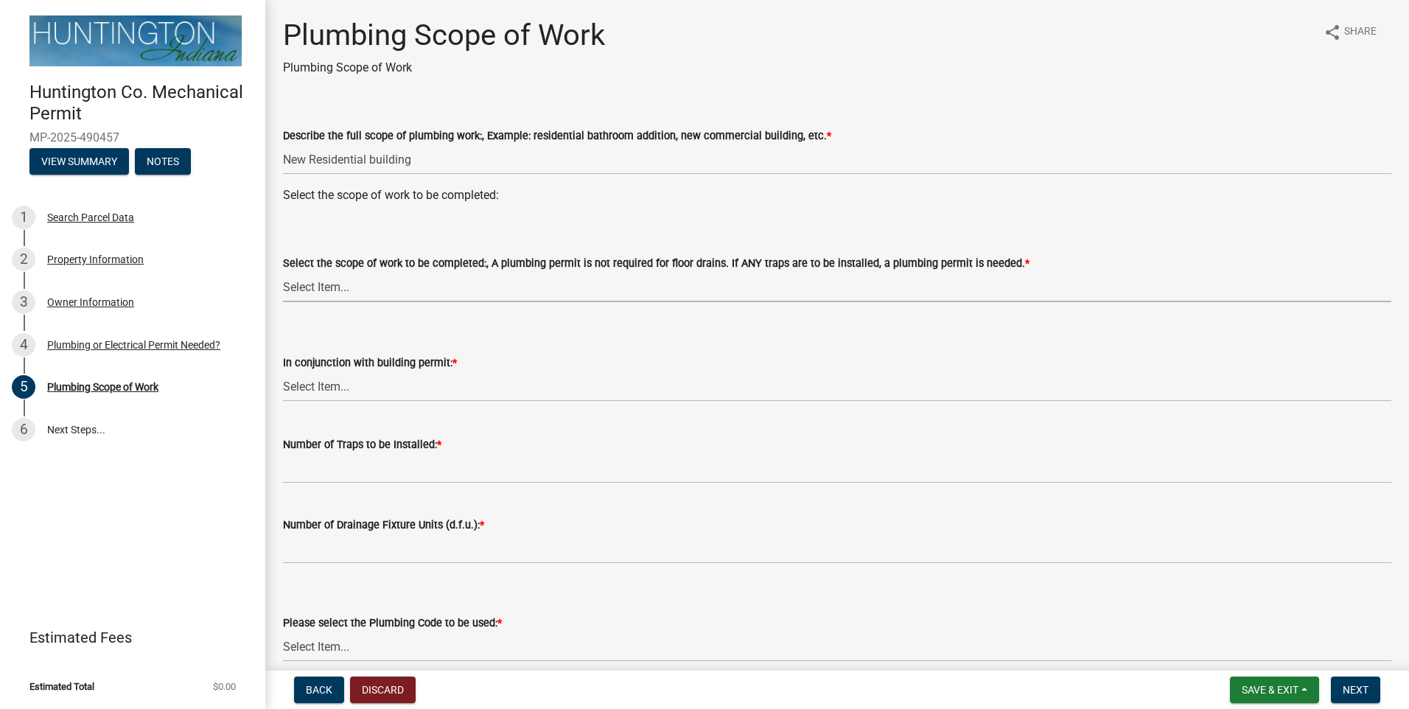
click at [315, 281] on select "Select Item... New Single-Family Dwelling New Two-Family Dwelling New Multi-Fam…" at bounding box center [837, 287] width 1108 height 30
click at [283, 272] on select "Select Item... New Single-Family Dwelling New Two-Family Dwelling New Multi-Fam…" at bounding box center [837, 287] width 1108 height 30
select select "1cfdeaf2-260c-4e77-b9fc-ea45df1bae57"
click at [353, 389] on select "Select Item... Yes No" at bounding box center [837, 386] width 1108 height 30
click at [283, 371] on select "Select Item... Yes No" at bounding box center [837, 386] width 1108 height 30
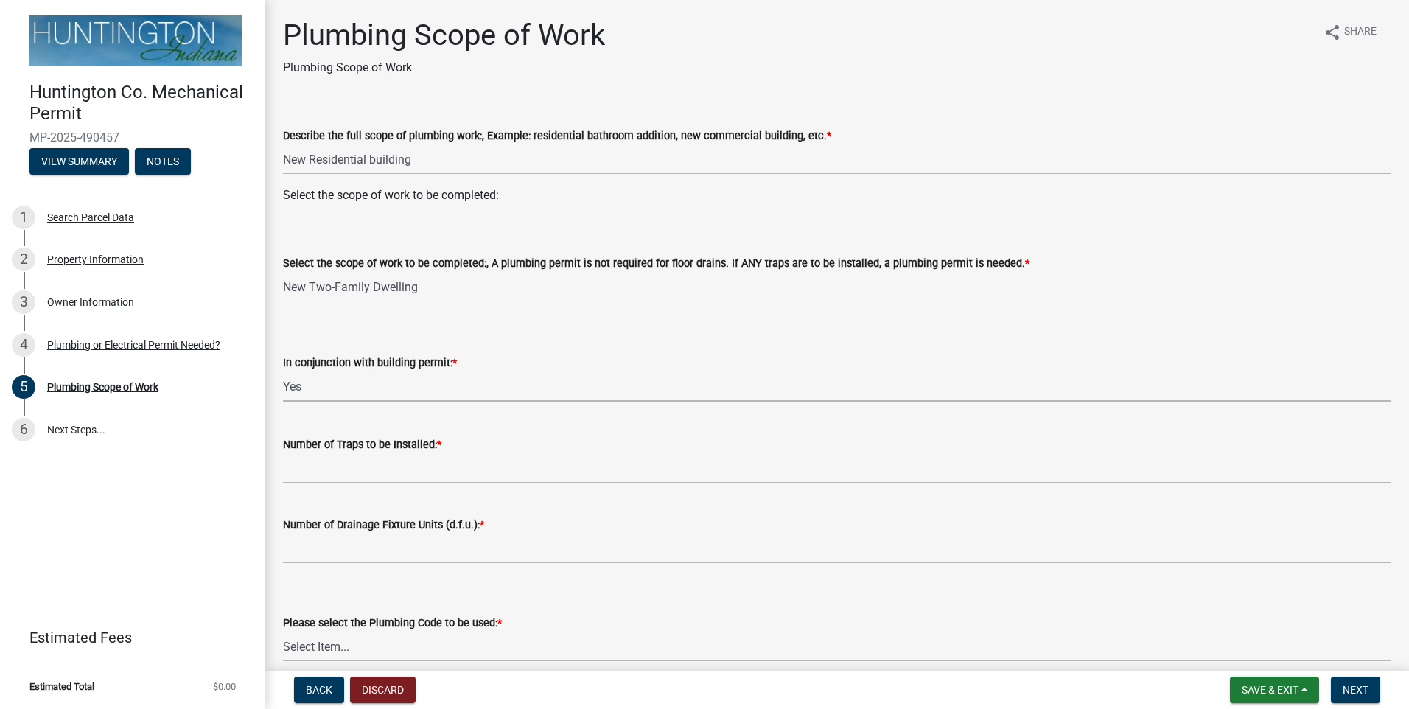
select select "0405a9c2-6f43-4f80-a7d2-d06340e14189"
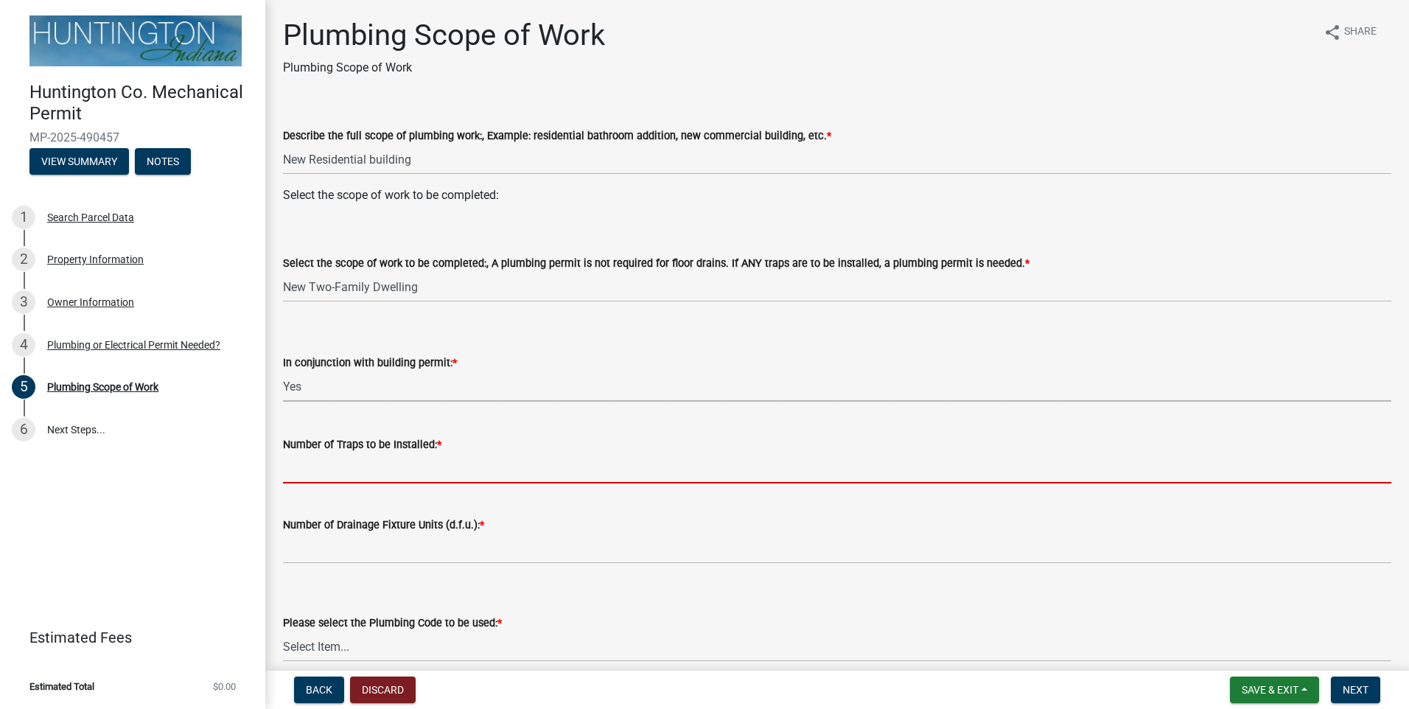
click at [366, 468] on input "Number of Traps to be Installed: *" at bounding box center [837, 468] width 1108 height 30
type input "6"
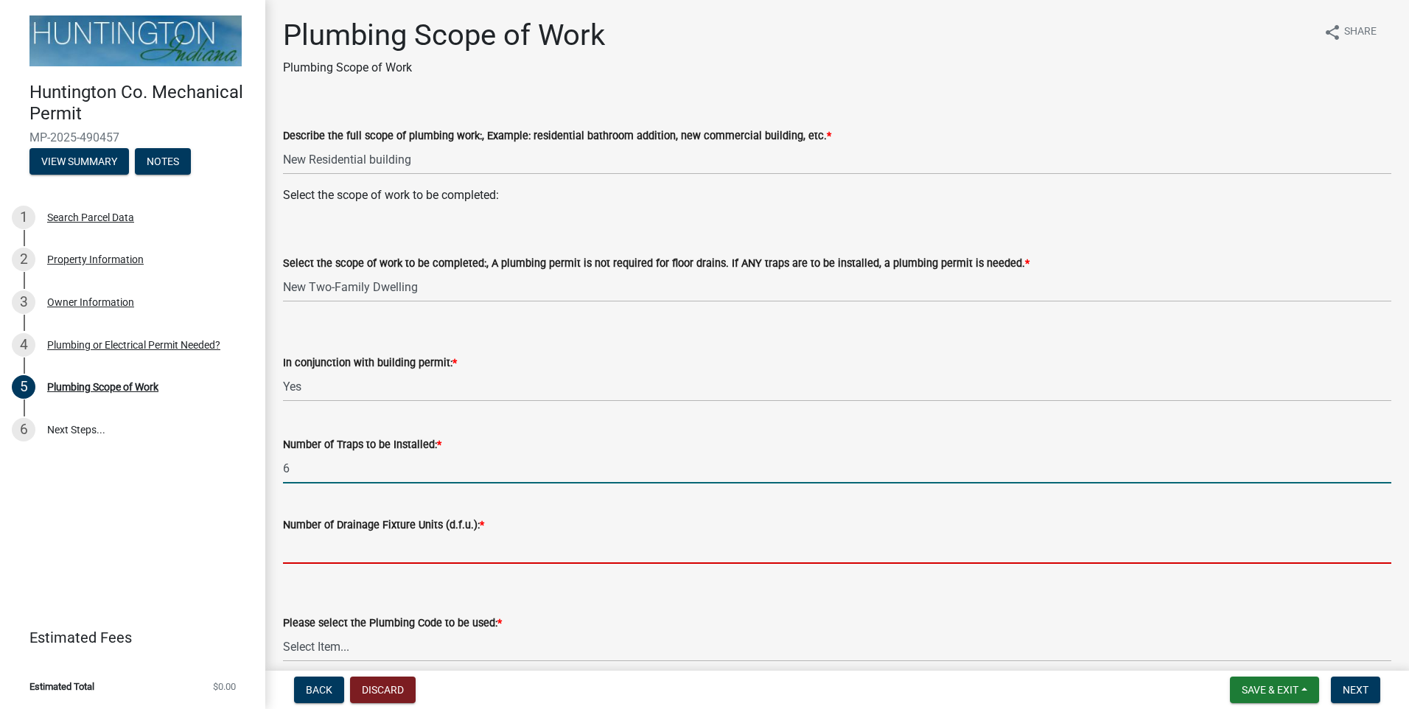
type input "14"
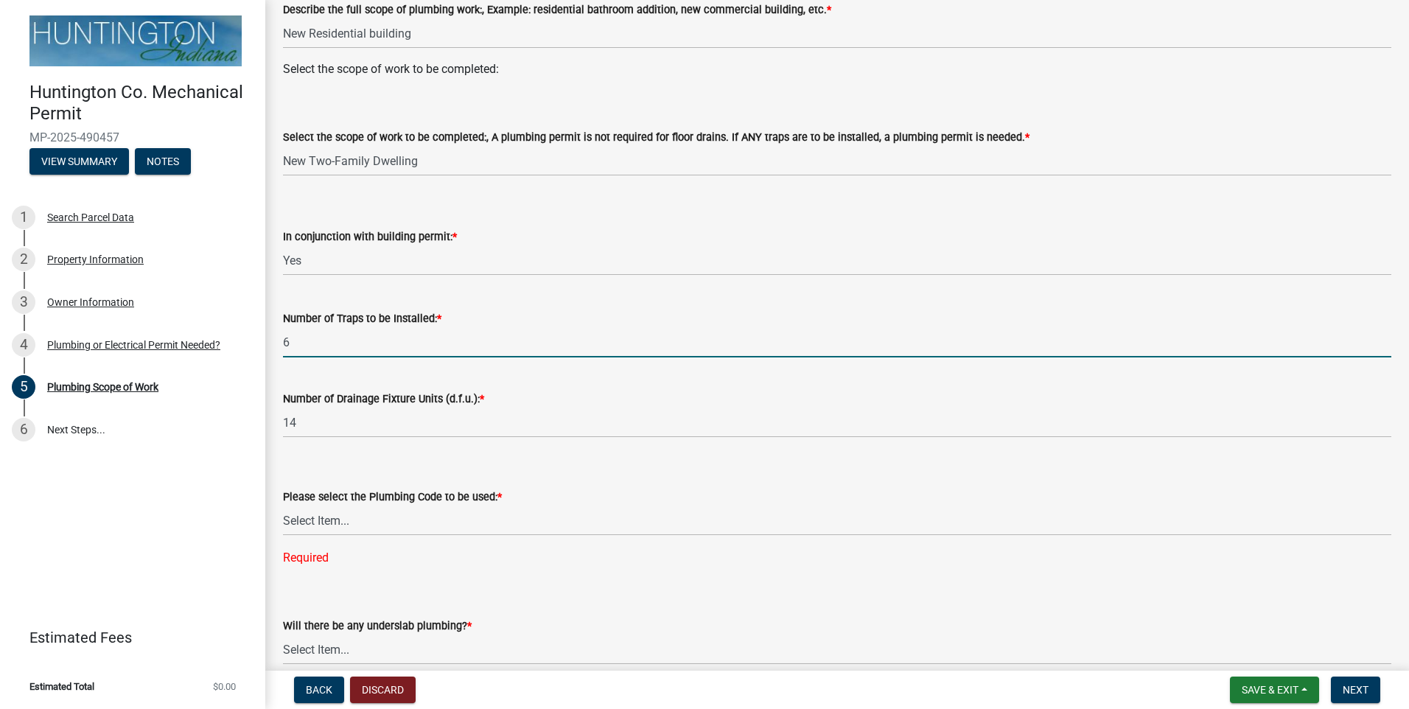
scroll to position [221, 0]
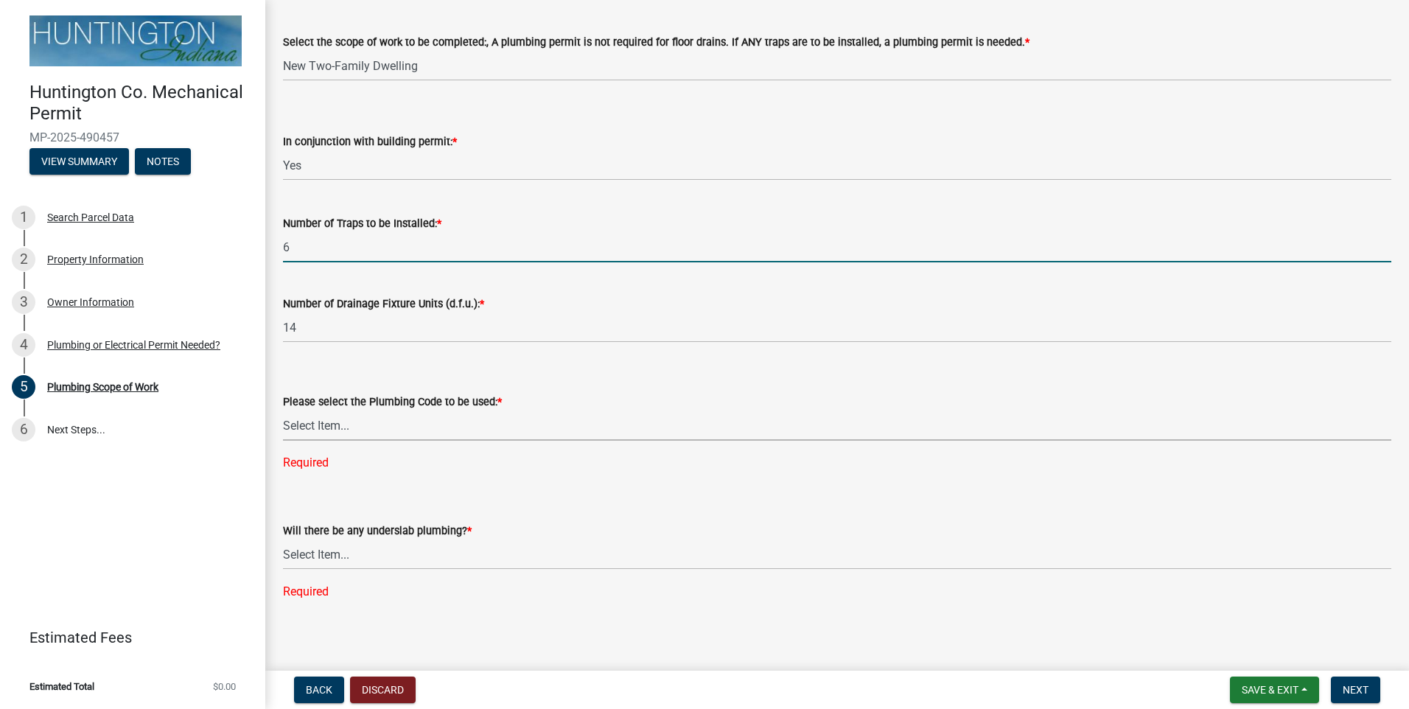
click at [416, 426] on select "Select Item... [US_STATE] Plumbing Code One & Two Family Dwelling Code" at bounding box center [837, 425] width 1108 height 30
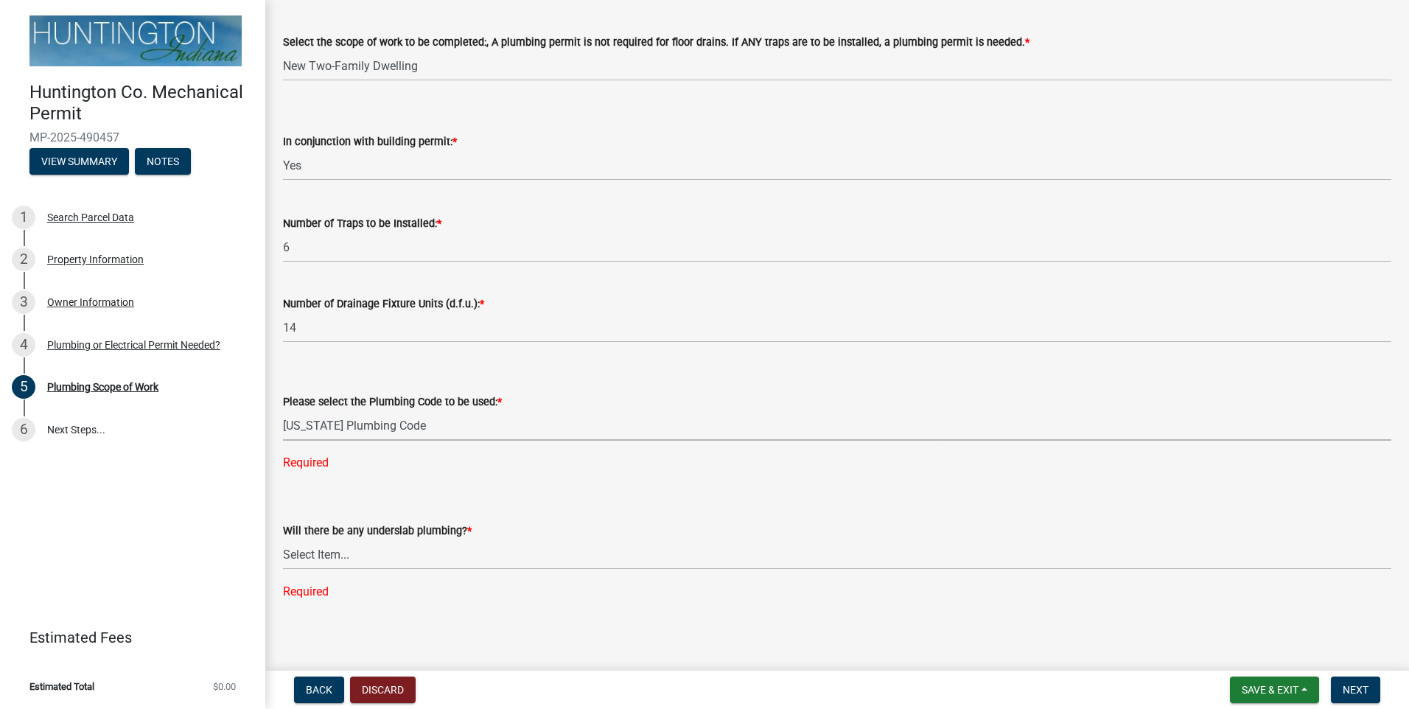
click at [283, 435] on select "Select Item... [US_STATE] Plumbing Code One & Two Family Dwelling Code" at bounding box center [837, 425] width 1108 height 30
select select "736e6d53-cbaf-4783-a261-223333e881d4"
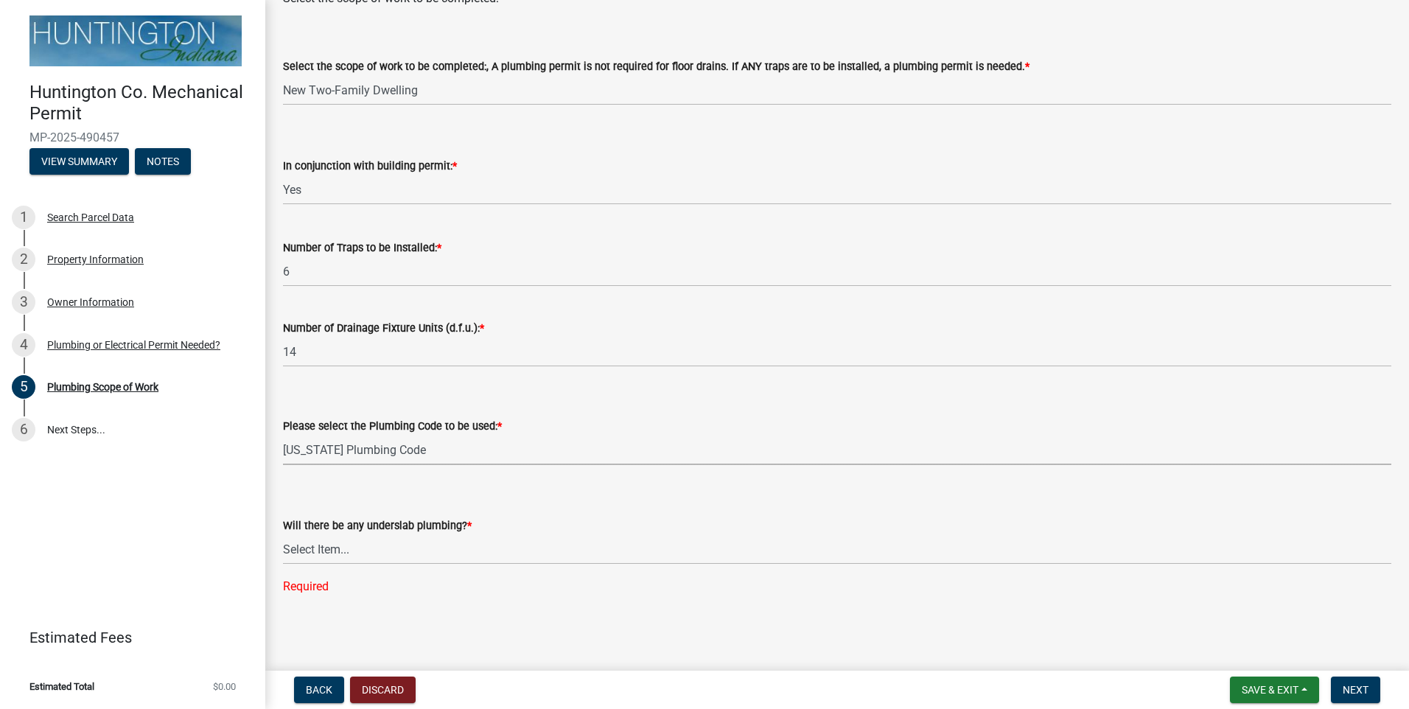
scroll to position [197, 0]
click at [363, 551] on select "Select Item... Yes No" at bounding box center [837, 549] width 1108 height 30
click at [283, 564] on select "Select Item... Yes No" at bounding box center [837, 549] width 1108 height 30
select select "b92bc407-a990-4713-b4f6-a575aa6de472"
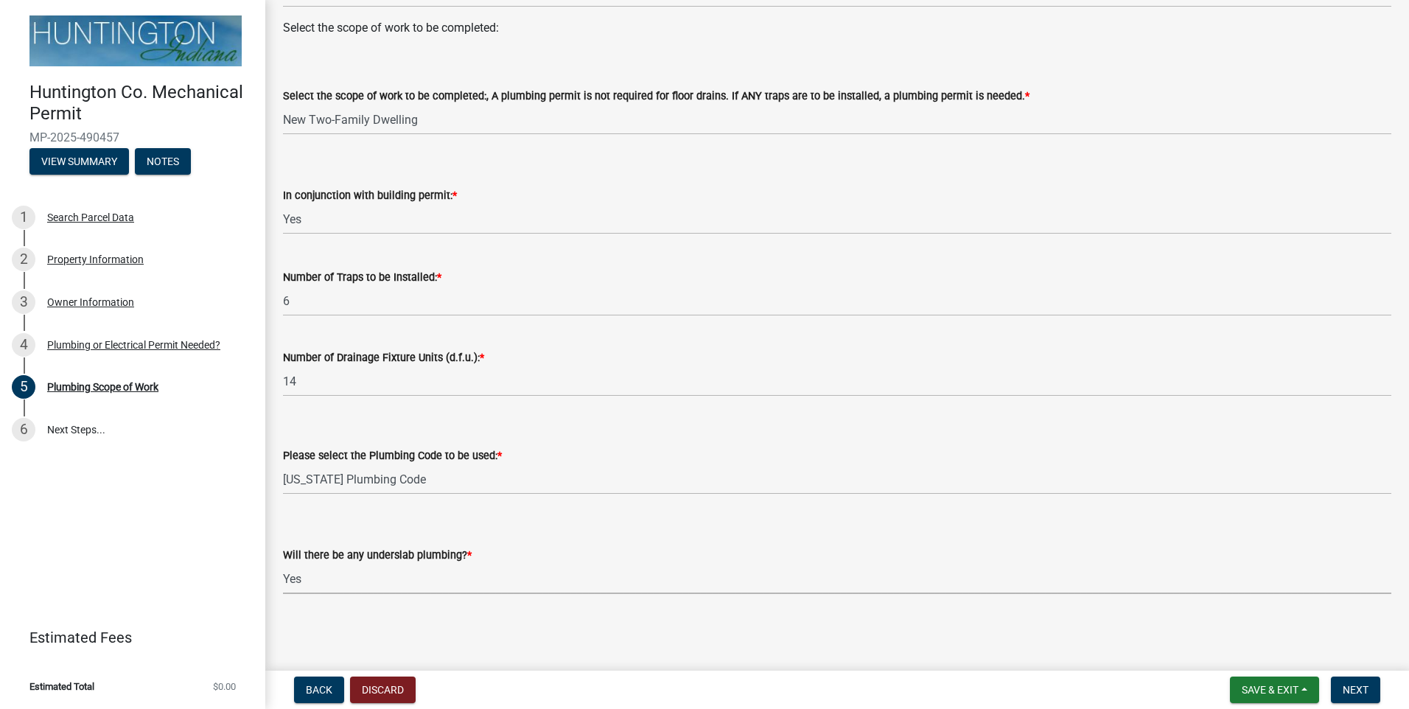
scroll to position [167, 0]
click at [1350, 695] on span "Next" at bounding box center [1355, 690] width 26 height 12
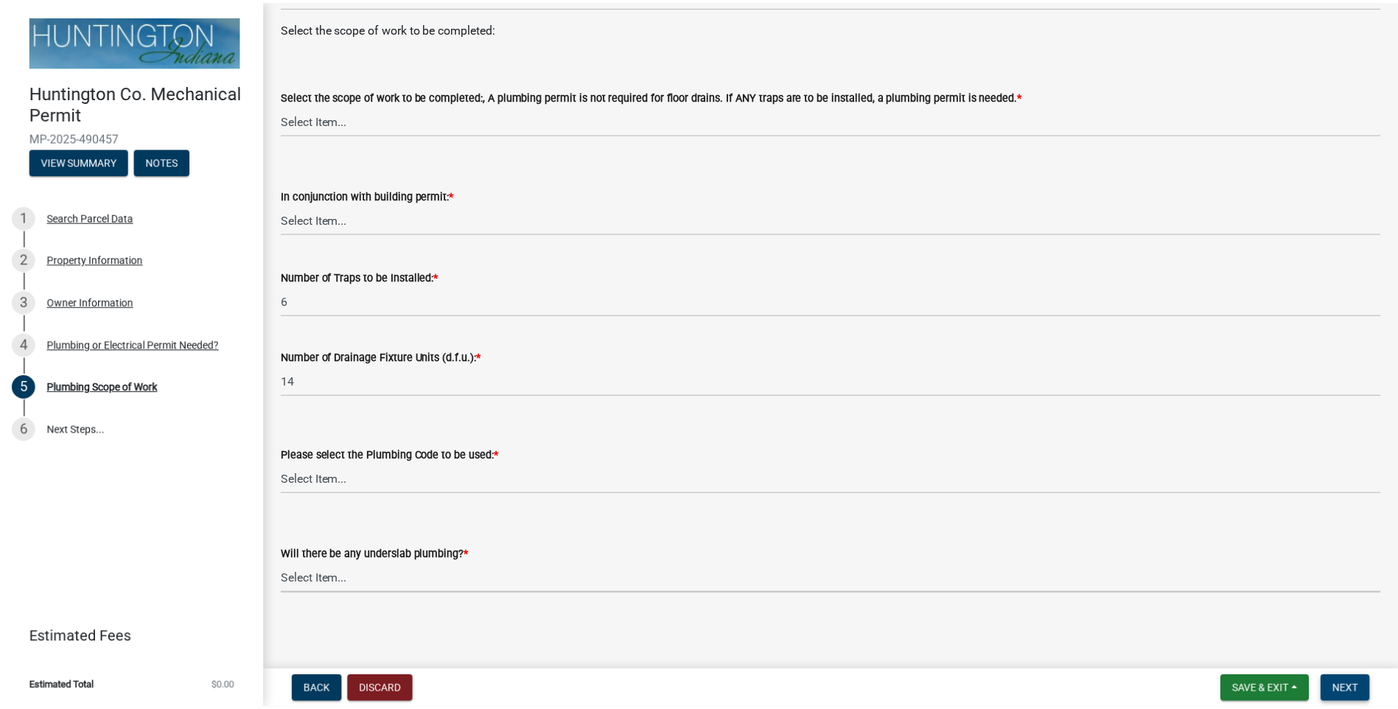
scroll to position [0, 0]
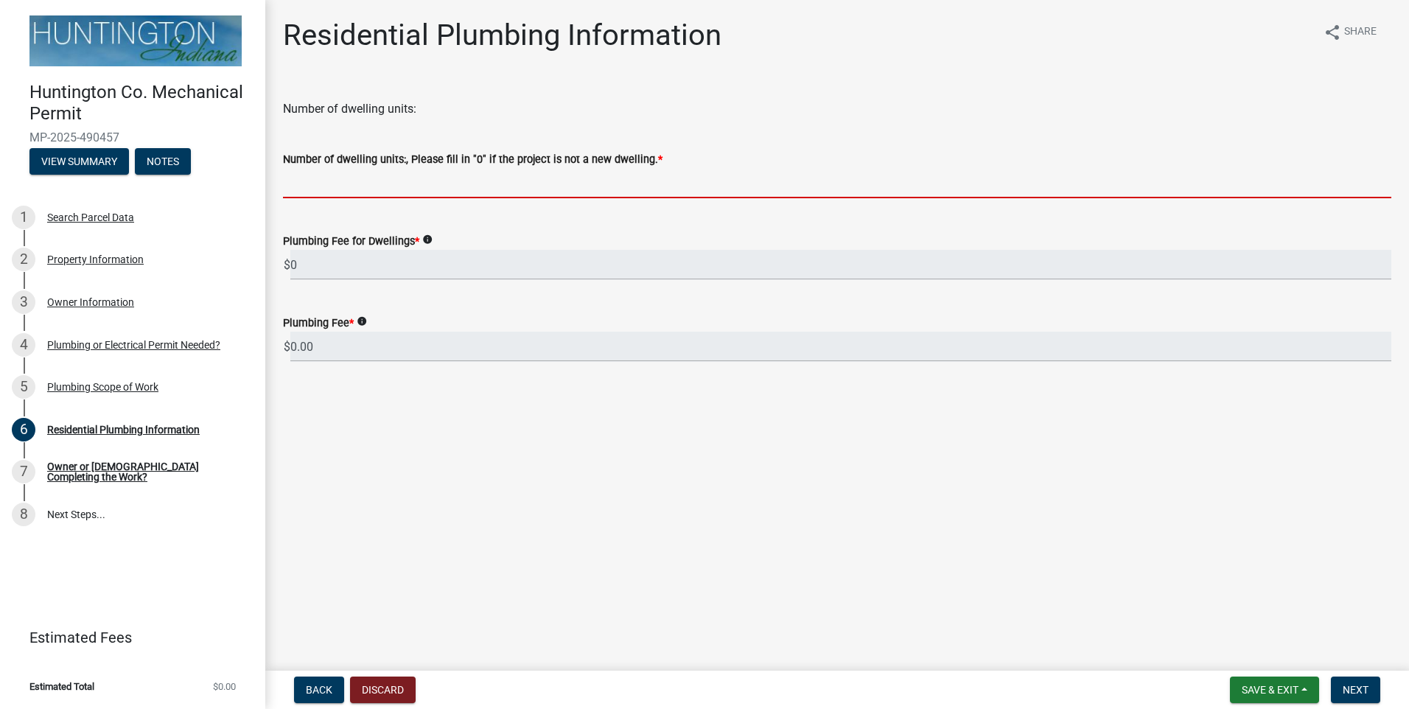
click at [342, 183] on input "text" at bounding box center [837, 183] width 1108 height 30
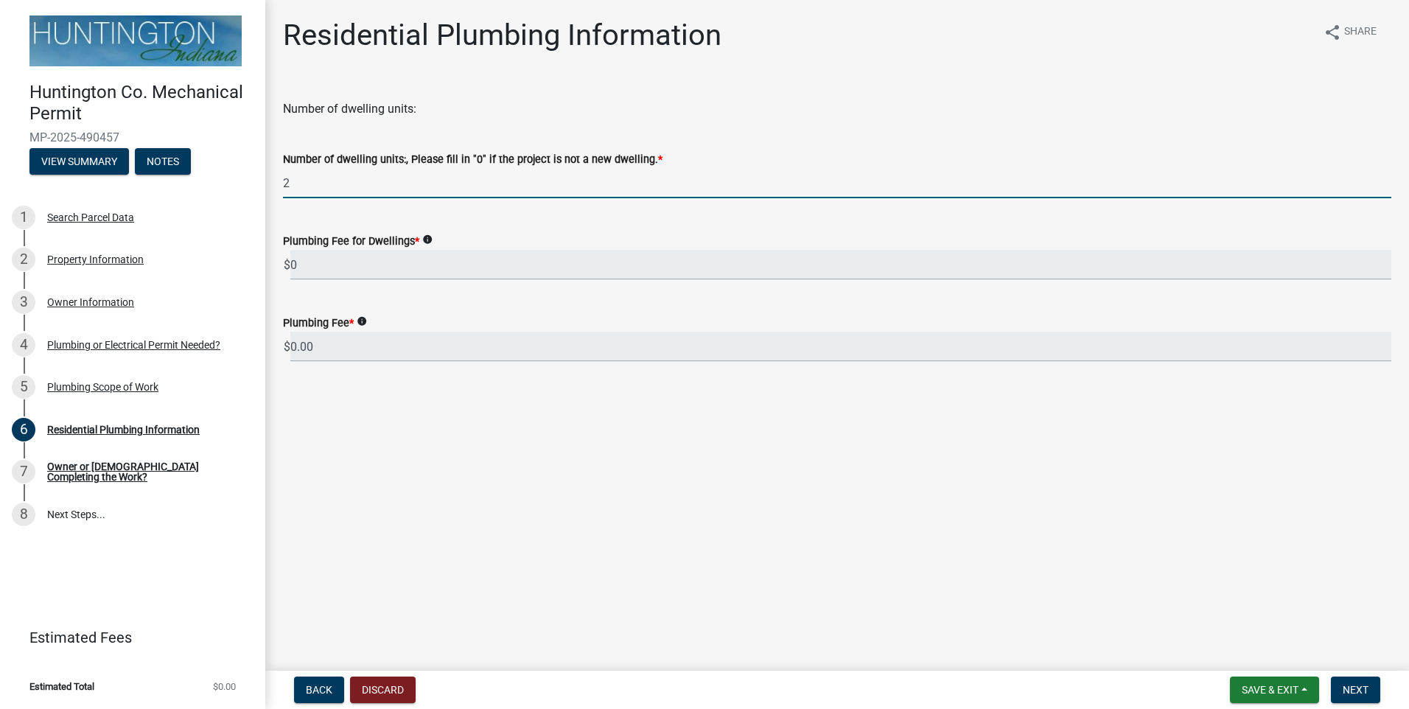
type input "2"
click at [434, 505] on main "Residential Plumbing Information share Share Number of dwelling units: Number o…" at bounding box center [836, 332] width 1143 height 665
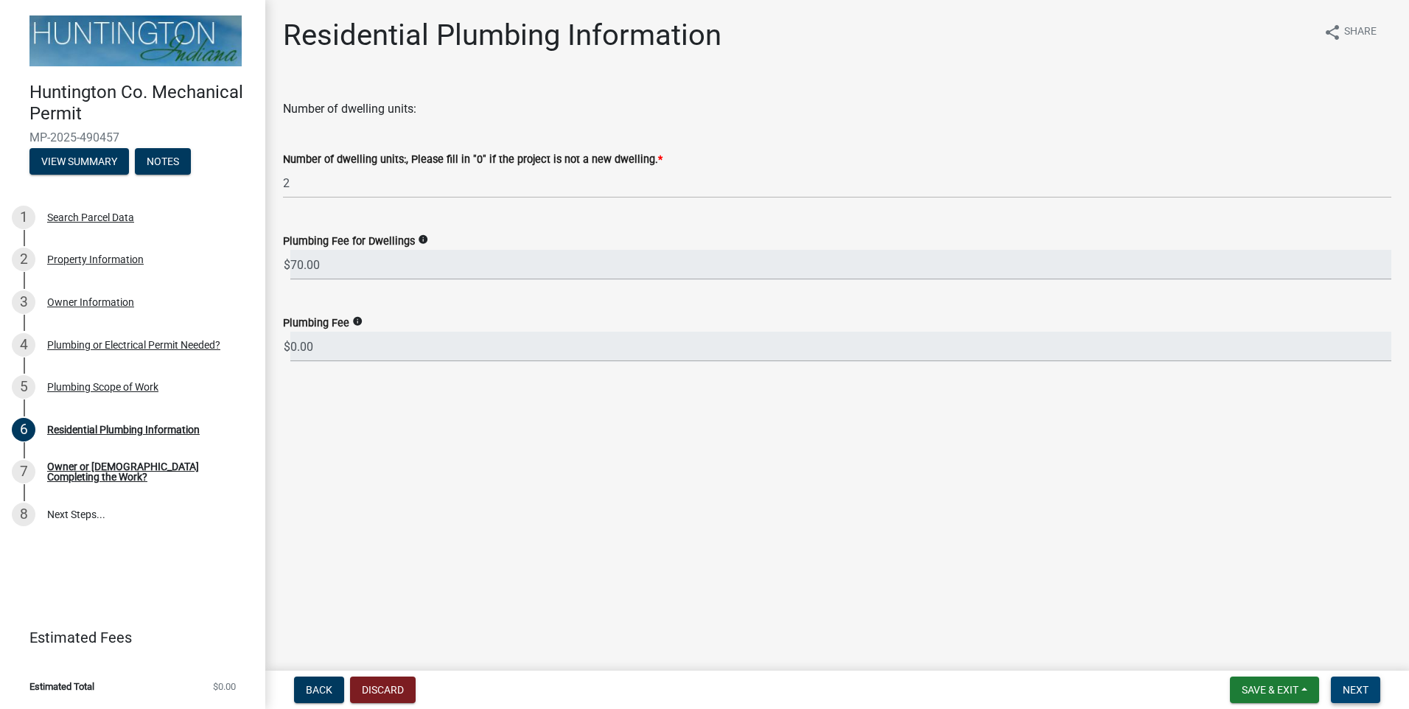
click at [1366, 688] on span "Next" at bounding box center [1355, 690] width 26 height 12
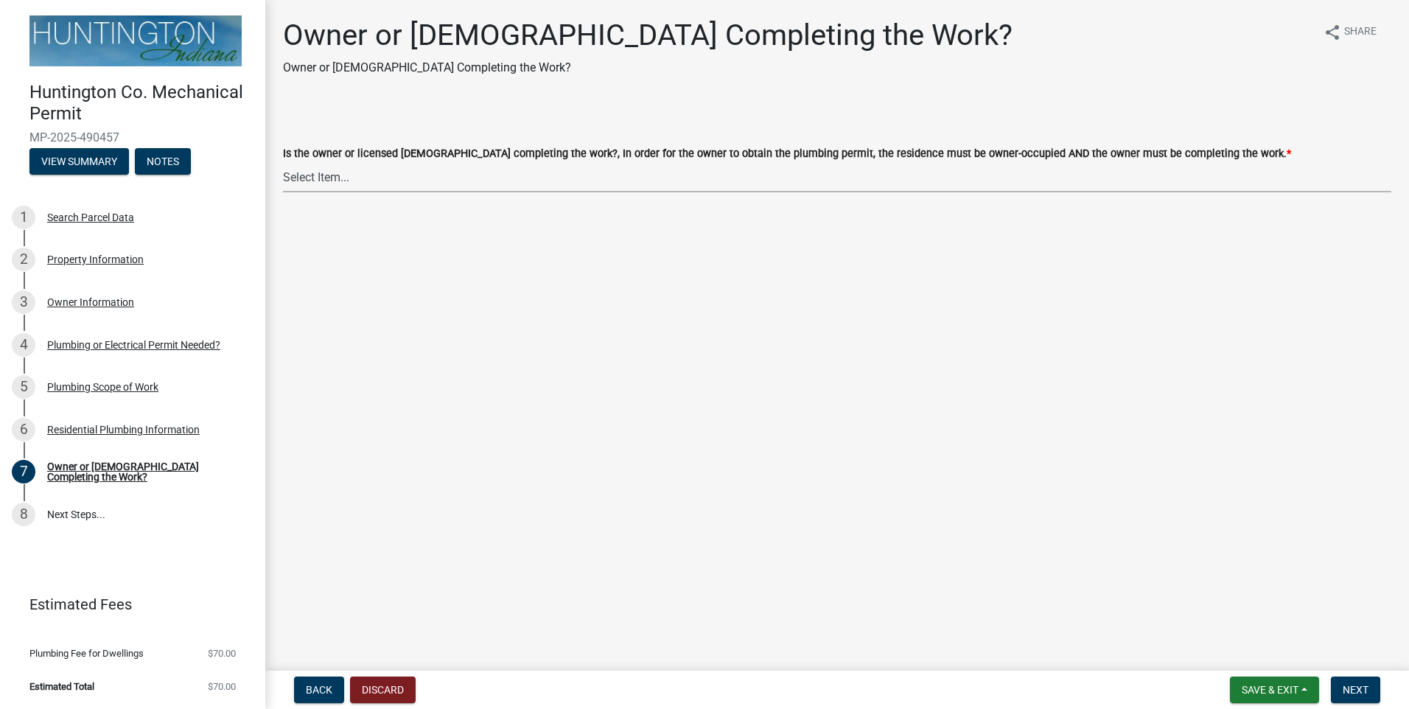
click at [421, 175] on select "Select Item... owner contractor" at bounding box center [837, 177] width 1108 height 30
click at [283, 162] on select "Select Item... owner contractor" at bounding box center [837, 177] width 1108 height 30
select select "8d715a64-a5a5-441e-a5cd-ea51fdab5002"
click at [1363, 689] on span "Next" at bounding box center [1355, 690] width 26 height 12
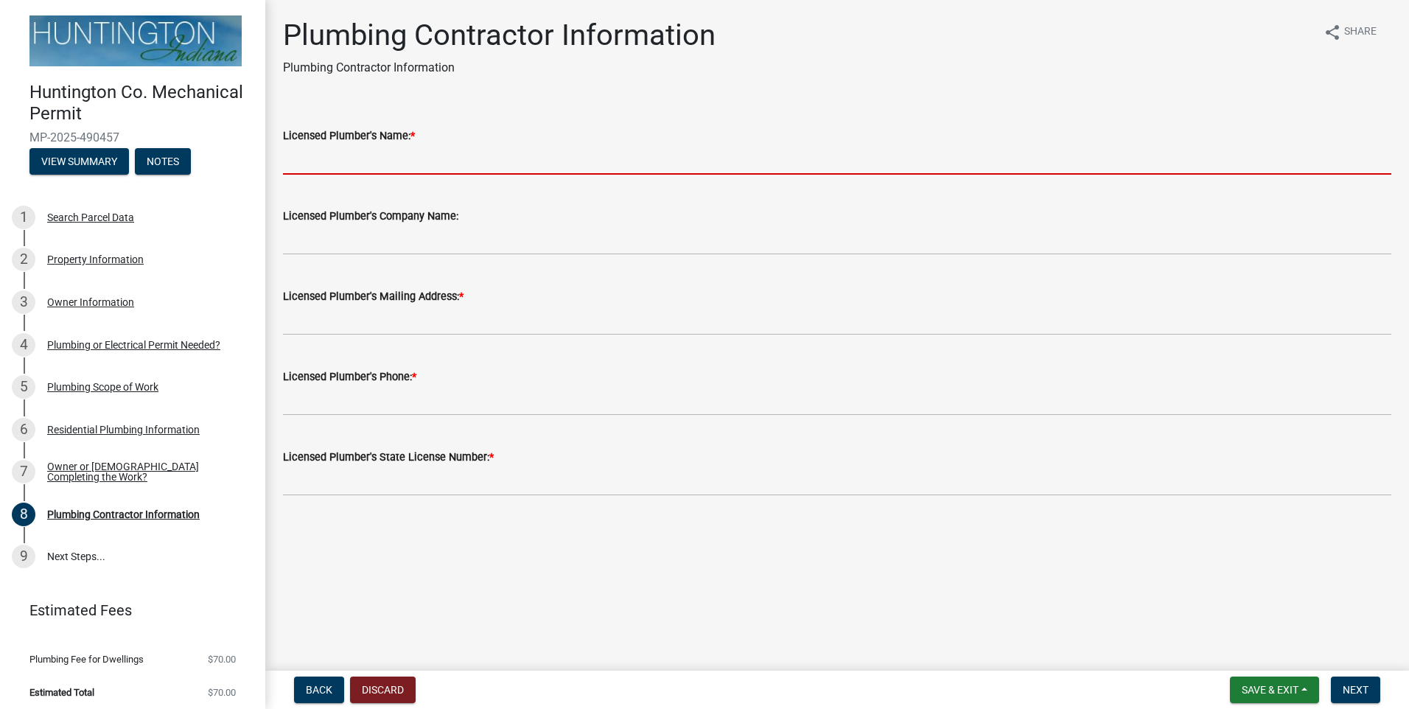
click at [320, 152] on input "Licensed Plumber's Name: *" at bounding box center [837, 159] width 1108 height 30
type input "[PERSON_NAME]"
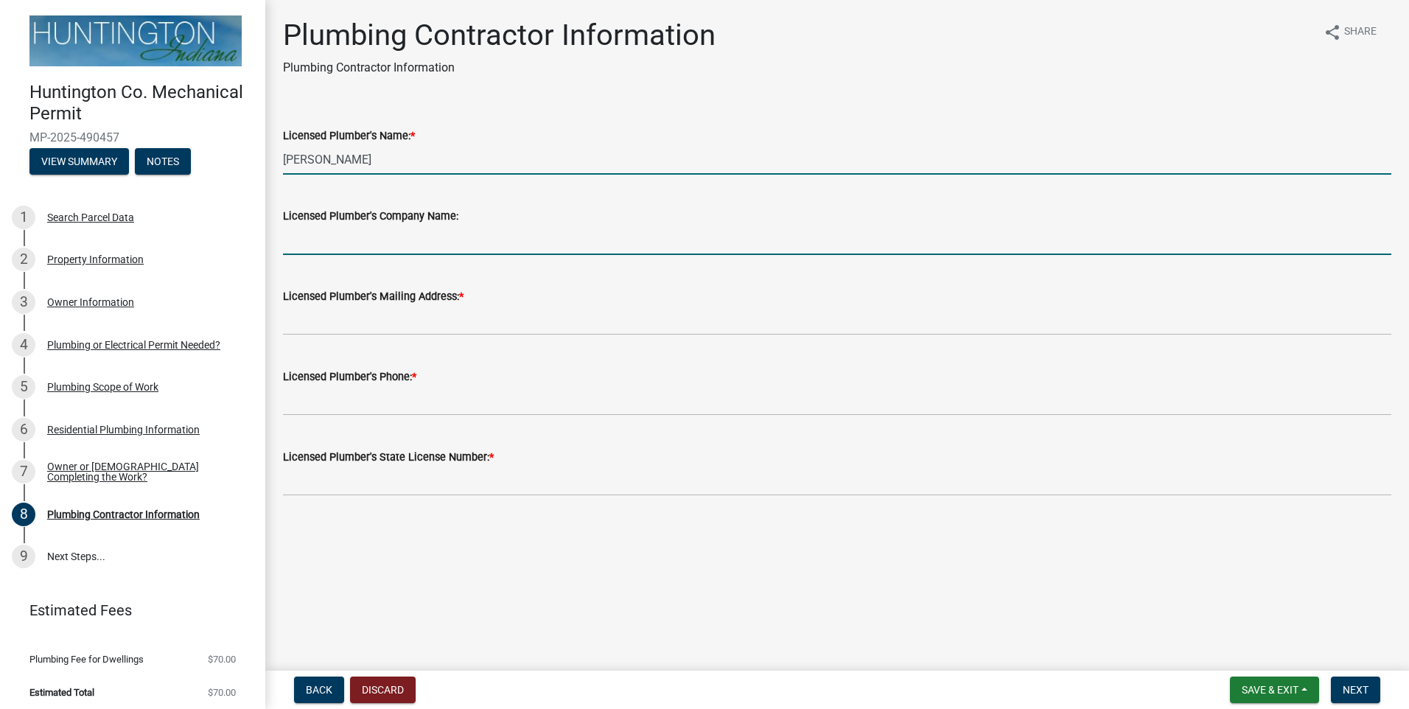
type input "[PERSON_NAME] Heating, A/C & Plumbing"
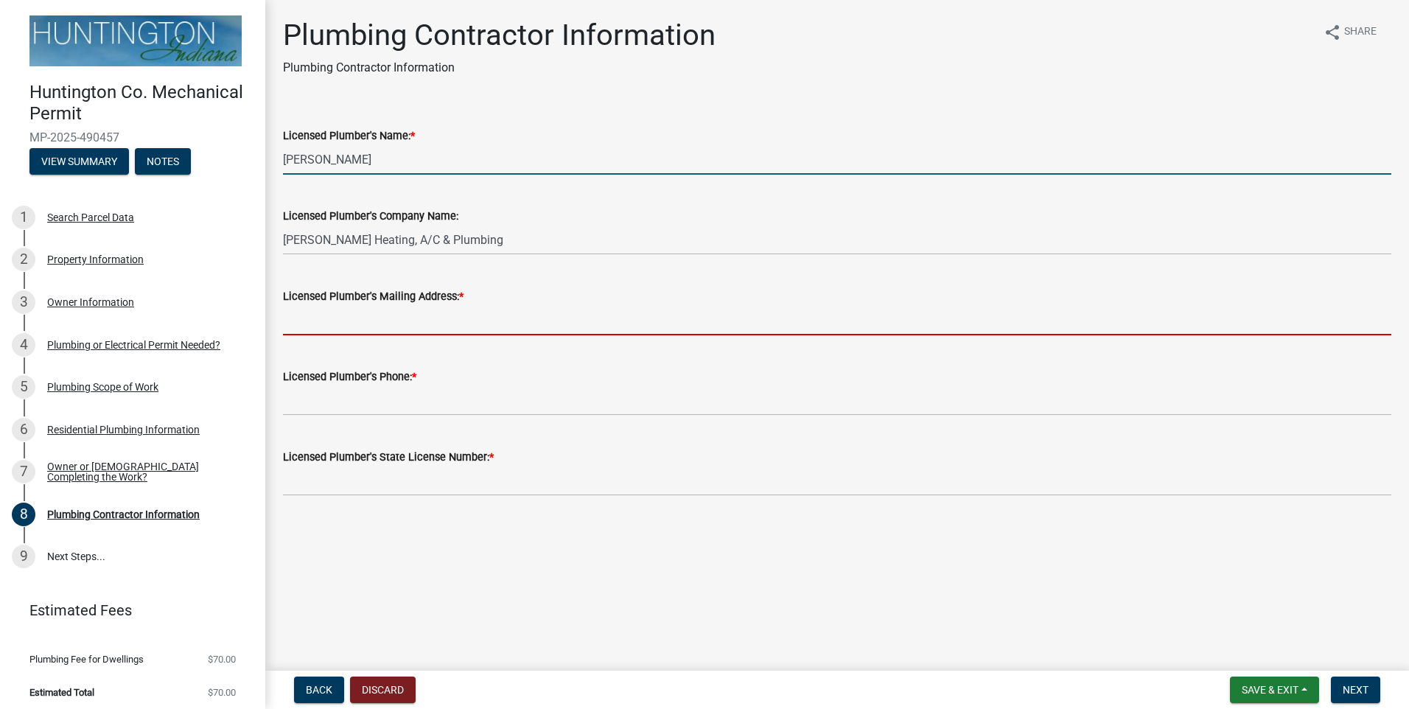
type input "[STREET_ADDRESS][US_STATE]"
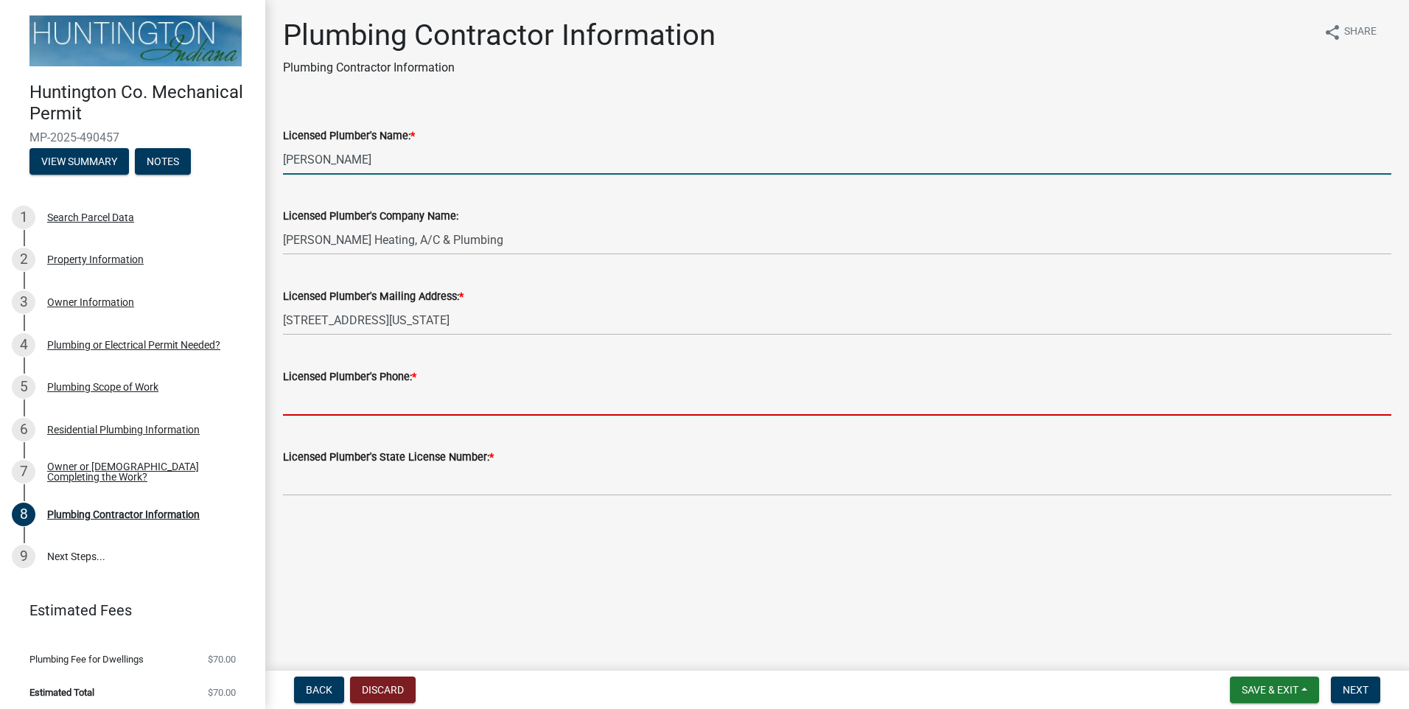
type input "[PHONE_NUMBER]"
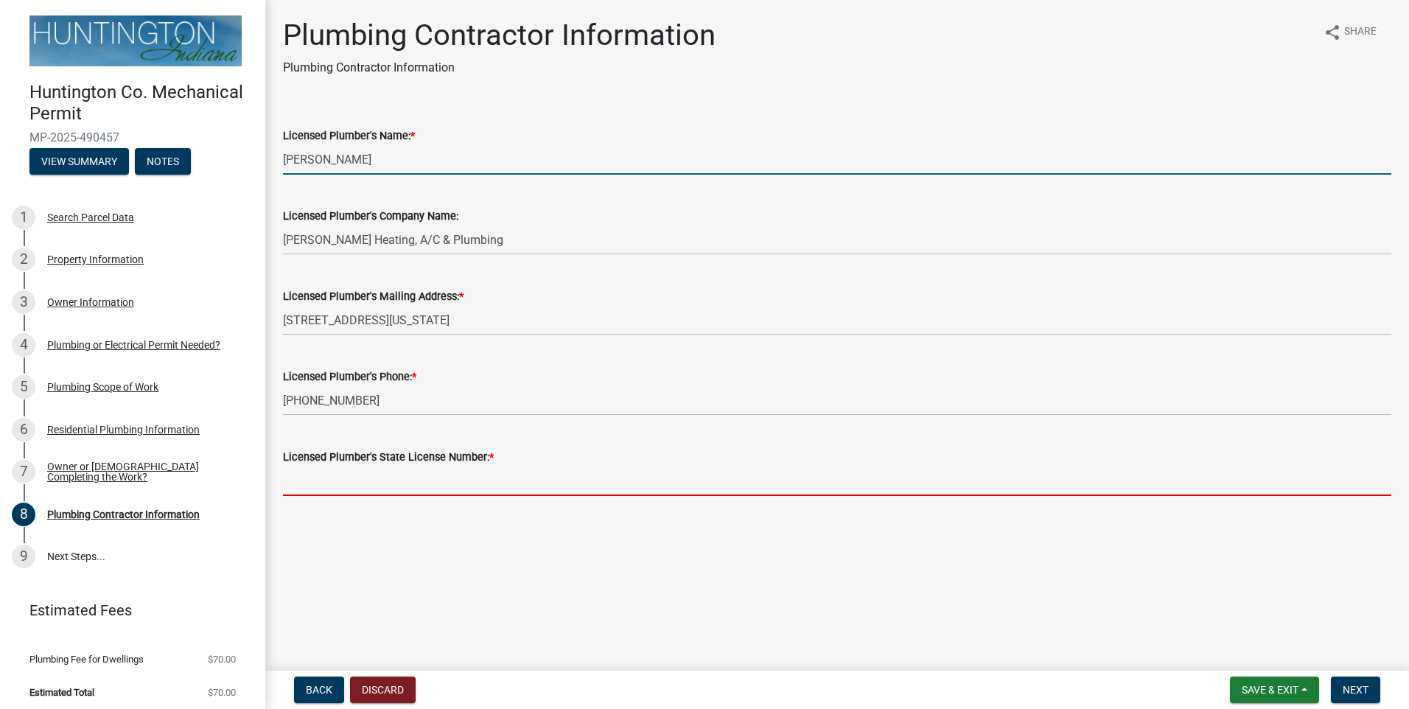
type input "PC12000029"
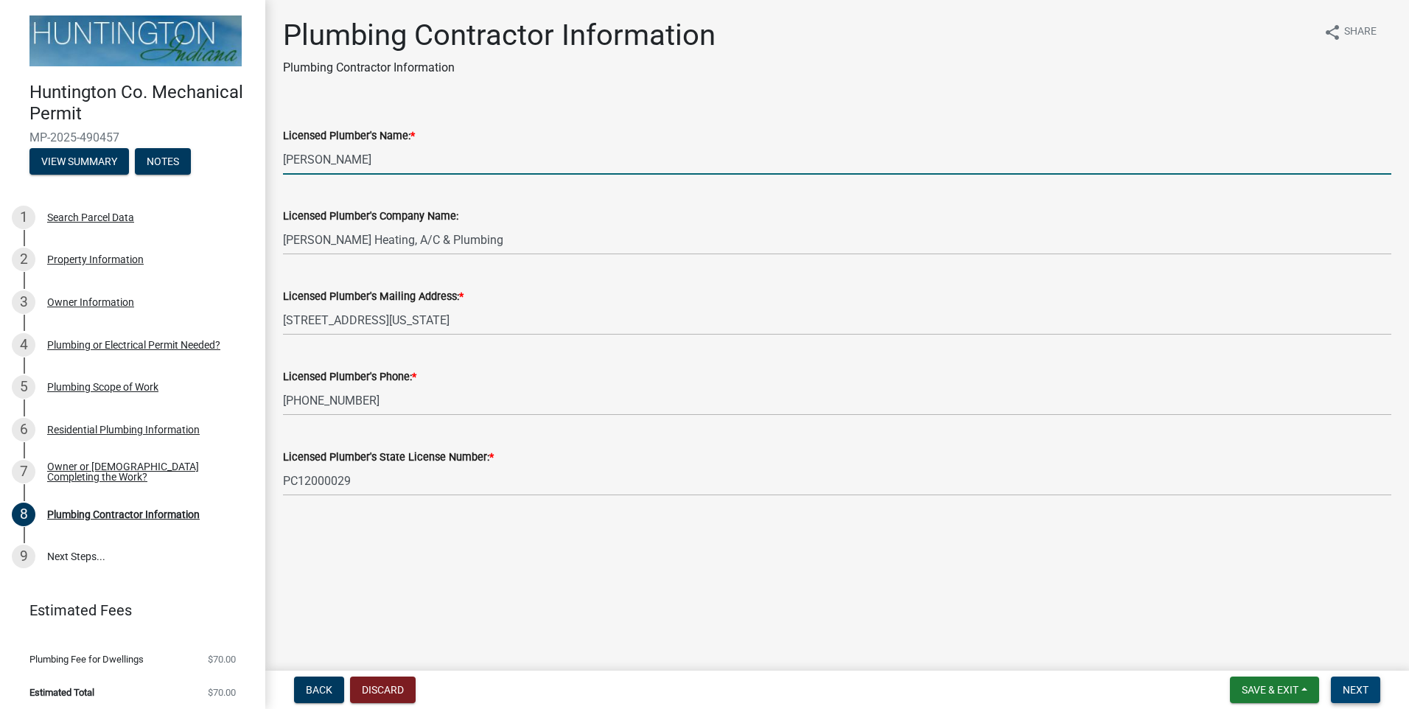
click at [1358, 685] on span "Next" at bounding box center [1355, 690] width 26 height 12
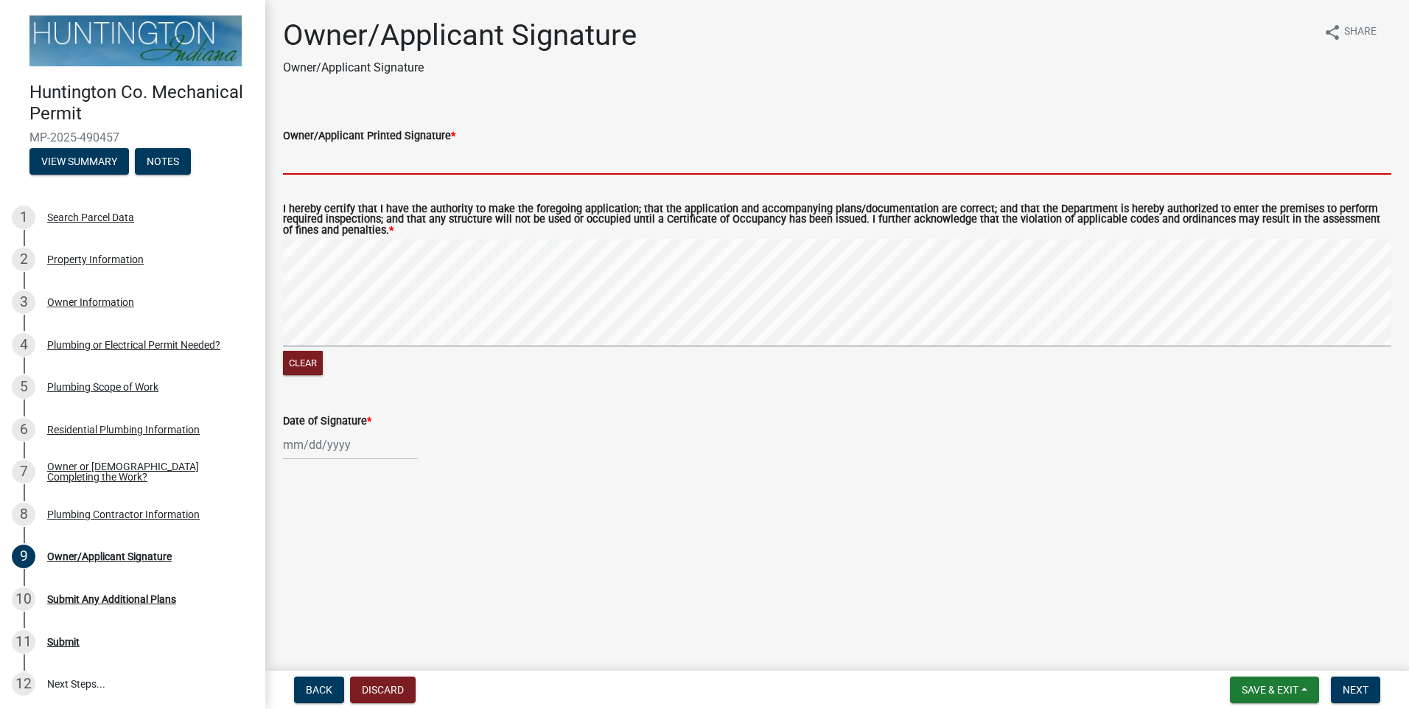
click at [459, 152] on input "Owner/Applicant Printed Signature *" at bounding box center [837, 159] width 1108 height 30
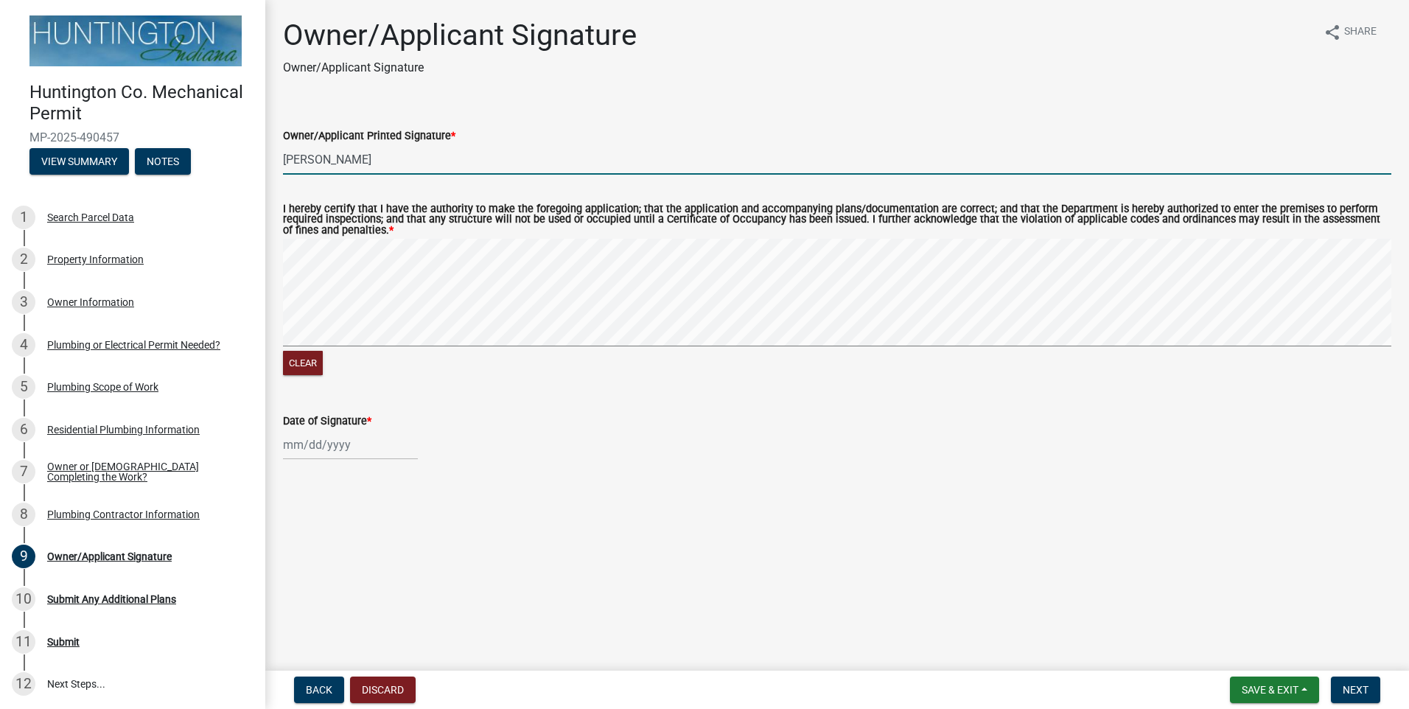
type input "[PERSON_NAME]"
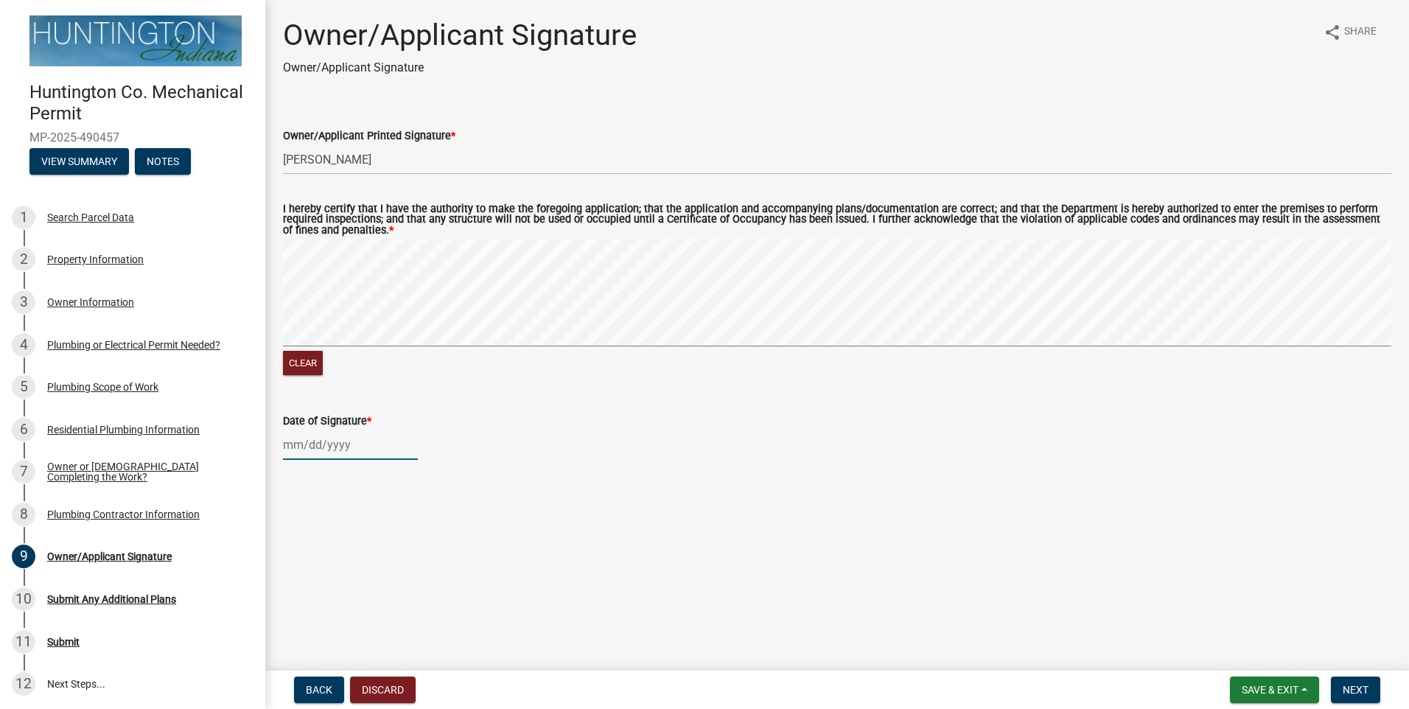
click at [337, 444] on div at bounding box center [350, 445] width 135 height 30
select select "10"
select select "2025"
click at [365, 541] on div "9" at bounding box center [369, 547] width 24 height 24
type input "[DATE]"
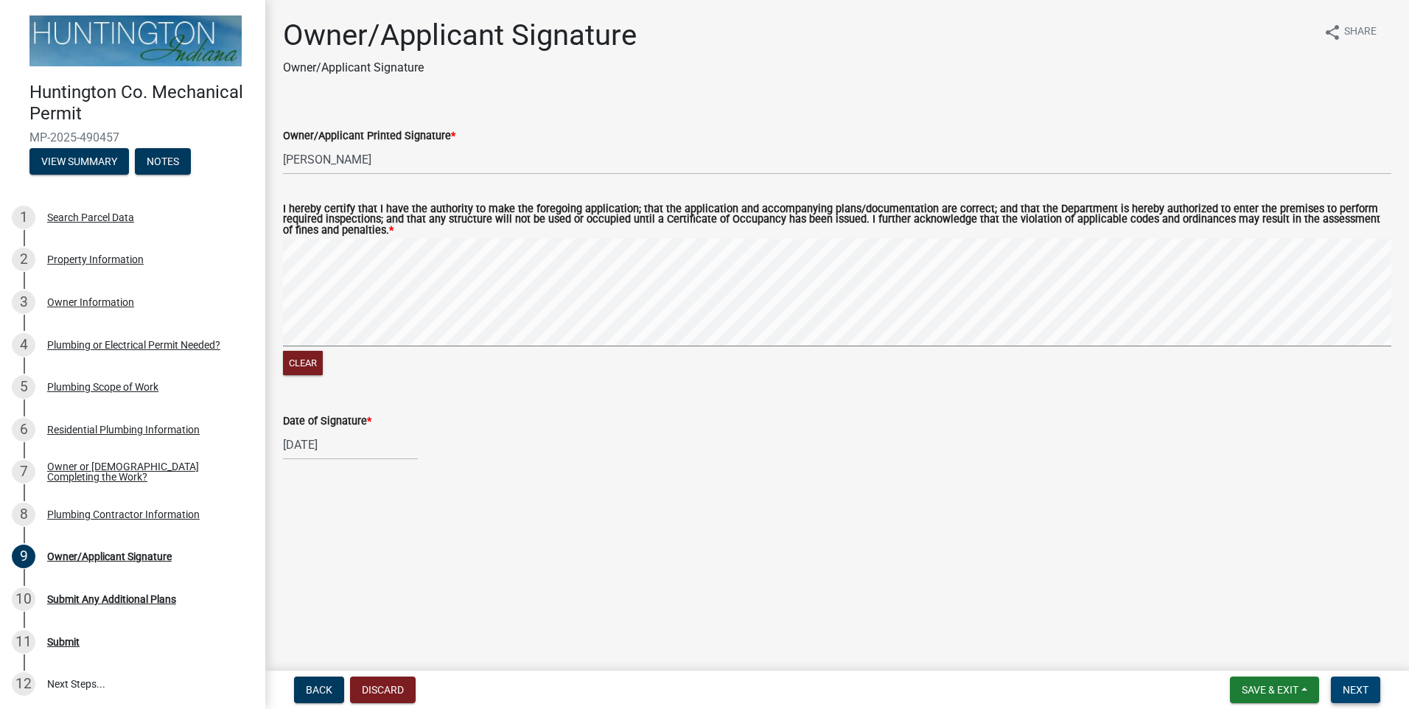
click at [1342, 684] on span "Next" at bounding box center [1355, 690] width 26 height 12
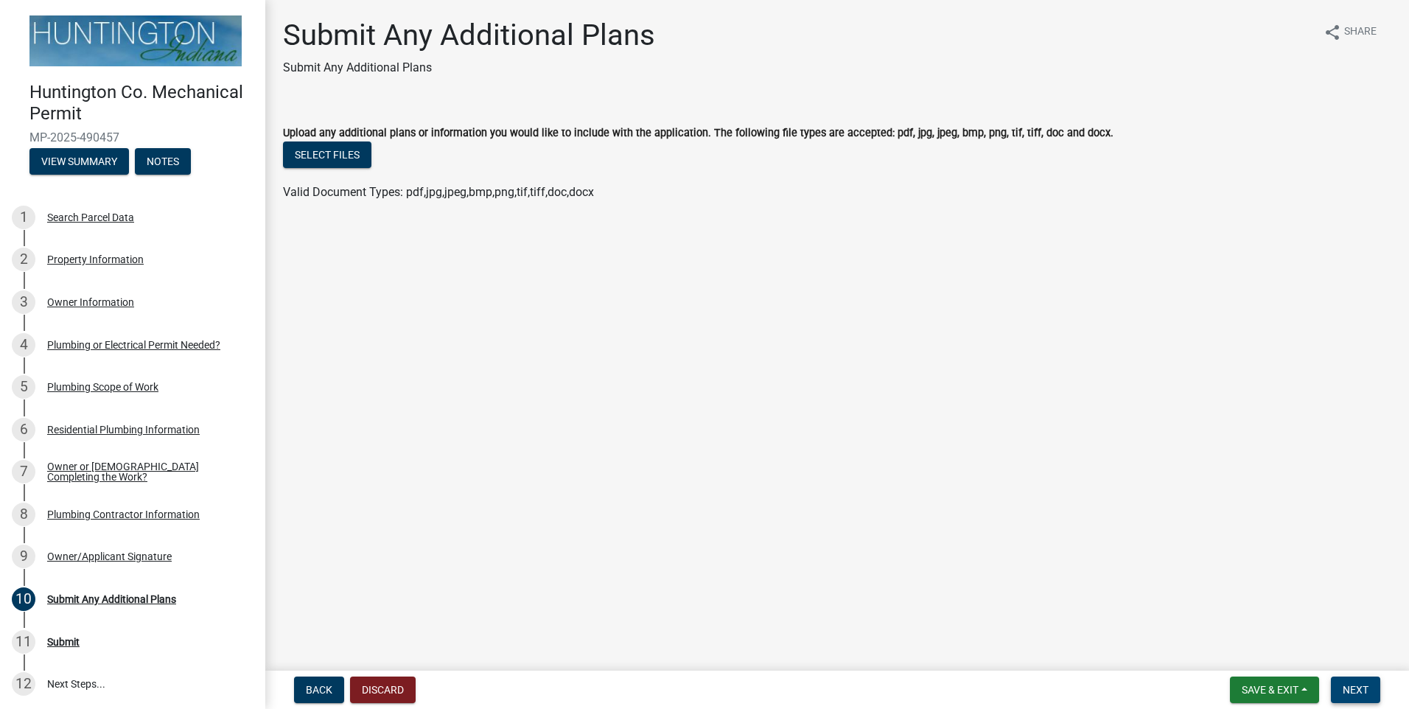
click at [1347, 696] on button "Next" at bounding box center [1355, 689] width 49 height 27
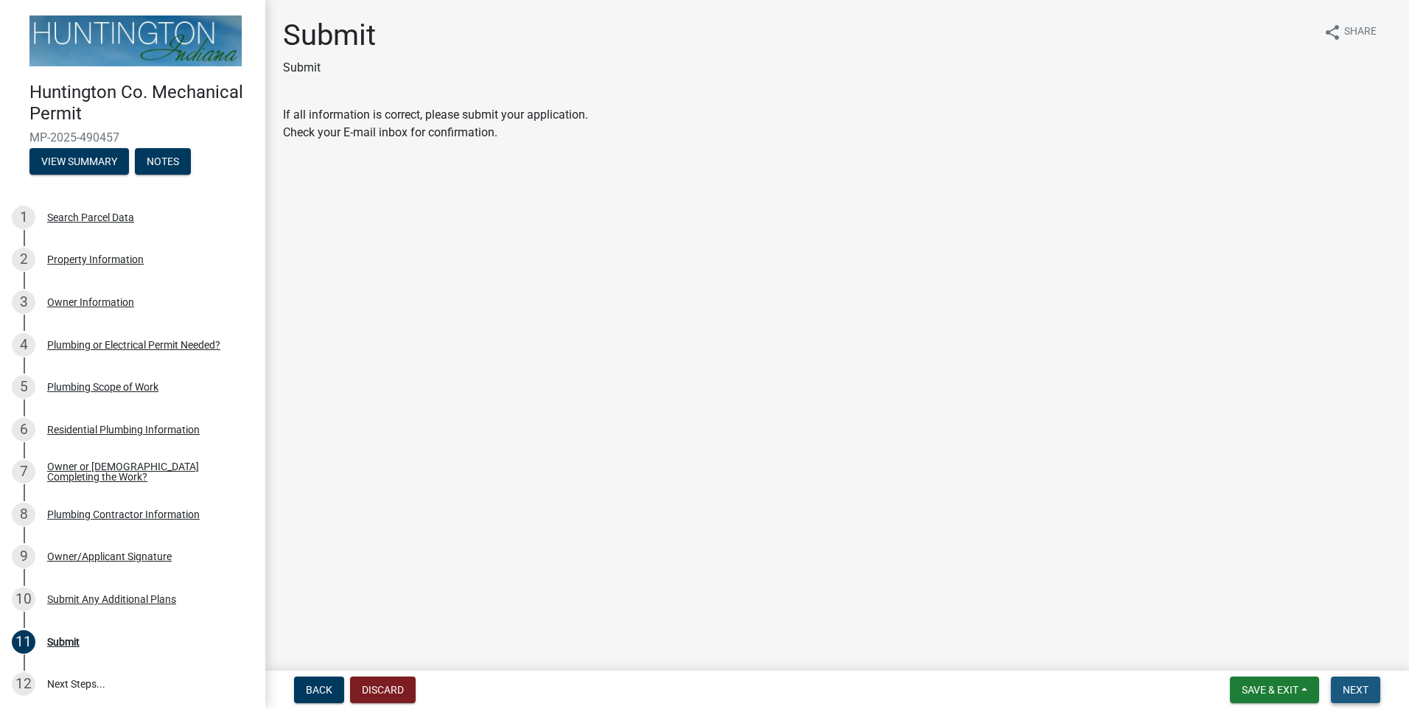
click at [1360, 691] on span "Next" at bounding box center [1355, 690] width 26 height 12
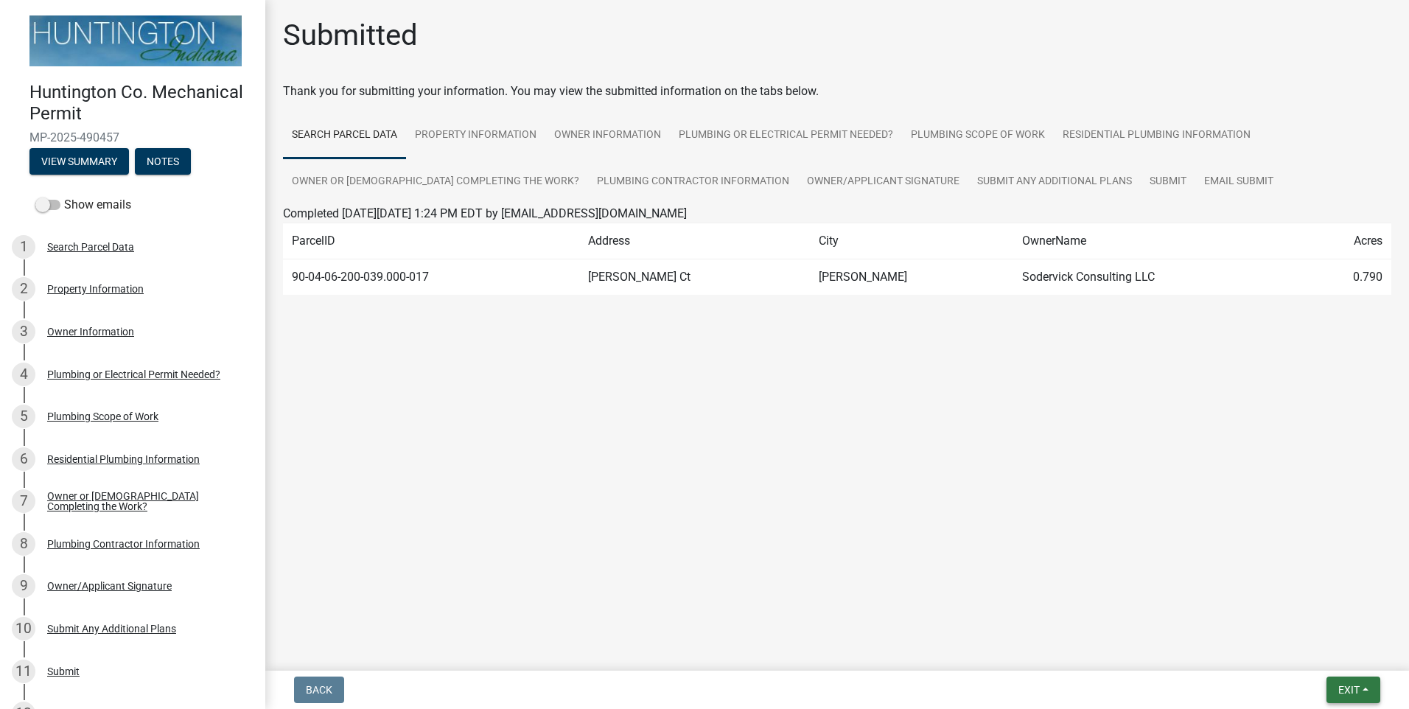
click at [1359, 688] on span "Exit" at bounding box center [1348, 690] width 21 height 12
click at [1291, 645] on button "Save & Exit" at bounding box center [1321, 651] width 118 height 35
